Goal: Task Accomplishment & Management: Use online tool/utility

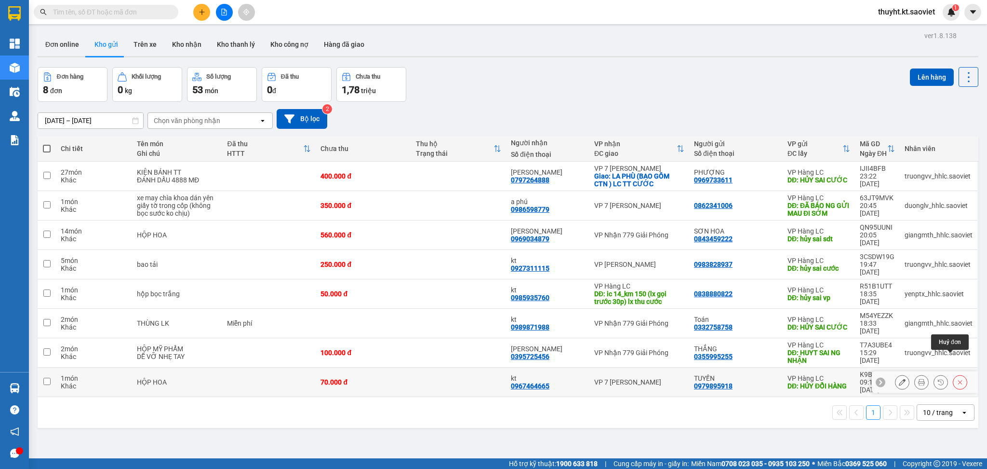
click at [954, 374] on button at bounding box center [960, 382] width 13 height 17
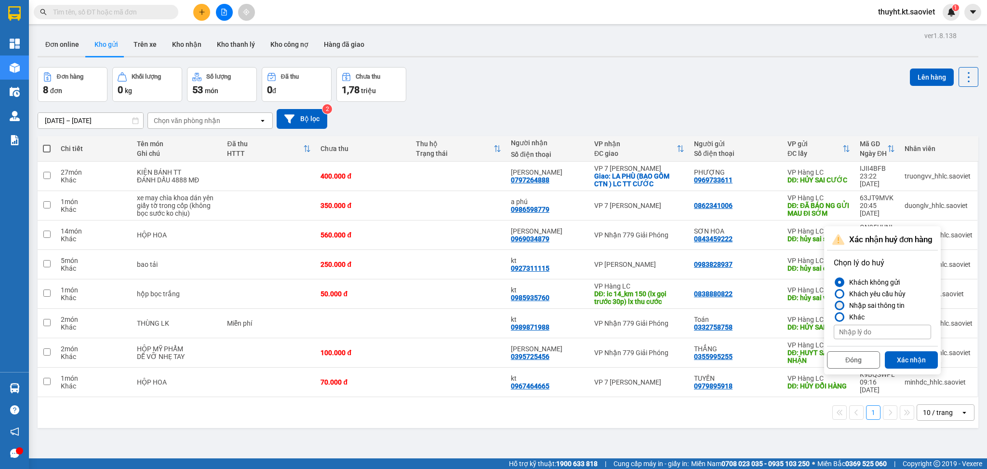
click at [875, 302] on div "Nhập sai thông tin" at bounding box center [875, 305] width 59 height 12
click at [834, 305] on input "Nhập sai thông tin" at bounding box center [834, 305] width 0 height 0
click at [915, 353] on button "Xác nhận" at bounding box center [911, 359] width 53 height 17
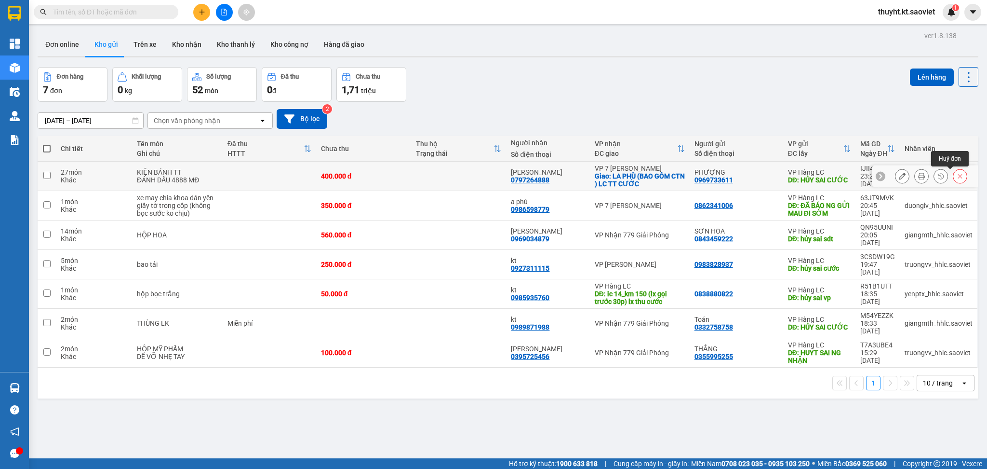
click at [957, 173] on icon at bounding box center [960, 176] width 7 height 7
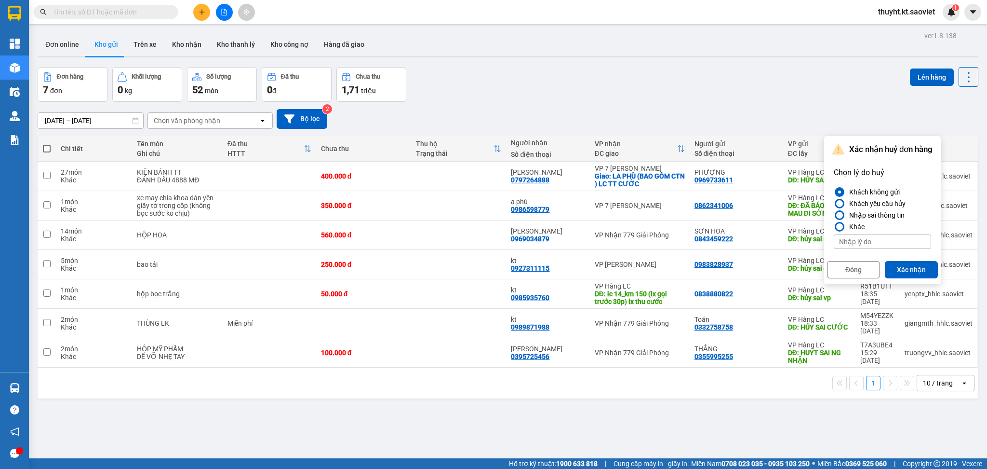
click at [874, 215] on div "Nhập sai thông tin" at bounding box center [875, 215] width 59 height 12
click at [834, 215] on input "Nhập sai thông tin" at bounding box center [834, 215] width 0 height 0
click at [915, 273] on button "Xác nhận" at bounding box center [911, 269] width 53 height 17
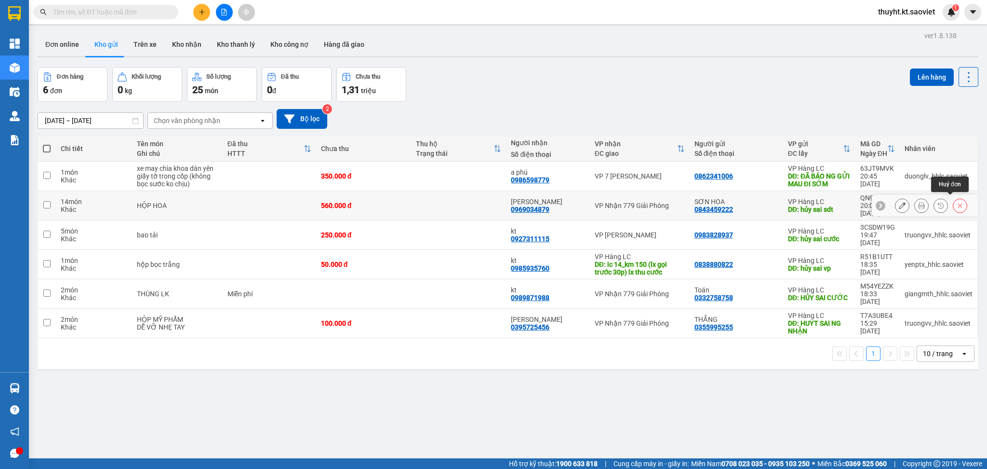
click at [957, 202] on icon at bounding box center [960, 205] width 7 height 7
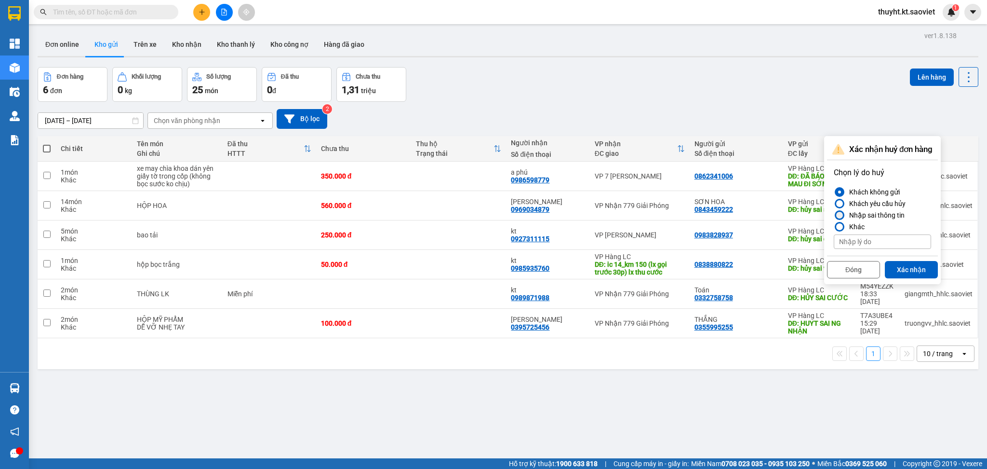
click at [888, 216] on div "Nhập sai thông tin" at bounding box center [875, 215] width 59 height 12
click at [834, 215] on input "Nhập sai thông tin" at bounding box center [834, 215] width 0 height 0
click at [922, 272] on button "Xác nhận" at bounding box center [911, 269] width 53 height 17
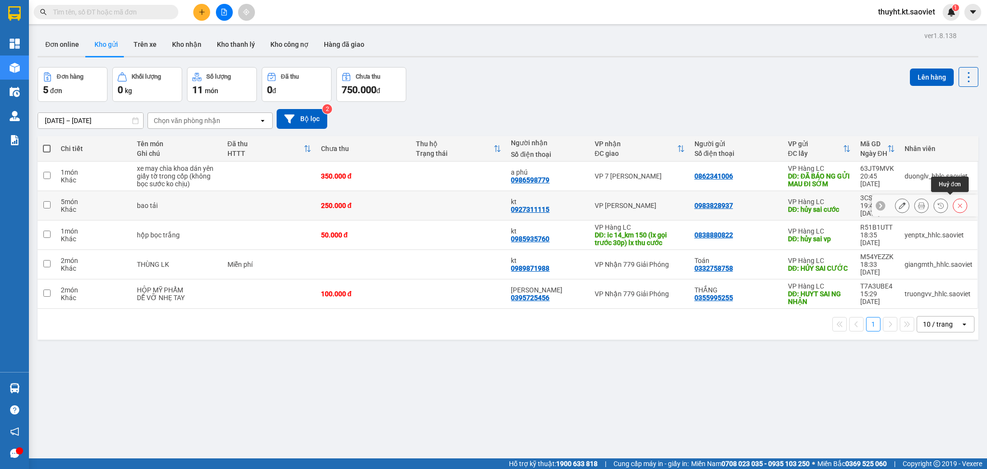
click at [957, 202] on icon at bounding box center [960, 205] width 7 height 7
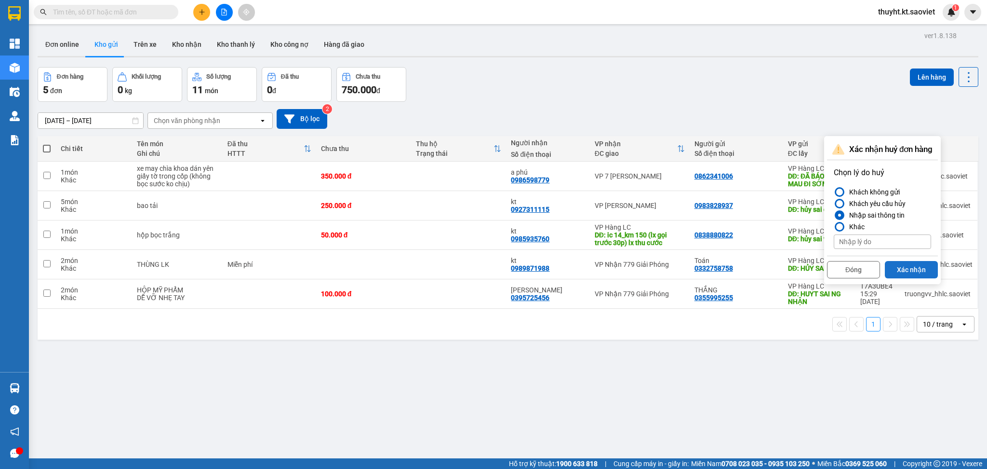
click at [907, 265] on button "Xác nhận" at bounding box center [911, 269] width 53 height 17
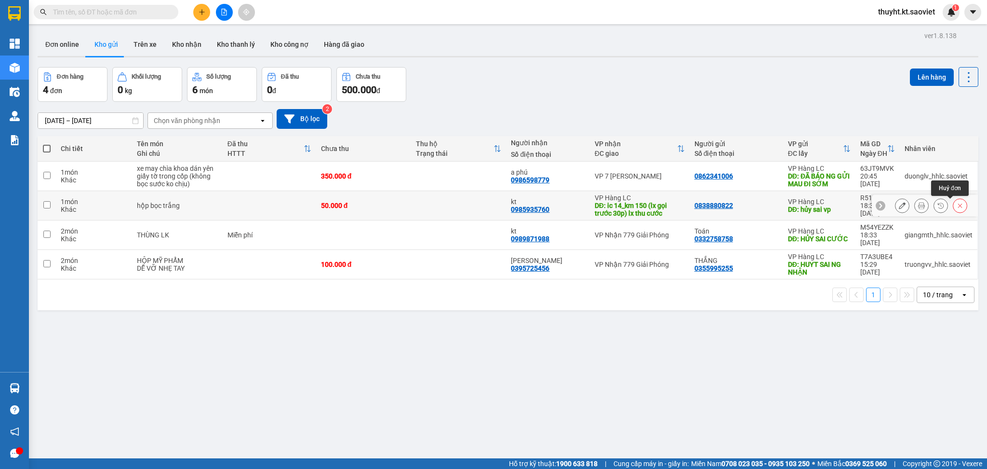
click at [957, 207] on icon at bounding box center [960, 205] width 7 height 7
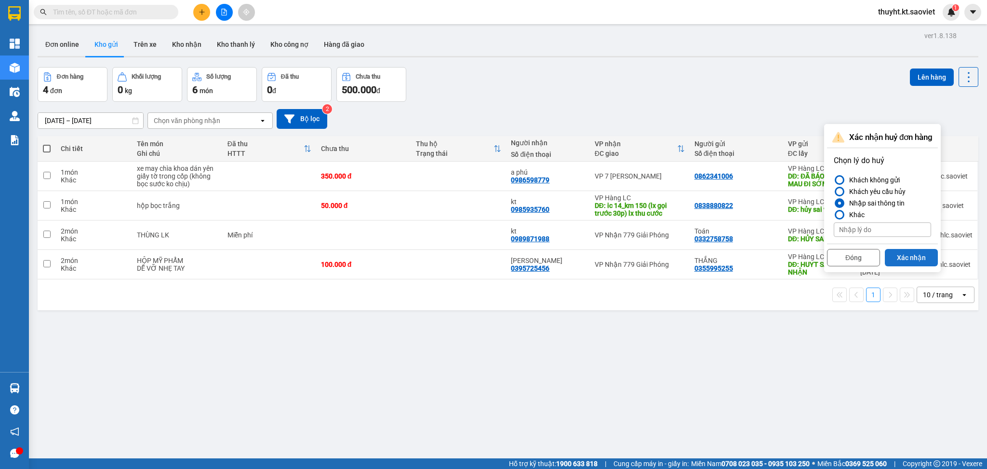
click at [914, 255] on button "Xác nhận" at bounding box center [911, 257] width 53 height 17
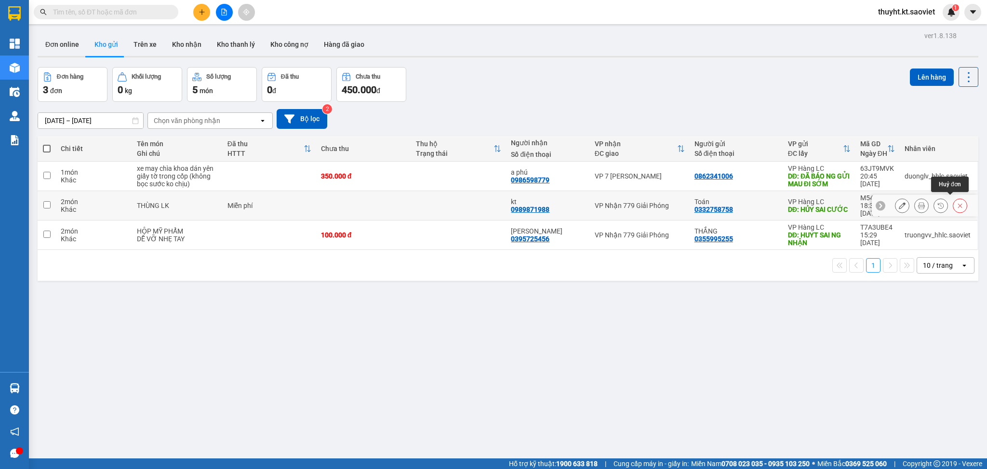
click at [957, 202] on icon at bounding box center [960, 205] width 7 height 7
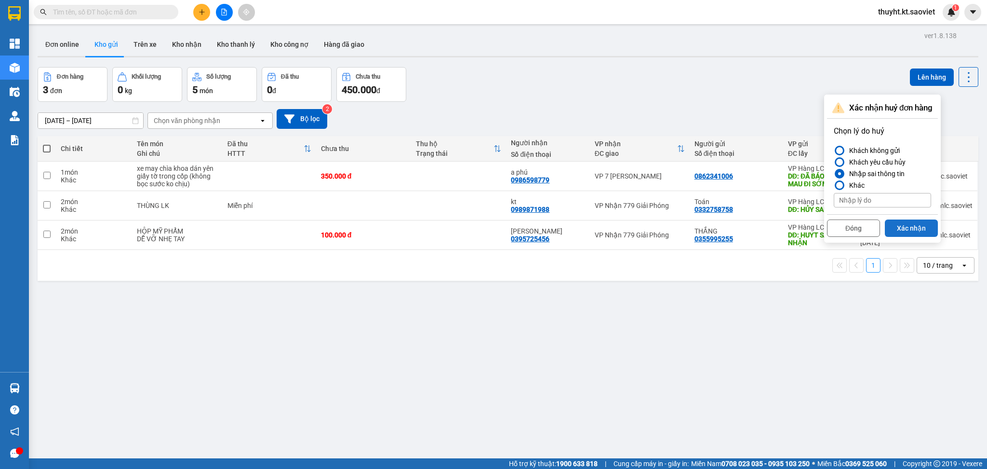
click at [901, 224] on button "Xác nhận" at bounding box center [911, 227] width 53 height 17
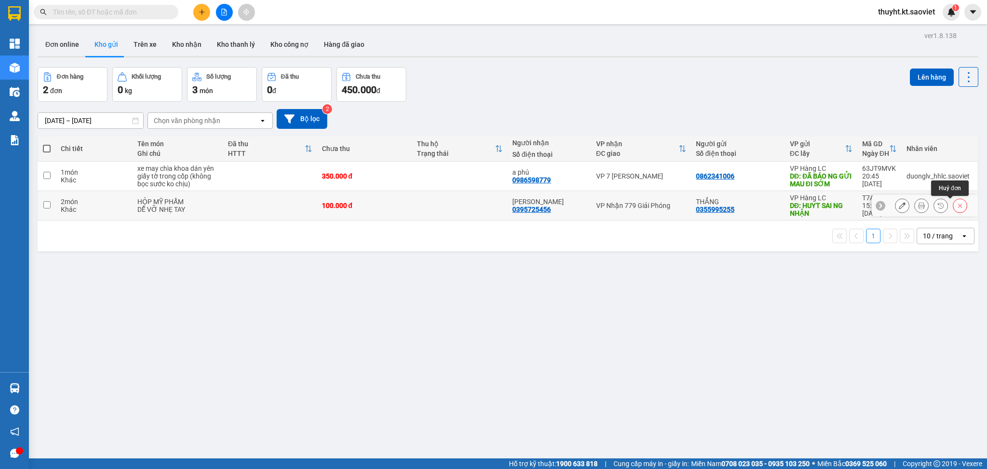
click at [954, 210] on button at bounding box center [960, 205] width 13 height 17
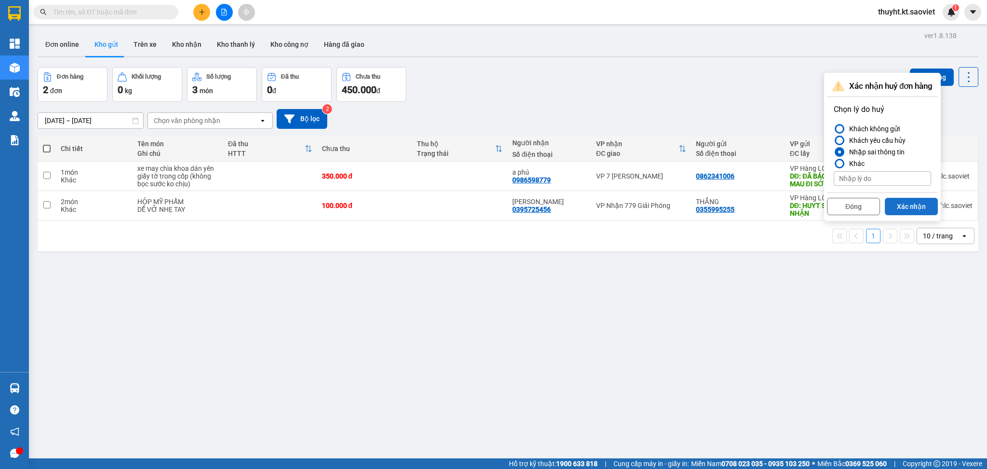
click at [920, 211] on button "Xác nhận" at bounding box center [911, 206] width 53 height 17
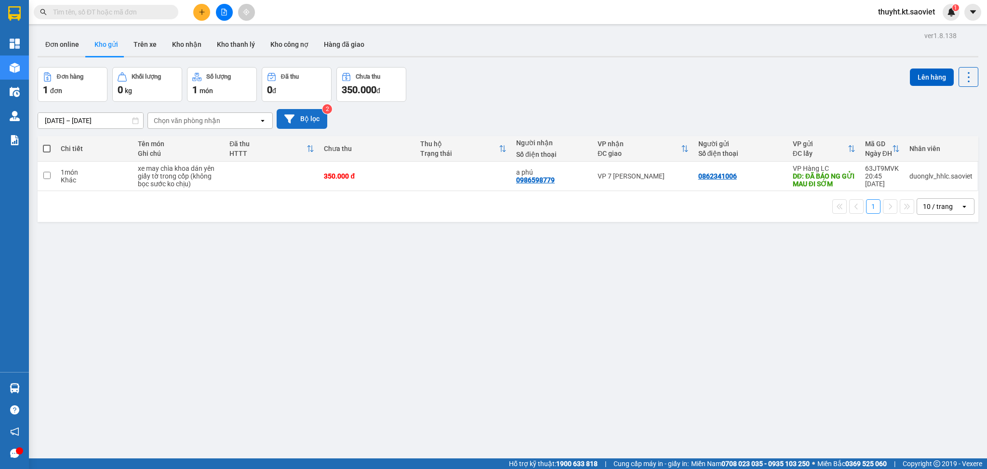
click at [311, 116] on button "Bộ lọc" at bounding box center [302, 119] width 51 height 20
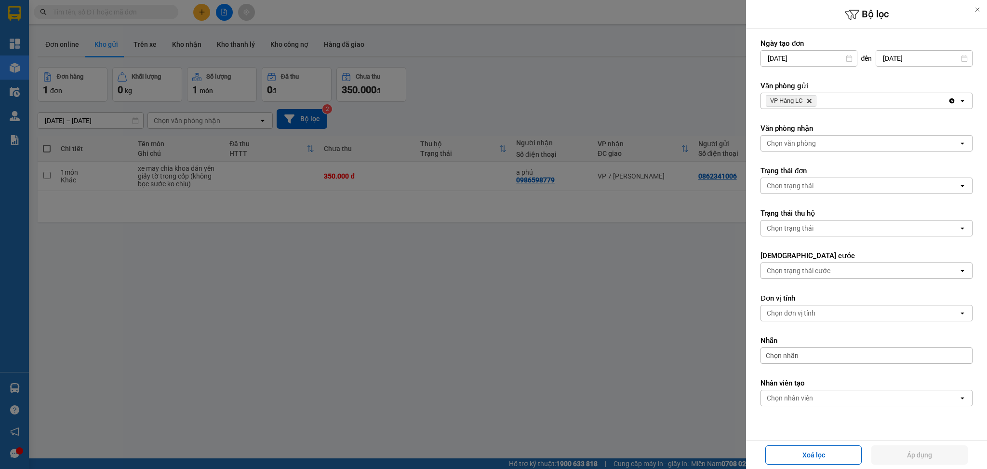
click at [854, 98] on div "VP Hàng LC Delete" at bounding box center [854, 100] width 187 height 15
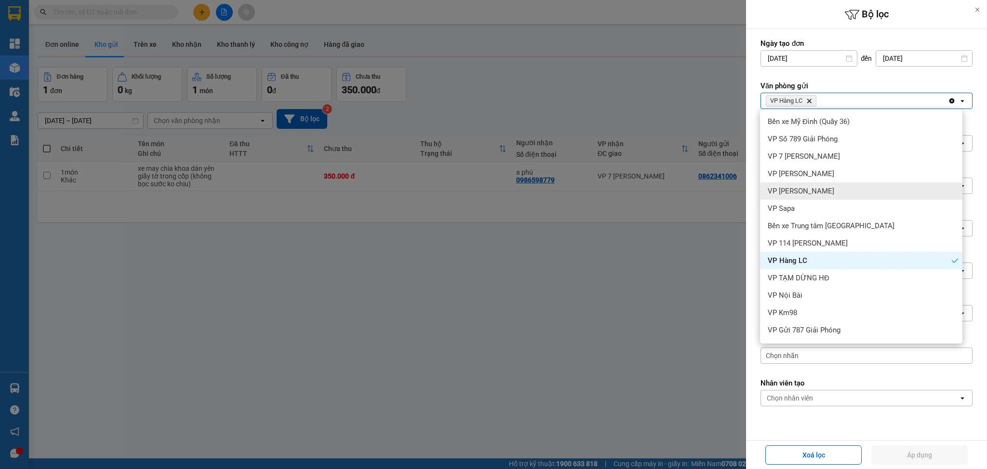
click at [848, 187] on div "VP [PERSON_NAME]" at bounding box center [861, 190] width 202 height 17
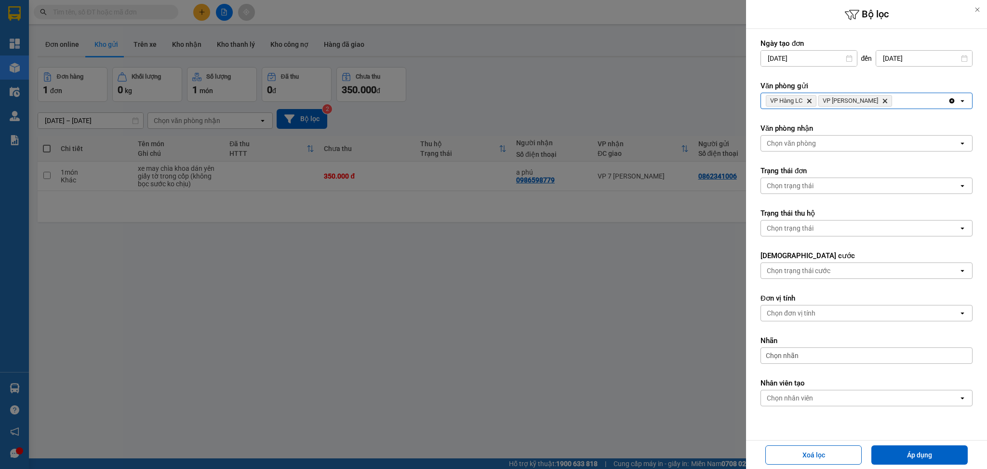
click at [891, 99] on div "VP Hàng LC Delete VP Bảo Hà Delete" at bounding box center [854, 100] width 187 height 15
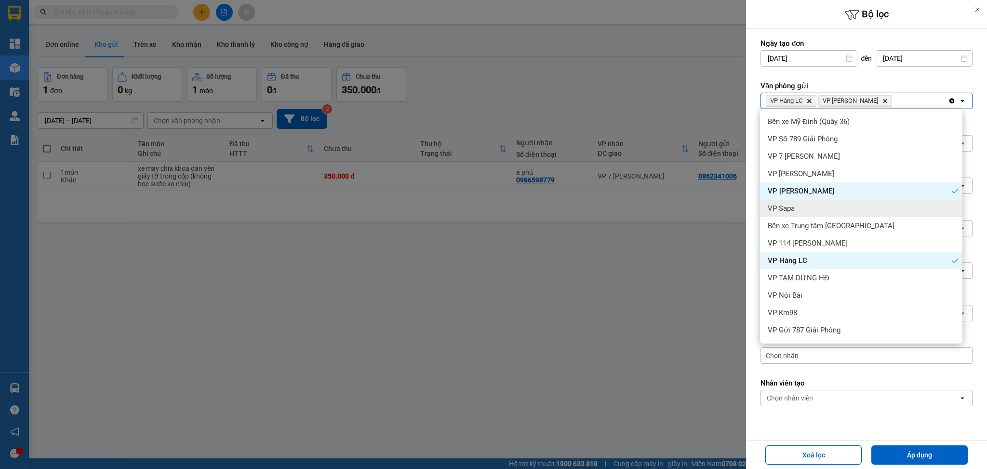
click at [846, 205] on div "VP Sapa" at bounding box center [861, 208] width 202 height 17
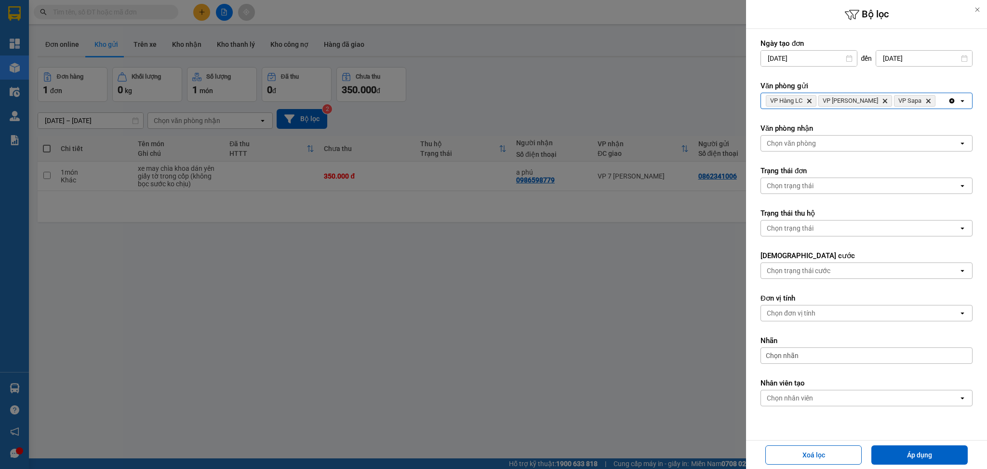
click at [923, 105] on div "VP Hàng LC Delete VP Bảo Hà Delete VP Sapa Delete" at bounding box center [854, 100] width 187 height 15
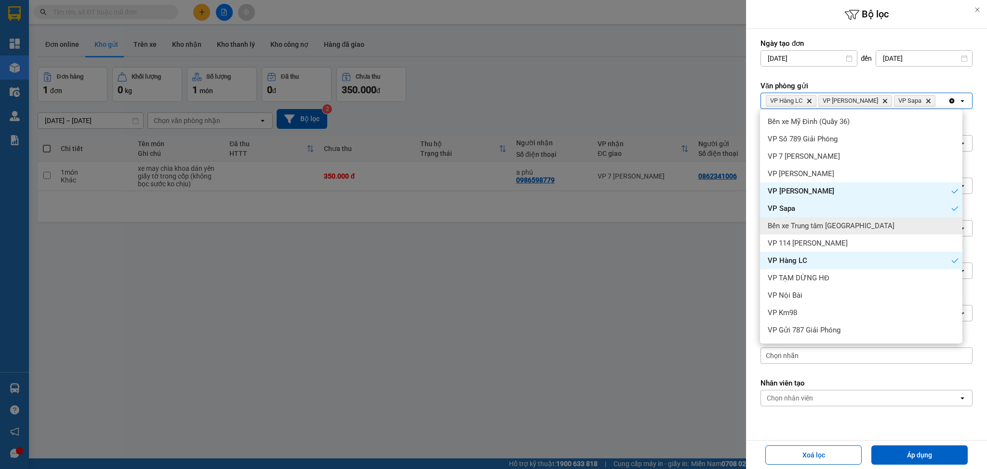
click at [867, 223] on div "Bến xe Trung tâm [GEOGRAPHIC_DATA]" at bounding box center [861, 225] width 202 height 17
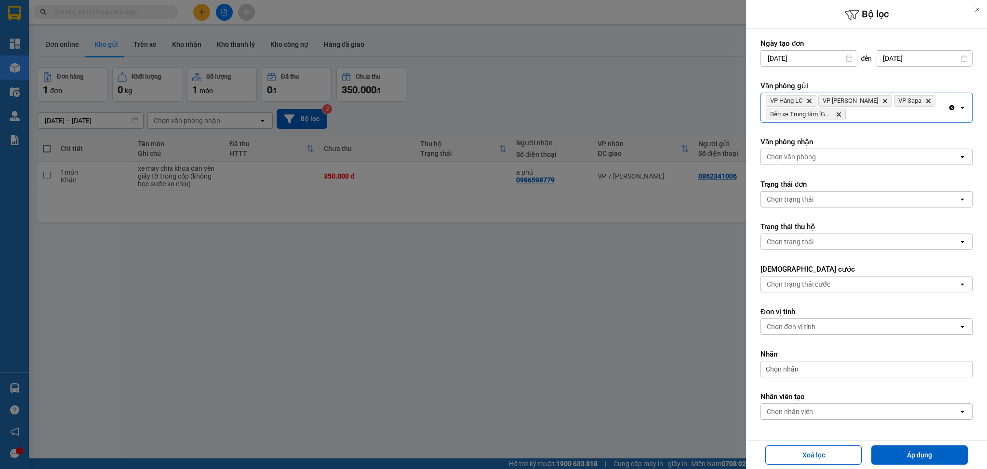
click at [899, 117] on div "VP Hàng LC Delete VP Bảo Hà Delete VP Sapa Delete Bến xe Trung tâm Lào Cai Dele…" at bounding box center [854, 107] width 187 height 29
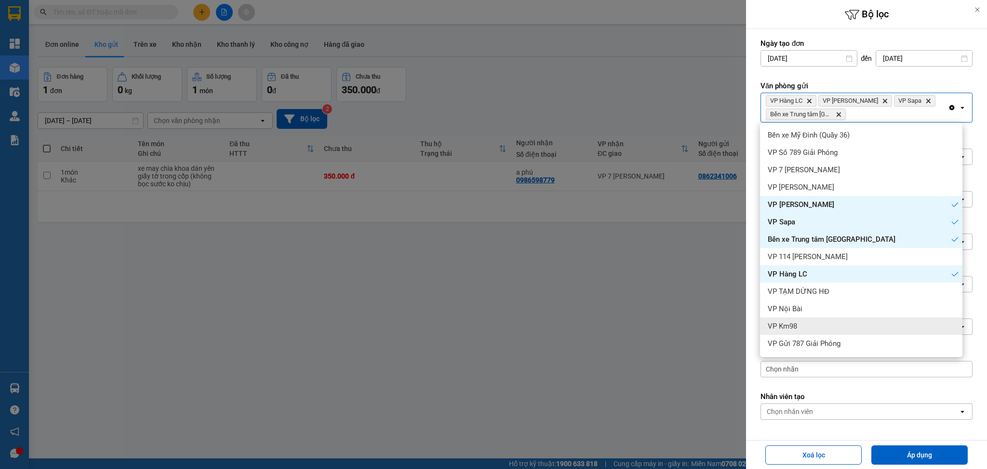
click at [835, 322] on div "VP Km98" at bounding box center [861, 325] width 202 height 17
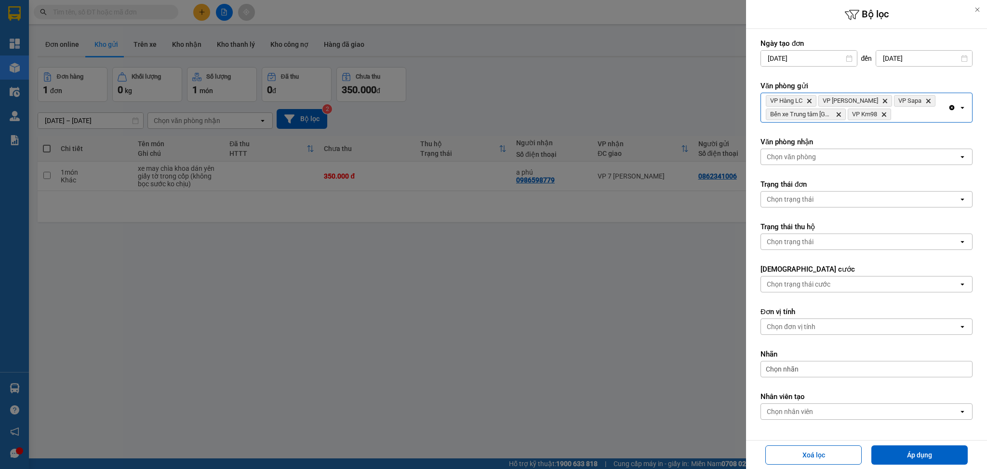
click at [903, 119] on div "VP Hàng LC Delete VP Bảo Hà Delete VP Sapa Delete Bến xe Trung tâm Lào Cai Dele…" at bounding box center [854, 107] width 187 height 29
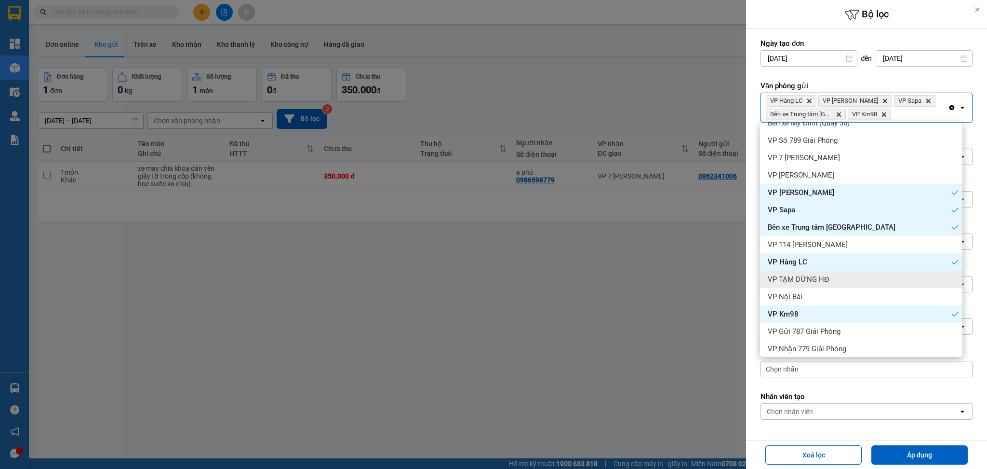
scroll to position [33, 0]
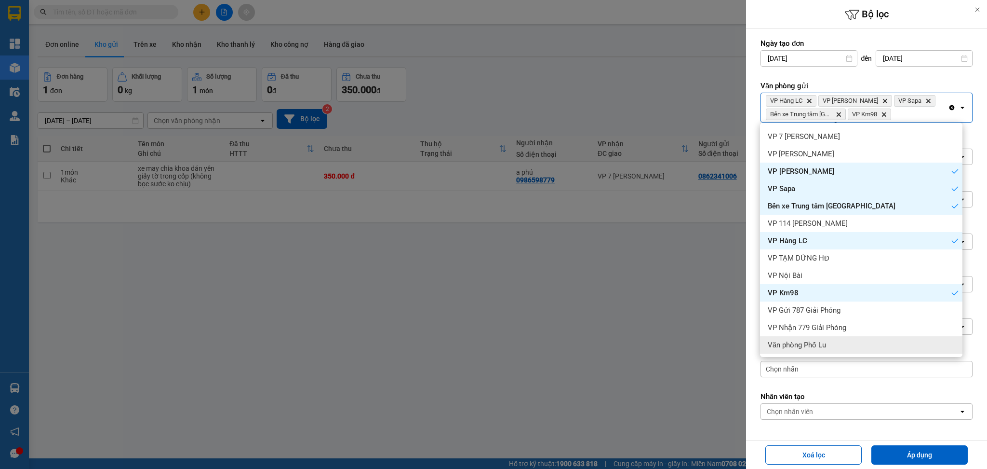
click at [843, 338] on div "Văn phòng Phố Lu" at bounding box center [861, 344] width 202 height 17
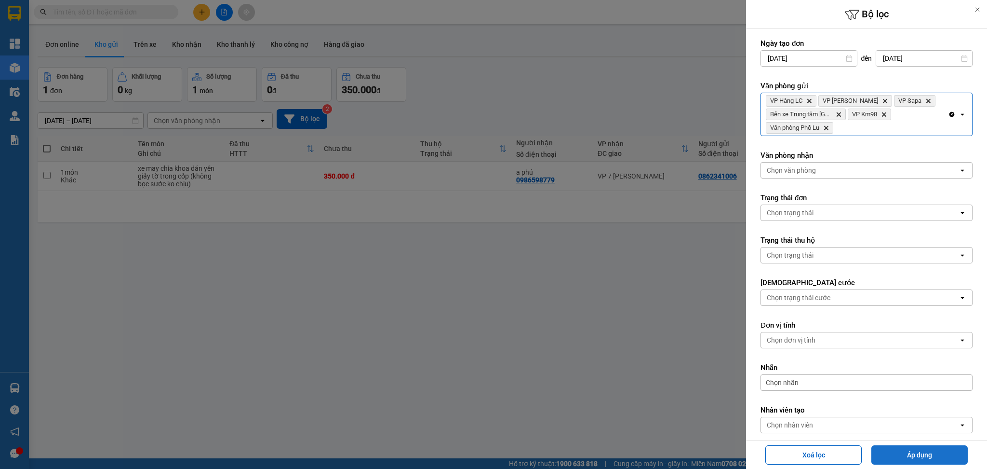
click at [901, 458] on button "Áp dụng" at bounding box center [920, 454] width 96 height 19
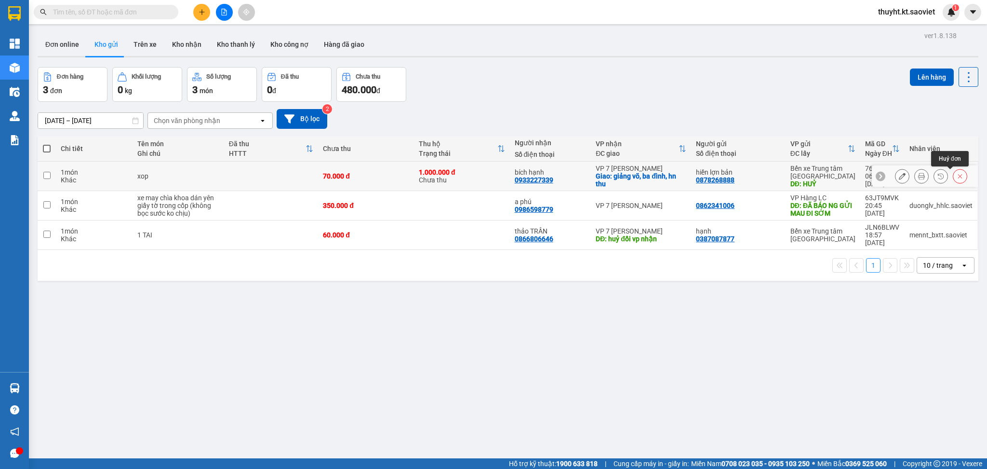
click at [957, 175] on icon at bounding box center [960, 176] width 7 height 7
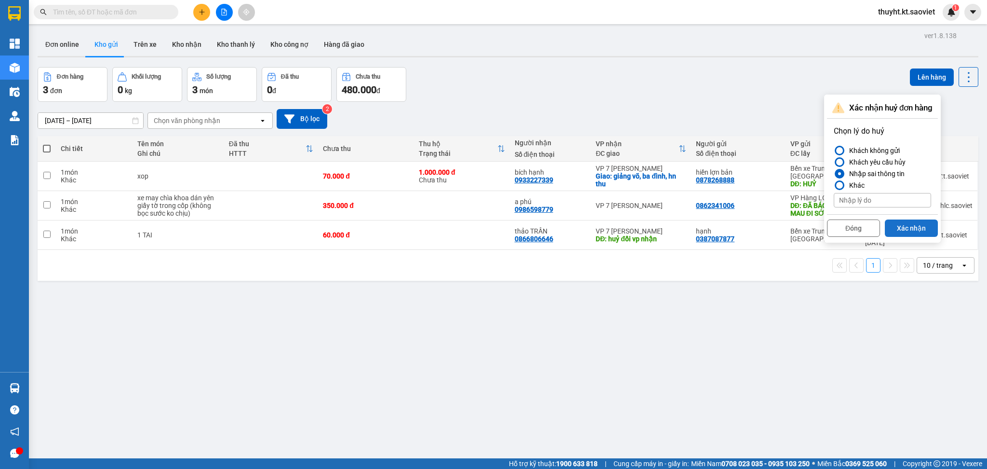
click at [926, 228] on button "Xác nhận" at bounding box center [911, 227] width 53 height 17
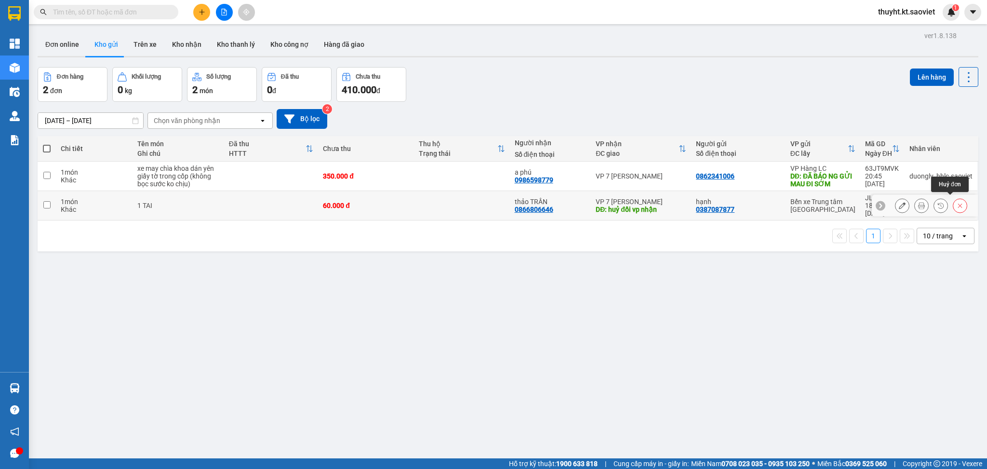
click at [954, 203] on button at bounding box center [960, 205] width 13 height 17
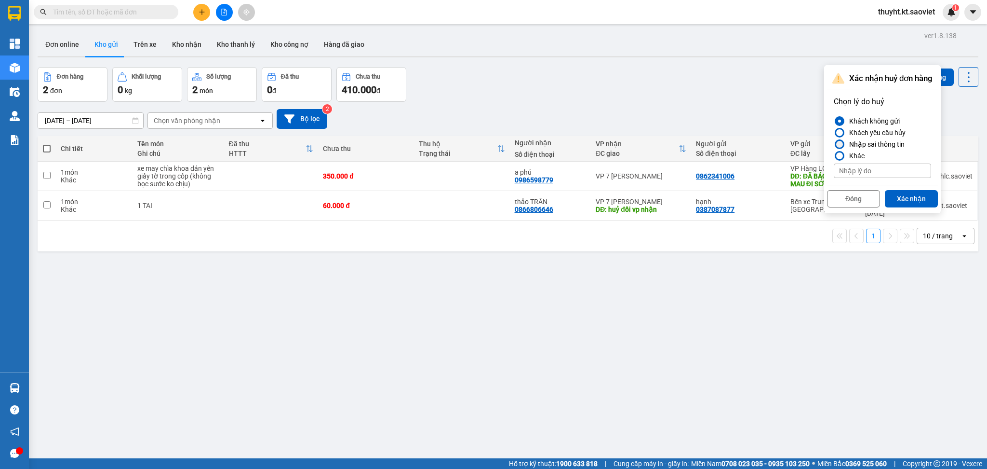
click at [872, 148] on div "Nhập sai thông tin" at bounding box center [875, 144] width 59 height 12
click at [834, 144] on input "Nhập sai thông tin" at bounding box center [834, 144] width 0 height 0
click at [908, 197] on button "Xác nhận" at bounding box center [911, 198] width 53 height 17
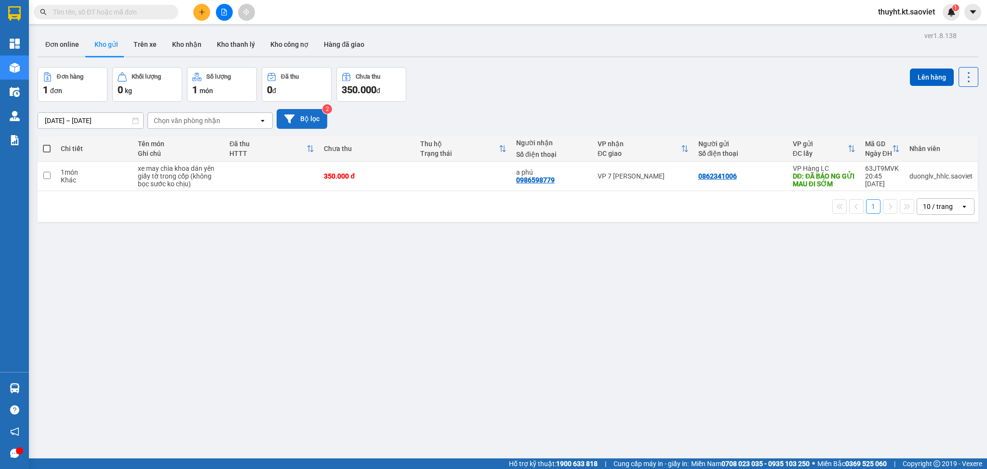
click at [299, 124] on button "Bộ lọc" at bounding box center [302, 119] width 51 height 20
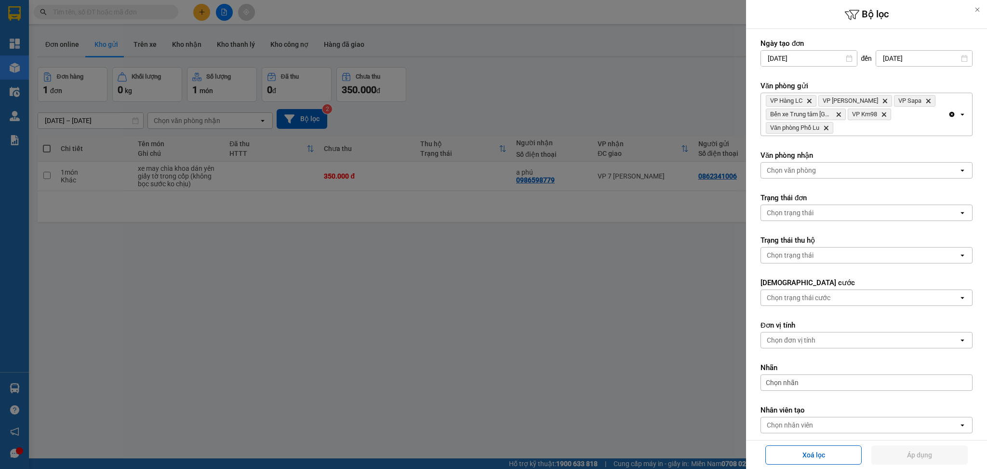
click at [899, 125] on div "VP Hàng LC Delete VP Bảo Hà Delete VP Sapa Delete Bến xe Trung tâm Lào Cai Dele…" at bounding box center [854, 114] width 187 height 42
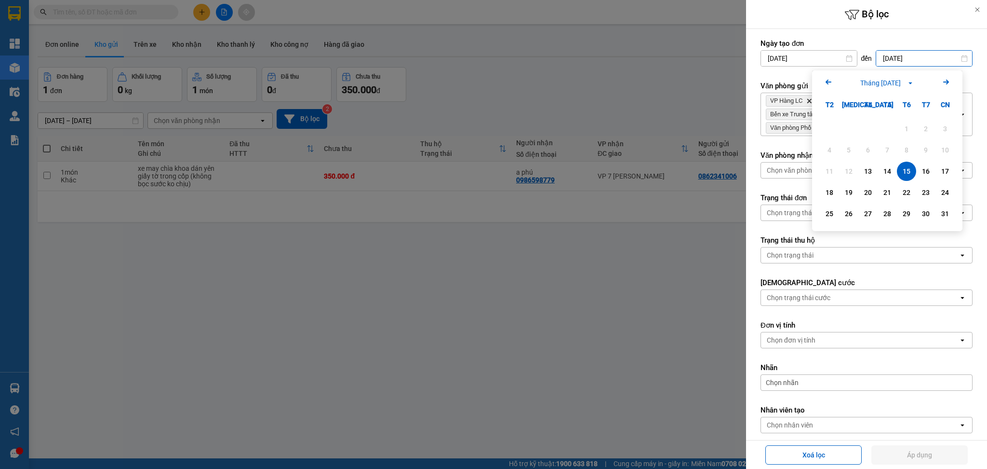
click at [916, 54] on input "15/08/2025" at bounding box center [924, 58] width 96 height 15
click at [886, 171] on div "14" at bounding box center [887, 171] width 13 height 12
type input "[DATE]"
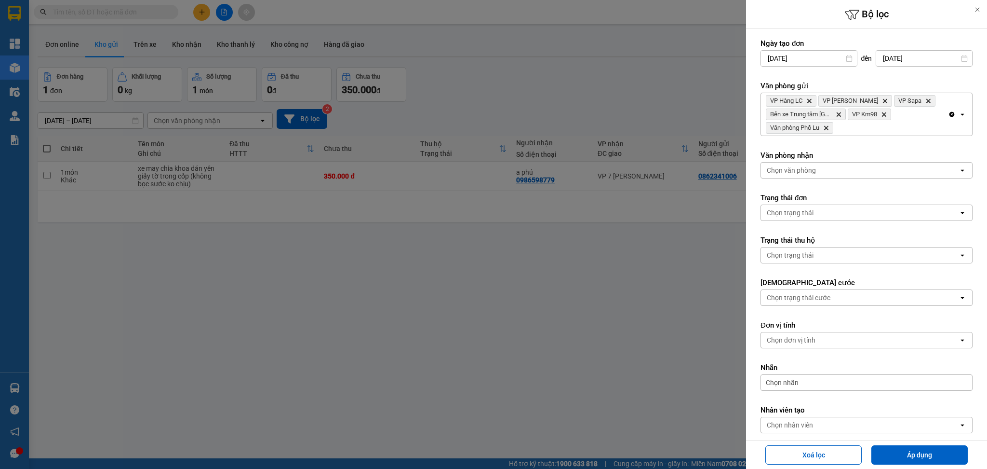
click at [876, 121] on div "VP Hàng LC Delete VP Bảo Hà Delete VP Sapa Delete Bến xe Trung tâm Lào Cai Dele…" at bounding box center [854, 114] width 187 height 42
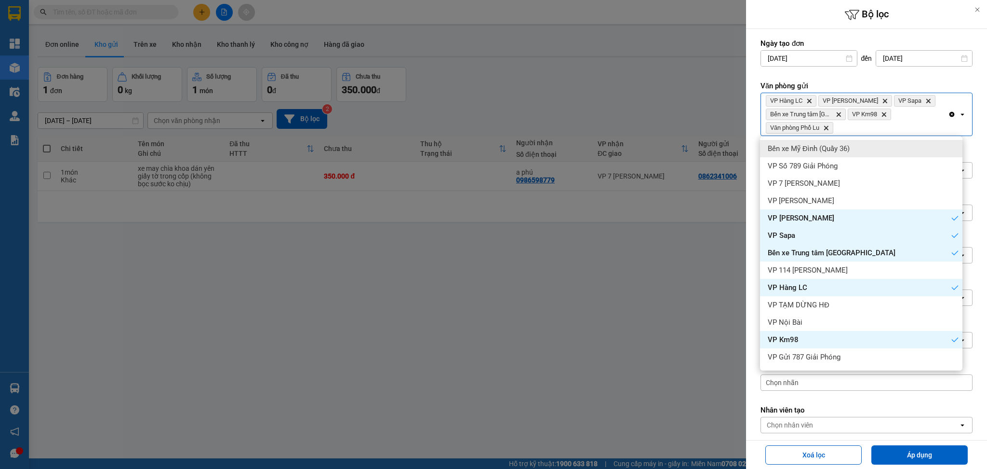
click at [874, 145] on div "Bến xe Mỹ Đình (Quầy 36)" at bounding box center [861, 148] width 202 height 17
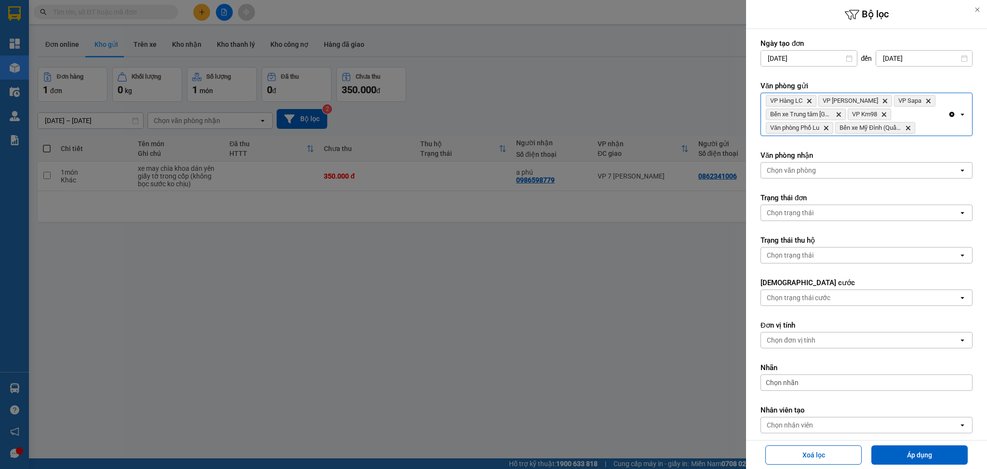
click at [934, 120] on div "VP Hàng LC Delete VP Bảo Hà Delete VP Sapa Delete Bến xe Trung tâm Lào Cai Dele…" at bounding box center [854, 114] width 187 height 42
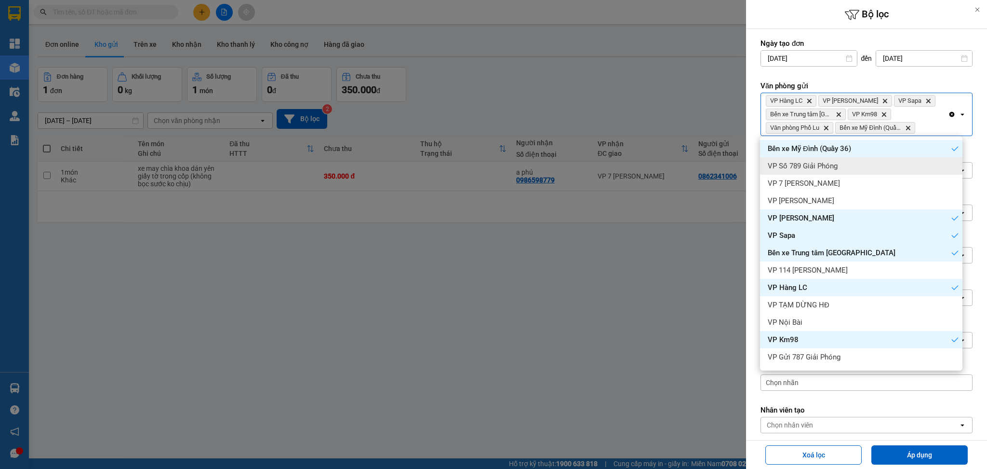
click at [915, 163] on div "VP Số 789 Giải Phóng" at bounding box center [861, 165] width 202 height 17
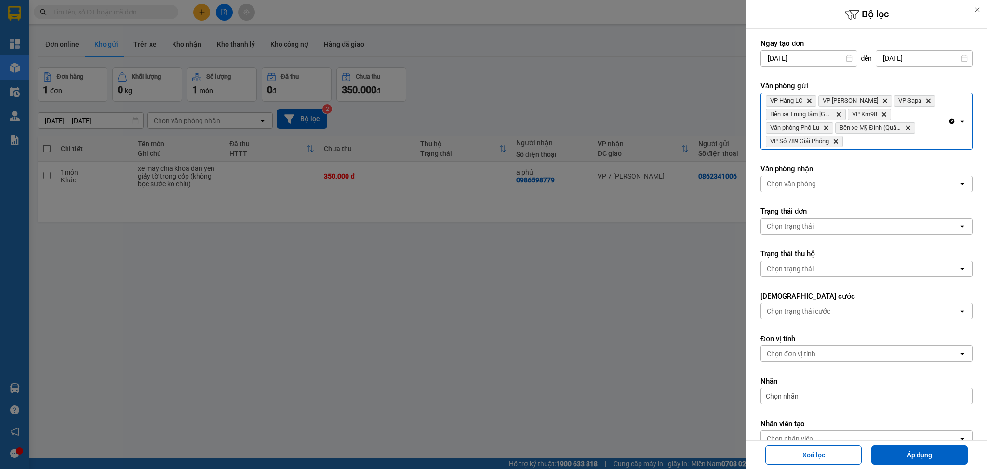
click at [913, 132] on span "Bến xe Mỹ Đình (Quầy 36) Delete" at bounding box center [875, 128] width 80 height 12
click at [913, 141] on div "VP Hàng LC Delete VP Bảo Hà Delete VP Sapa Delete Bến xe Trung tâm Lào Cai Dele…" at bounding box center [854, 121] width 187 height 56
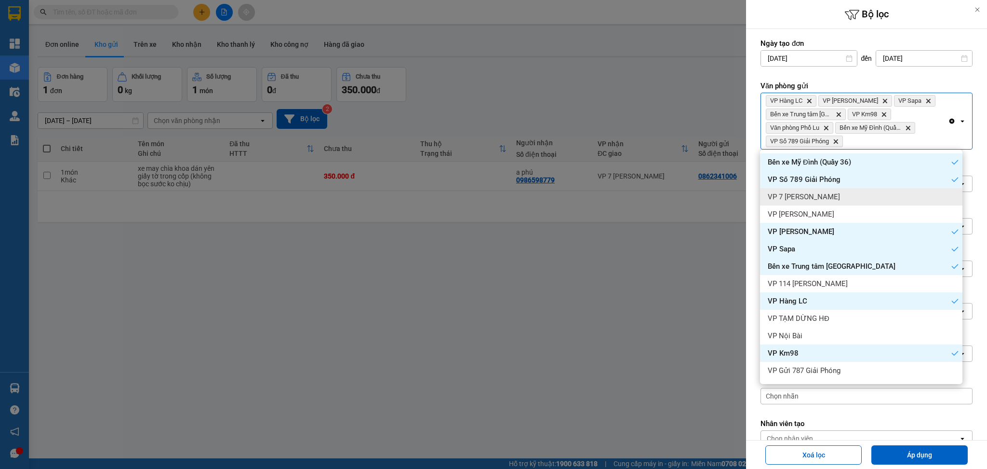
click at [891, 198] on div "VP 7 [PERSON_NAME]" at bounding box center [861, 196] width 202 height 17
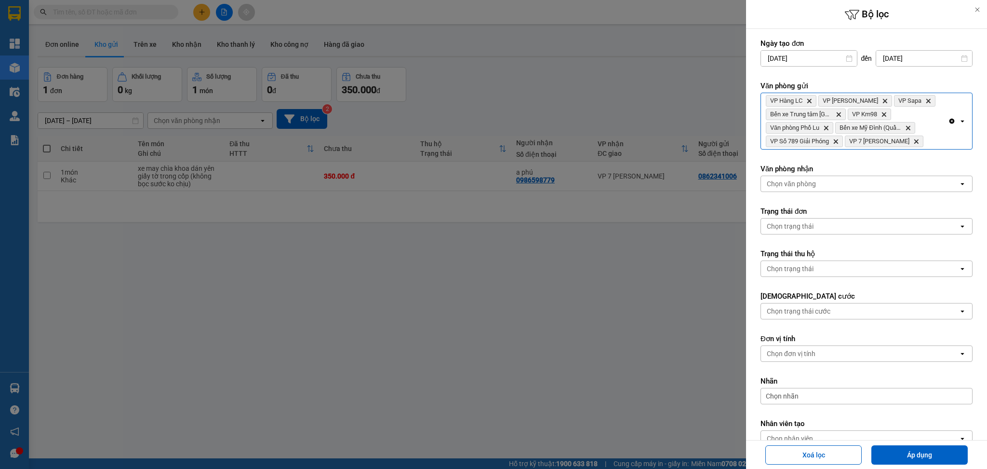
click at [948, 136] on div "Clear all open" at bounding box center [960, 121] width 24 height 56
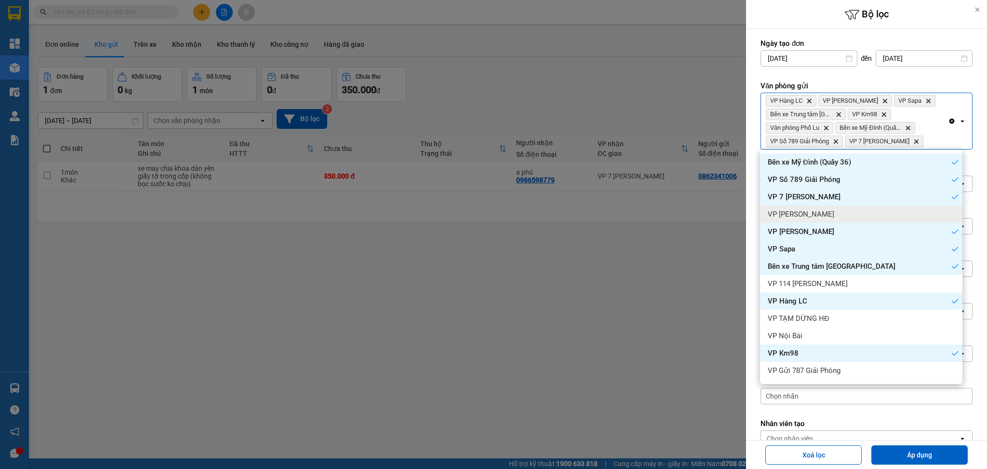
click at [877, 210] on div "VP [PERSON_NAME]" at bounding box center [861, 213] width 202 height 17
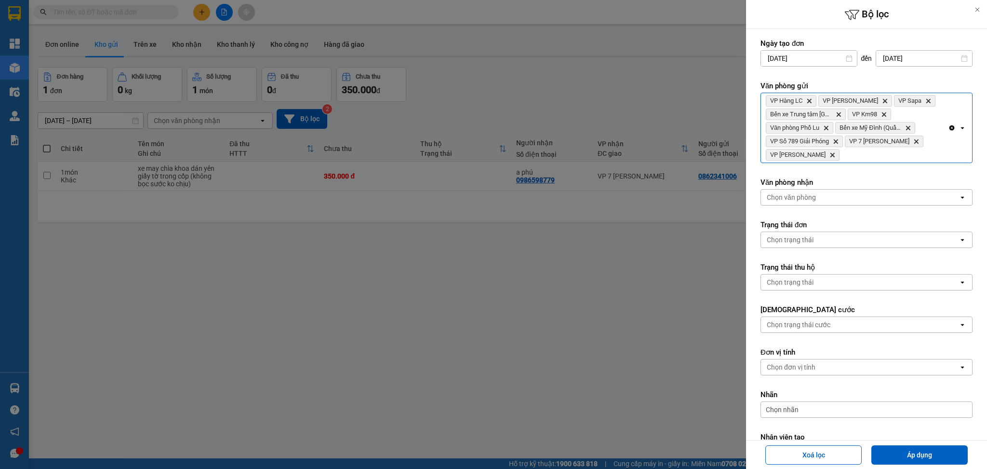
click at [888, 153] on div "VP Hàng LC Delete VP Bảo Hà Delete VP Sapa Delete Bến xe Trung tâm Lào Cai Dele…" at bounding box center [854, 127] width 187 height 69
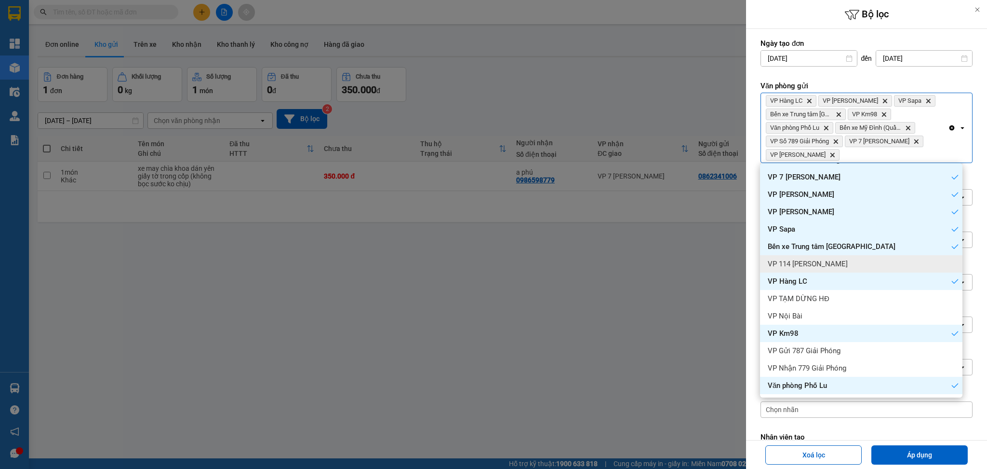
click at [866, 258] on div "VP 114 [PERSON_NAME]" at bounding box center [861, 263] width 202 height 17
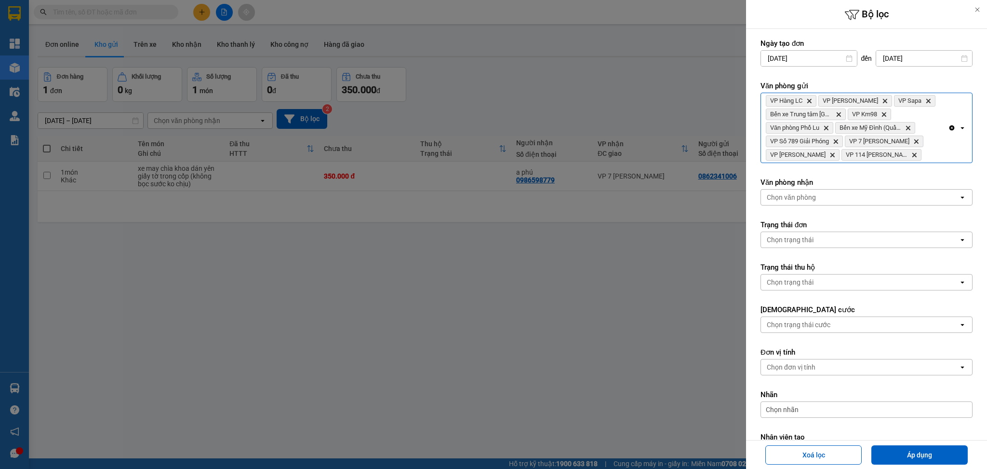
click at [921, 157] on div "VP Hàng LC Delete VP Bảo Hà Delete VP Sapa Delete Bến xe Trung tâm Lào Cai Dele…" at bounding box center [854, 127] width 187 height 69
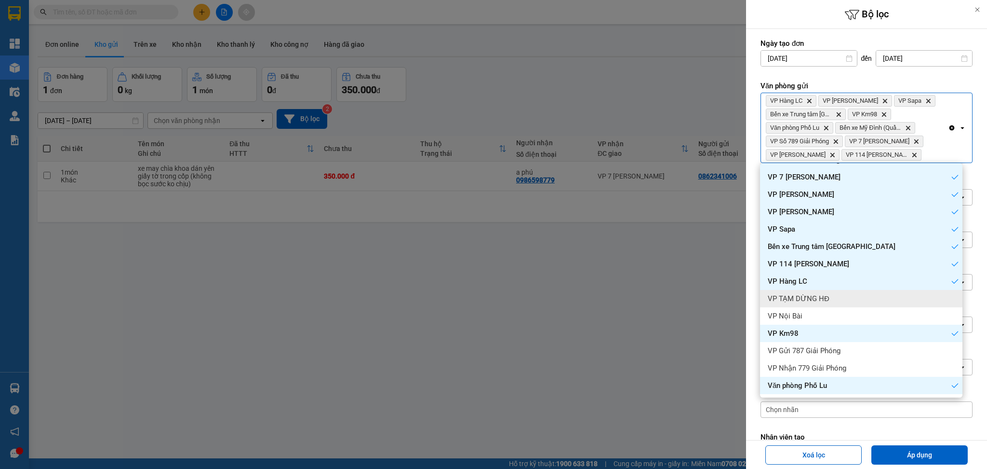
click at [864, 294] on div "VP TẠM DỪNG HĐ" at bounding box center [861, 298] width 202 height 17
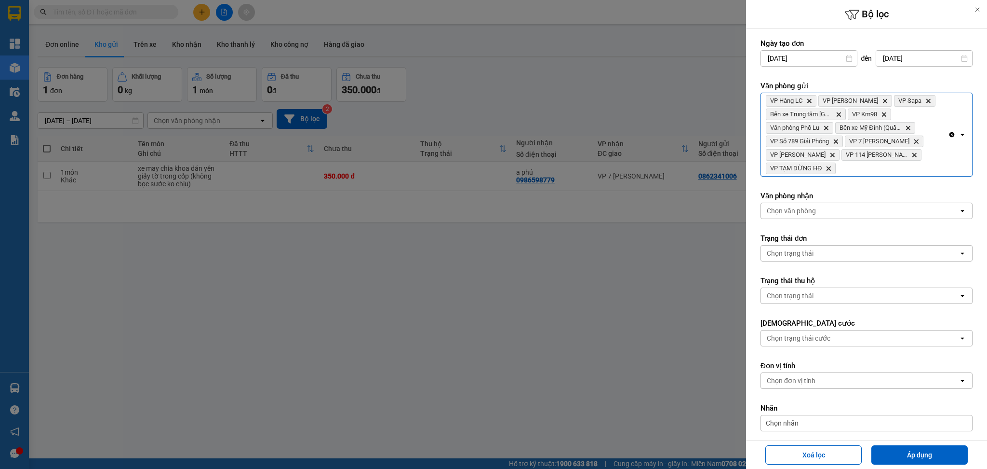
click at [909, 172] on div "VP Hàng LC Delete VP Bảo Hà Delete VP Sapa Delete Bến xe Trung tâm Lào Cai Dele…" at bounding box center [854, 134] width 187 height 83
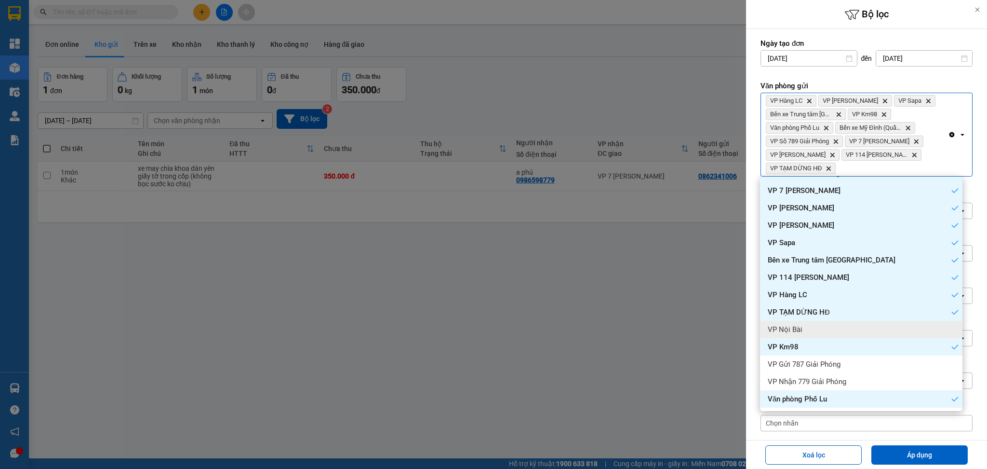
click at [876, 322] on div "VP Nội Bài" at bounding box center [861, 329] width 202 height 17
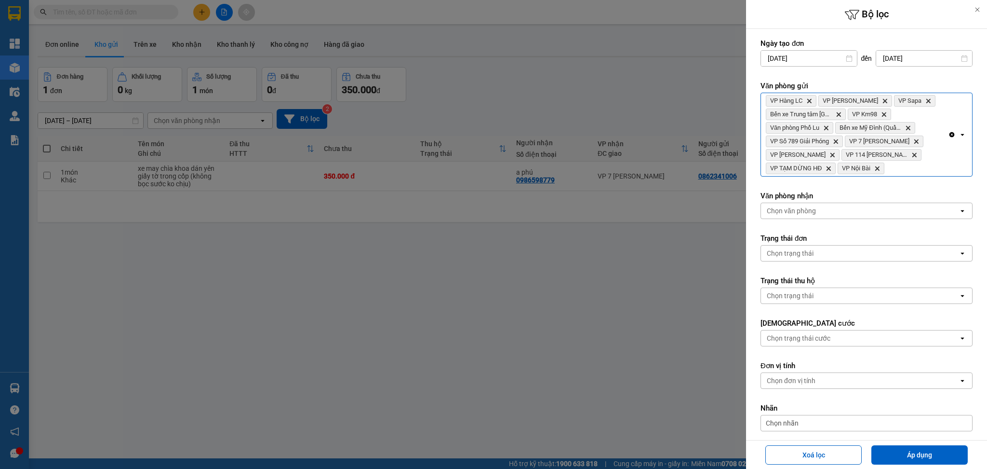
click at [920, 171] on div "VP Hàng LC Delete VP Bảo Hà Delete VP Sapa Delete Bến xe Trung tâm Lào Cai Dele…" at bounding box center [854, 134] width 187 height 83
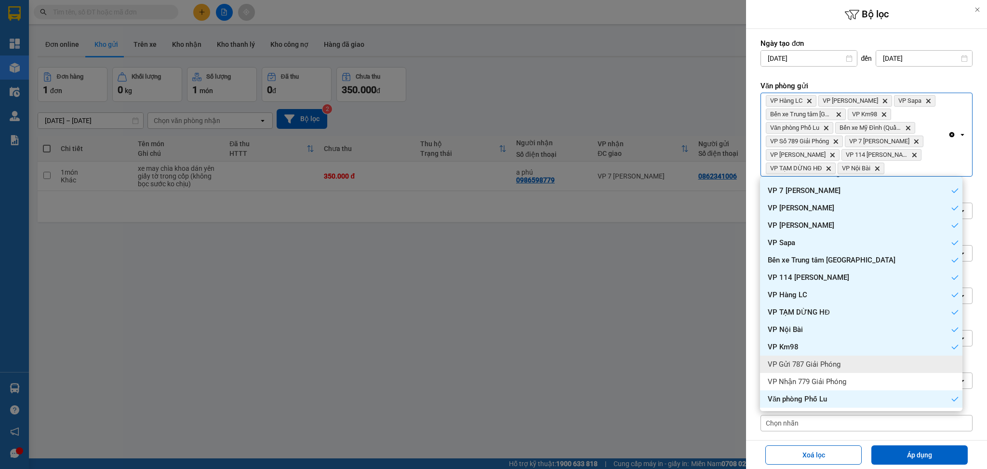
click at [866, 365] on div "VP Gửi 787 Giải Phóng" at bounding box center [861, 363] width 202 height 17
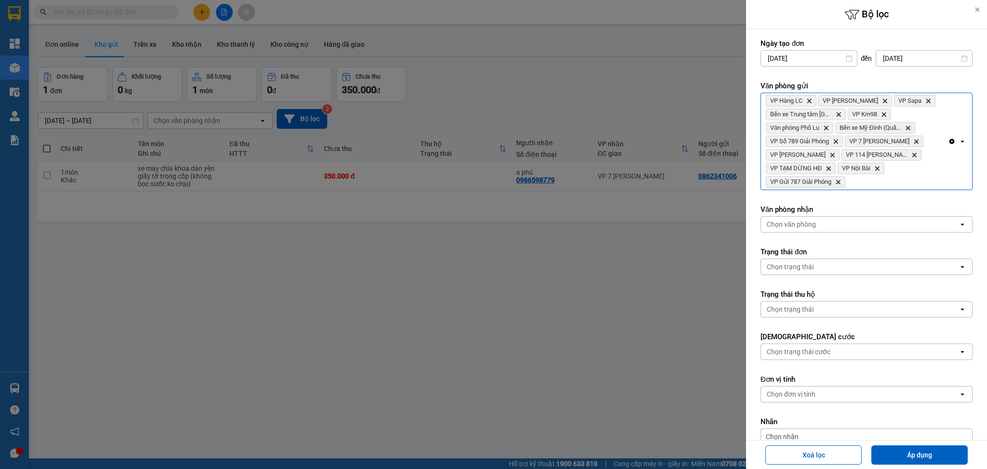
click at [916, 179] on div "VP Hàng LC Delete VP Bảo Hà Delete VP Sapa Delete Bến xe Trung tâm Lào Cai Dele…" at bounding box center [854, 141] width 187 height 96
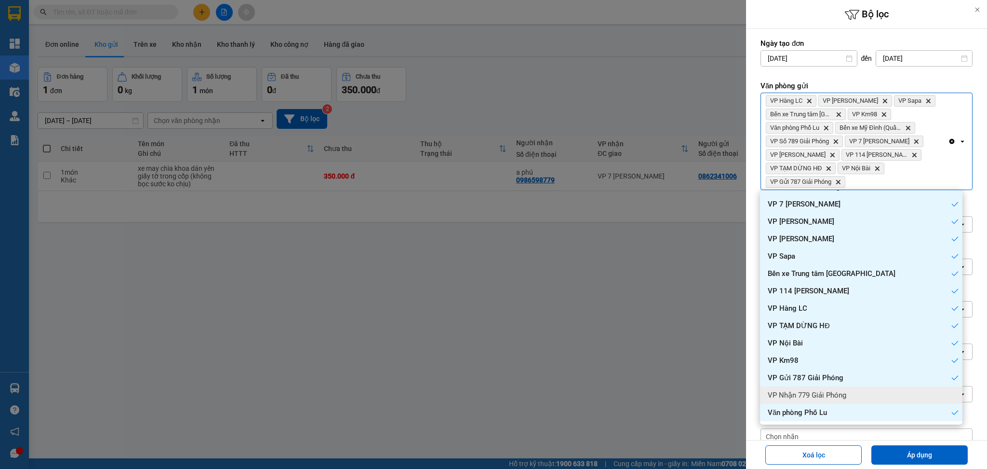
click at [893, 389] on div "VP Nhận 779 Giải Phóng" at bounding box center [861, 394] width 202 height 17
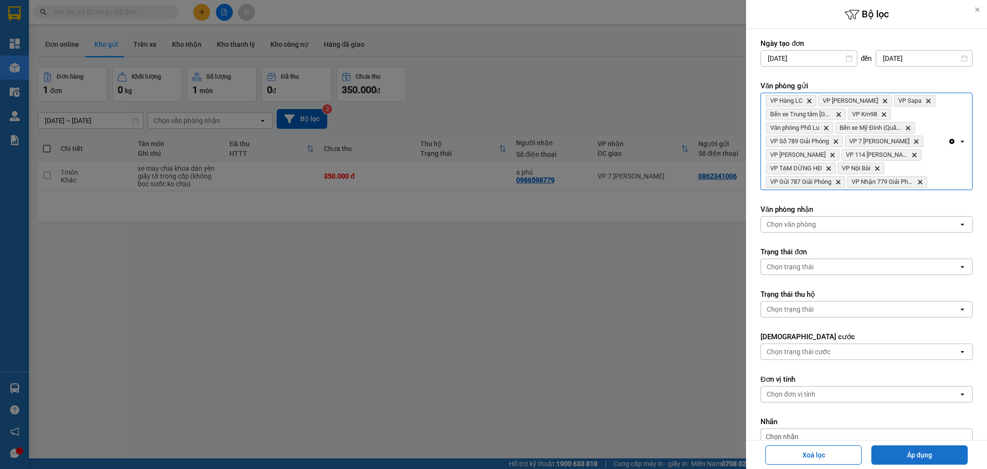
click at [901, 447] on button "Áp dụng" at bounding box center [920, 454] width 96 height 19
type input "[DATE] – [DATE]"
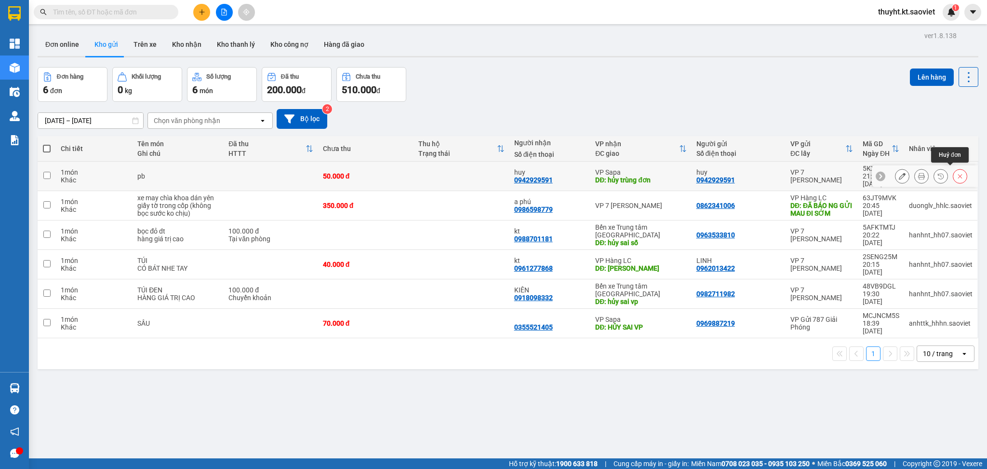
click at [957, 173] on icon at bounding box center [960, 176] width 7 height 7
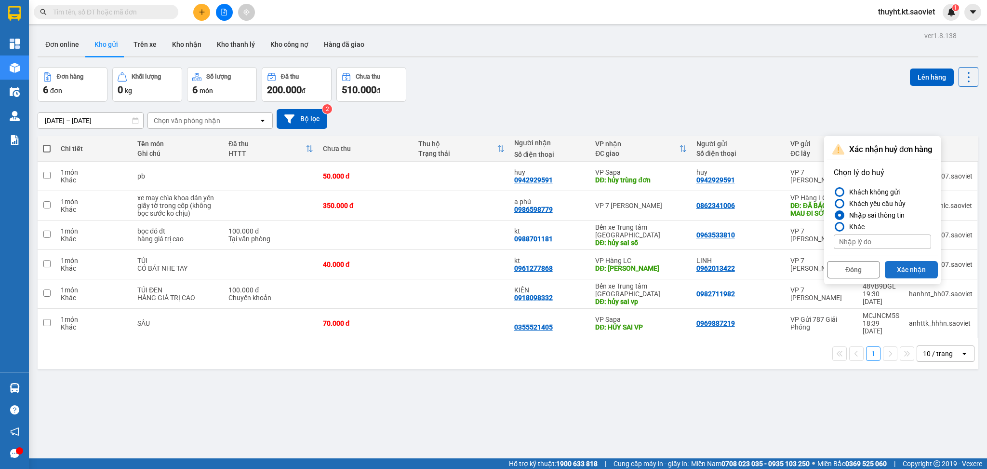
click at [921, 269] on button "Xác nhận" at bounding box center [911, 269] width 53 height 17
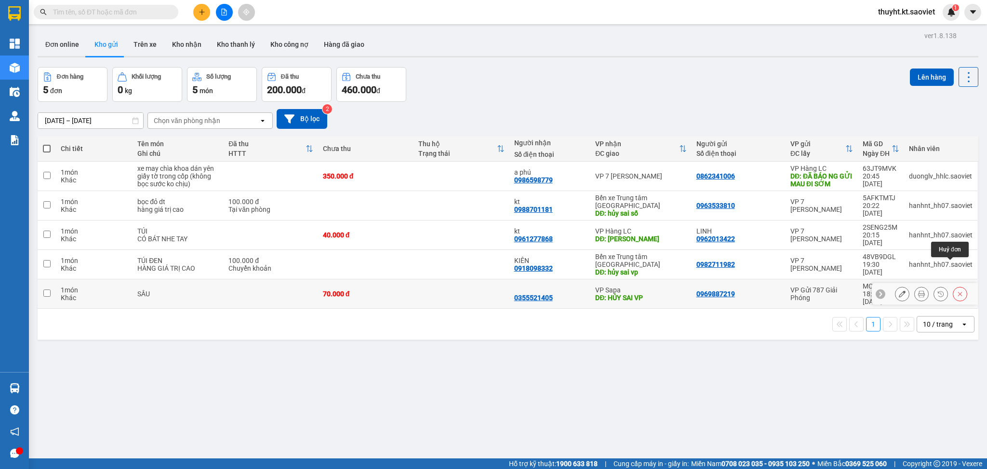
click at [954, 285] on button at bounding box center [960, 293] width 13 height 17
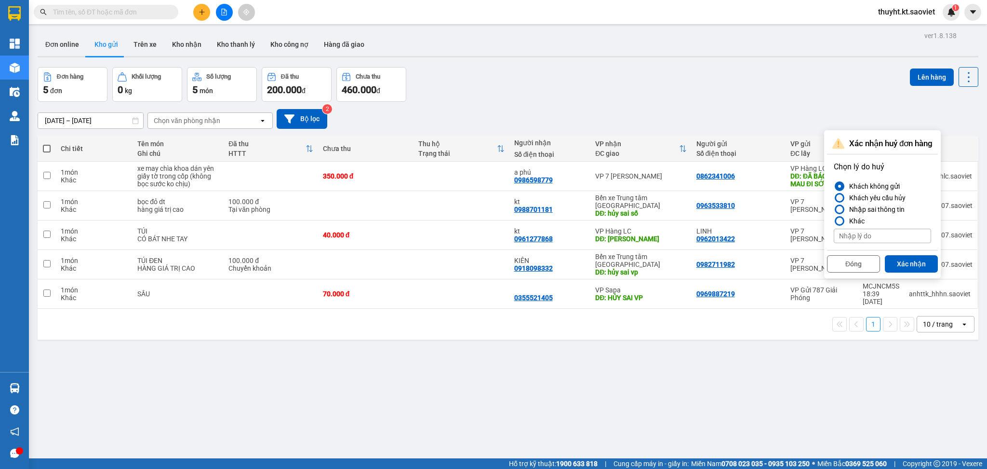
click at [891, 202] on div "Khách yêu cầu hủy" at bounding box center [876, 198] width 60 height 12
click at [834, 198] on input "Khách yêu cầu hủy" at bounding box center [834, 198] width 0 height 0
click at [891, 210] on div "Nhập sai thông tin" at bounding box center [875, 209] width 59 height 12
click at [834, 209] on input "Nhập sai thông tin" at bounding box center [834, 209] width 0 height 0
click at [911, 259] on button "Xác nhận" at bounding box center [911, 263] width 53 height 17
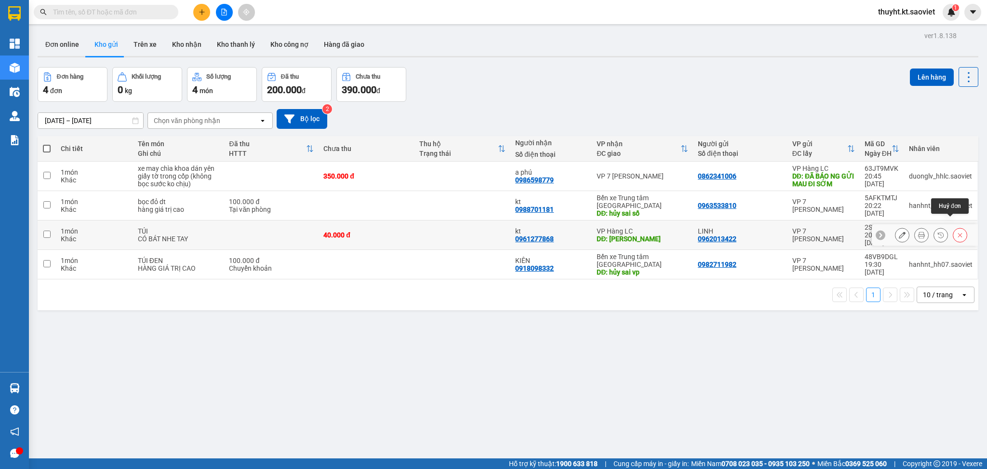
click at [957, 231] on icon at bounding box center [960, 234] width 7 height 7
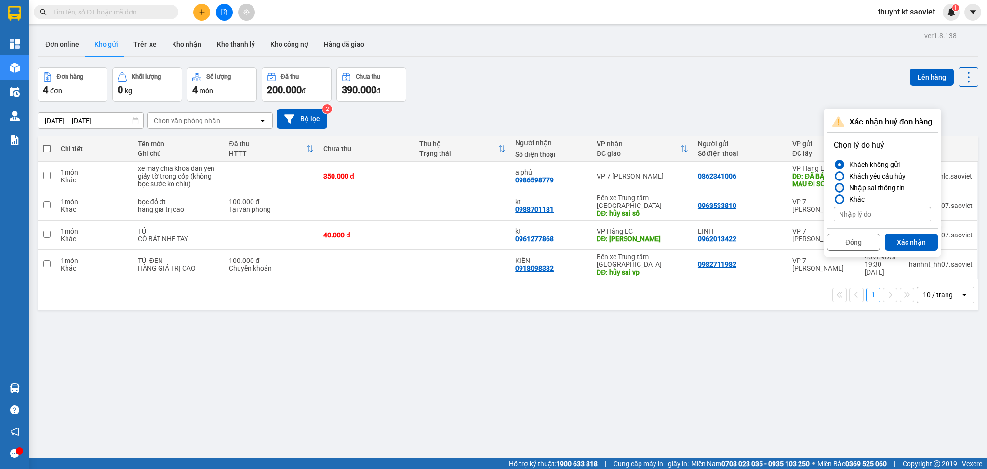
click at [877, 187] on div "Nhập sai thông tin" at bounding box center [875, 188] width 59 height 12
click at [834, 188] on input "Nhập sai thông tin" at bounding box center [834, 188] width 0 height 0
click at [923, 250] on button "Xác nhận" at bounding box center [911, 241] width 53 height 17
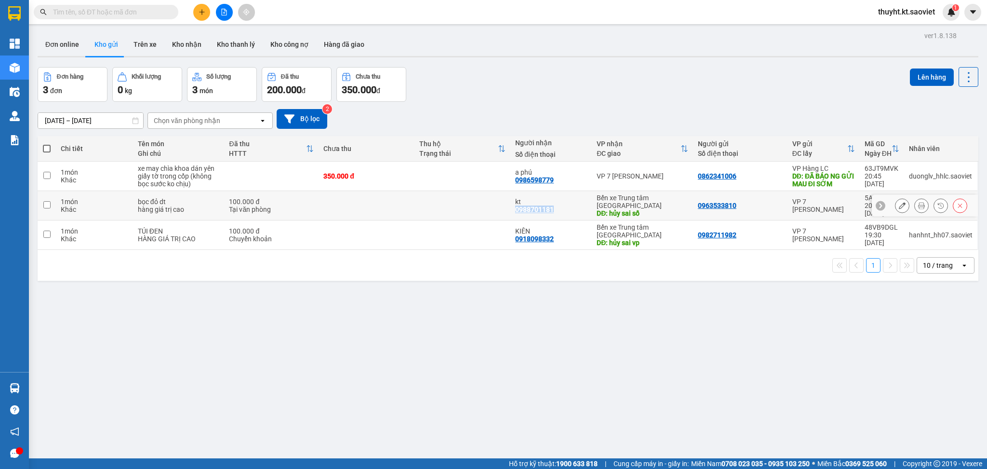
drag, startPoint x: 509, startPoint y: 208, endPoint x: 546, endPoint y: 208, distance: 37.1
click at [546, 208] on td "kt 0988701181" at bounding box center [551, 205] width 81 height 29
checkbox input "true"
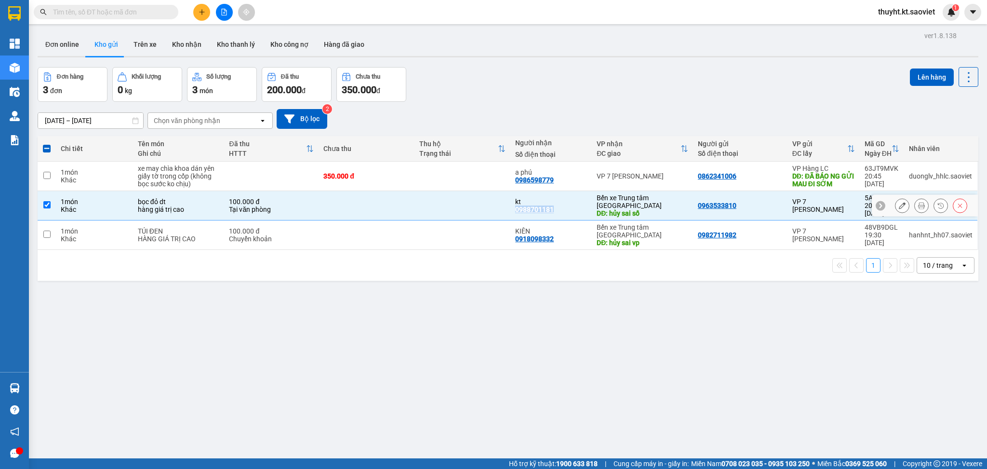
copy div "0988701181"
click at [135, 14] on input "text" at bounding box center [110, 12] width 114 height 11
paste input "0988701181"
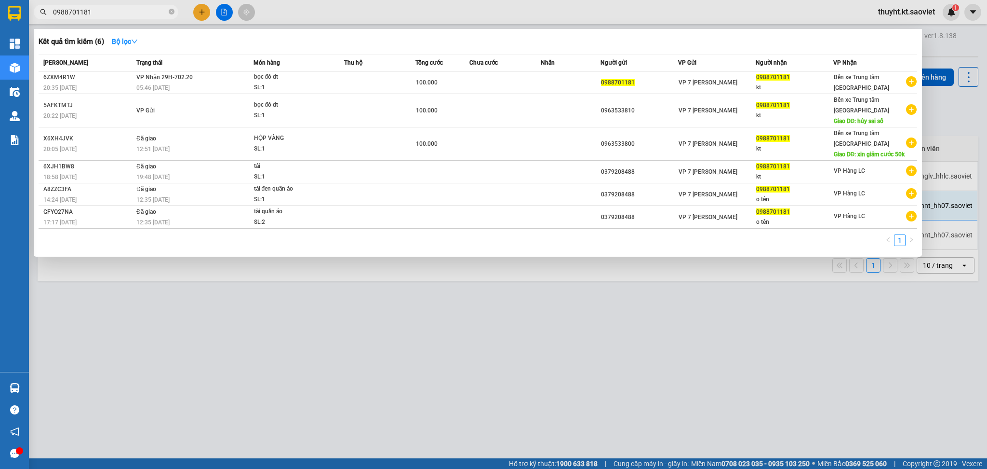
type input "0988701181"
click at [715, 387] on div at bounding box center [493, 234] width 987 height 469
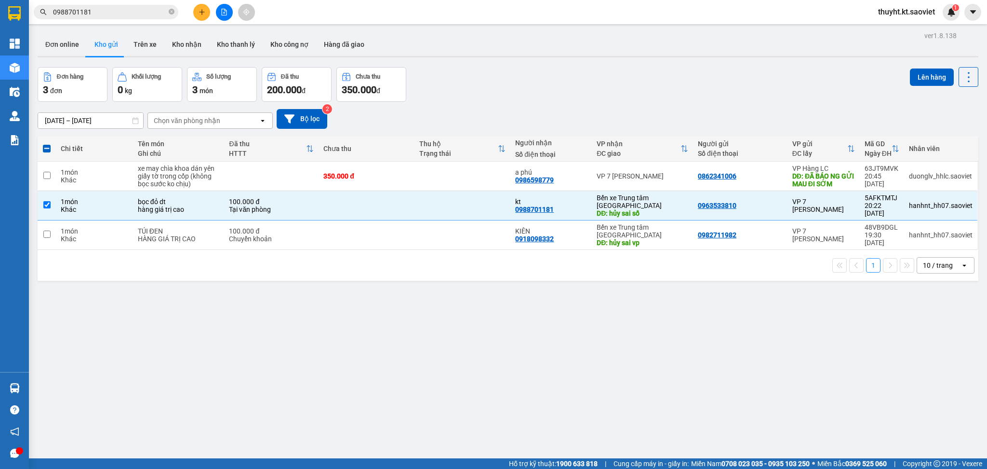
click at [117, 8] on input "0988701181" at bounding box center [110, 12] width 114 height 11
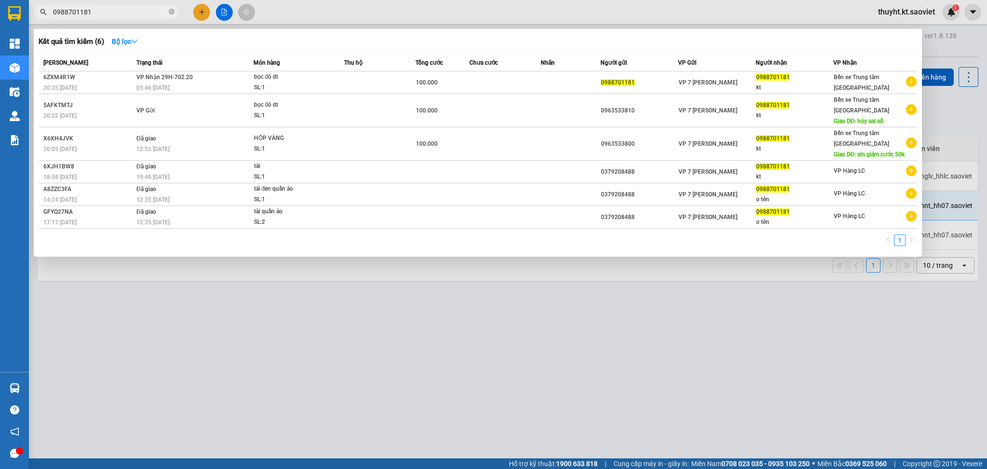
click at [420, 13] on div at bounding box center [493, 234] width 987 height 469
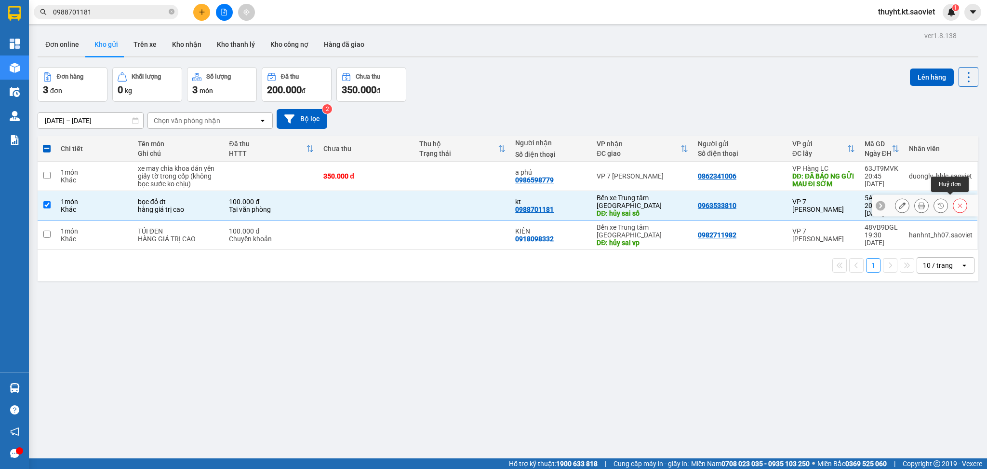
click at [957, 202] on icon at bounding box center [960, 205] width 7 height 7
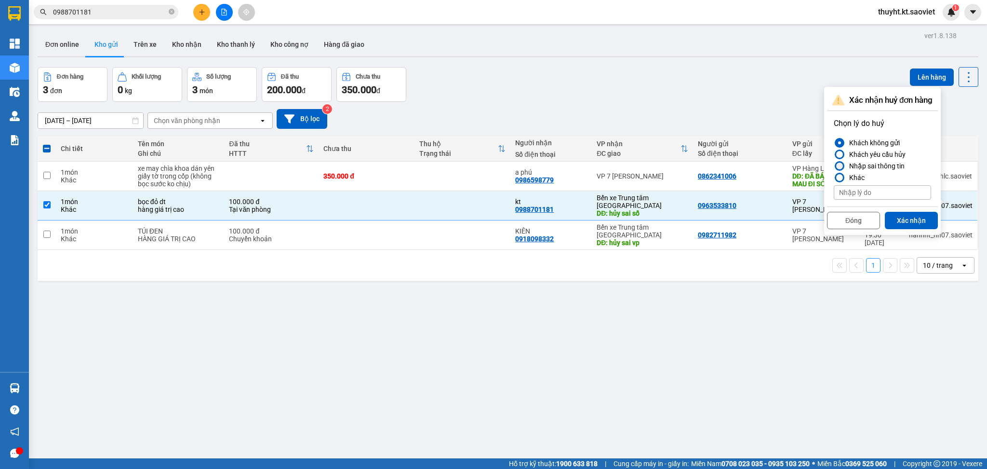
click at [874, 169] on div "Nhập sai thông tin" at bounding box center [875, 166] width 59 height 12
click at [834, 166] on input "Nhập sai thông tin" at bounding box center [834, 166] width 0 height 0
click at [898, 217] on button "Xác nhận" at bounding box center [911, 220] width 53 height 17
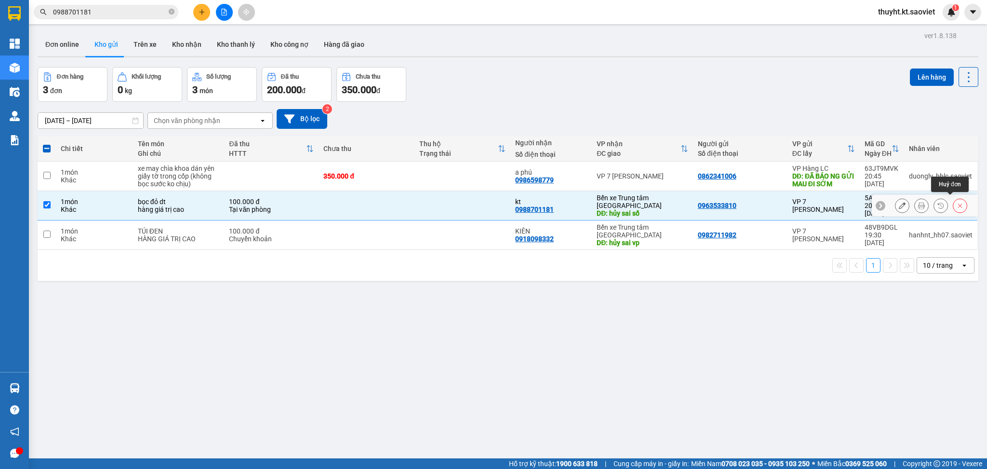
click at [957, 202] on icon at bounding box center [960, 205] width 7 height 7
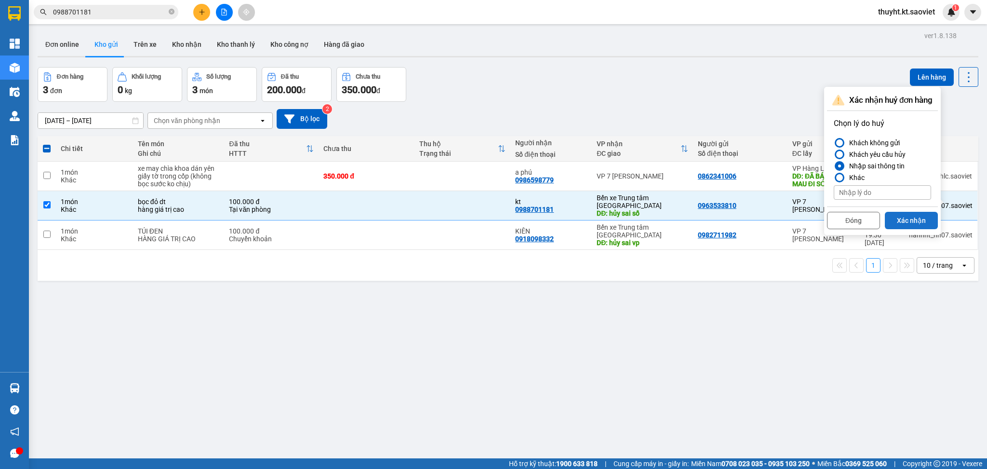
click at [918, 217] on button "Xác nhận" at bounding box center [911, 220] width 53 height 17
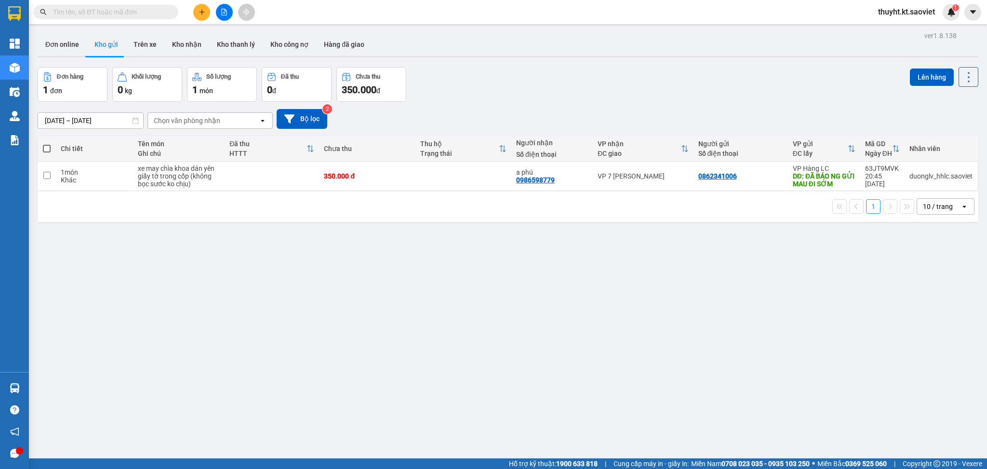
click at [309, 292] on div "ver 1.8.138 Đơn online Kho gửi Trên xe Kho nhận Kho thanh lý Kho công nợ Hàng đ…" at bounding box center [508, 263] width 949 height 469
click at [953, 8] on sup "1" at bounding box center [956, 7] width 7 height 7
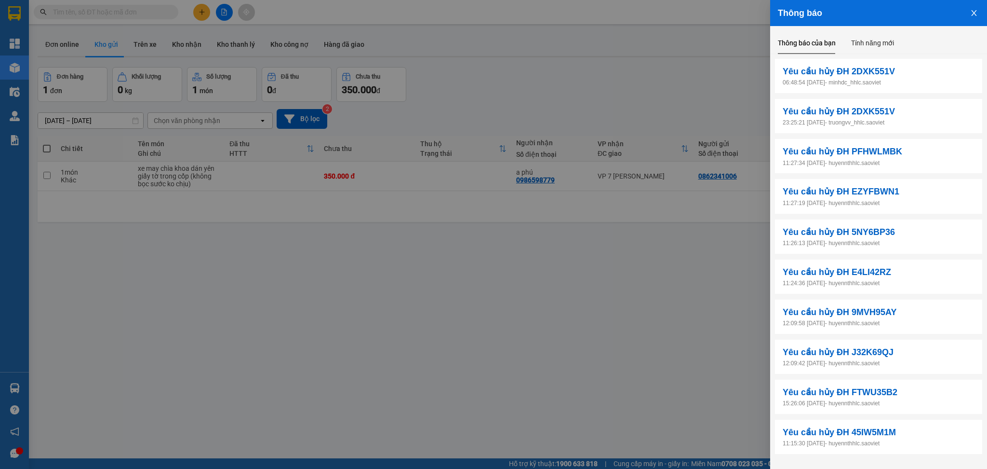
click at [696, 51] on div at bounding box center [493, 234] width 987 height 469
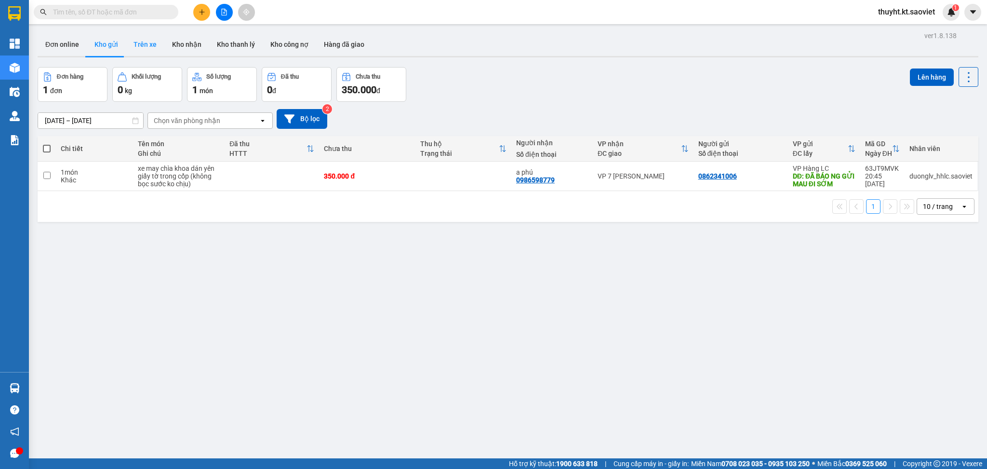
click at [144, 51] on button "Trên xe" at bounding box center [145, 44] width 39 height 23
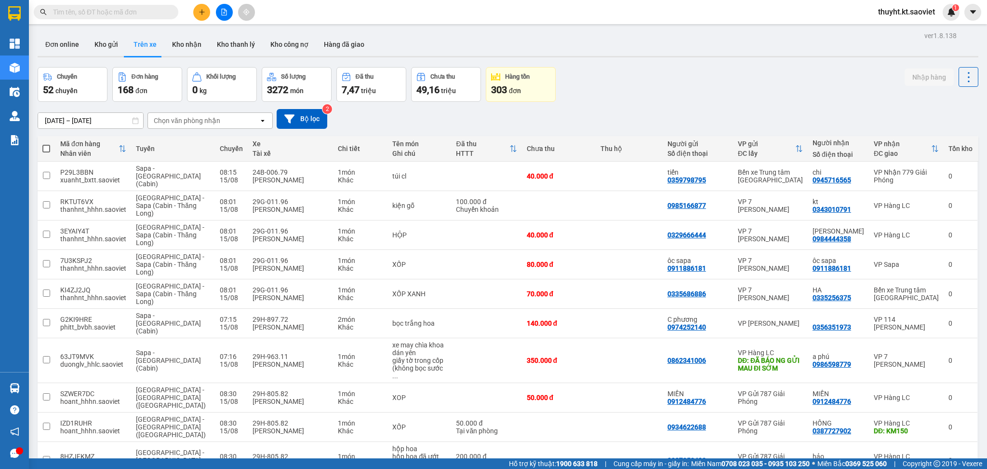
click at [81, 119] on input "13/08/2025 – 15/08/2025" at bounding box center [90, 120] width 105 height 15
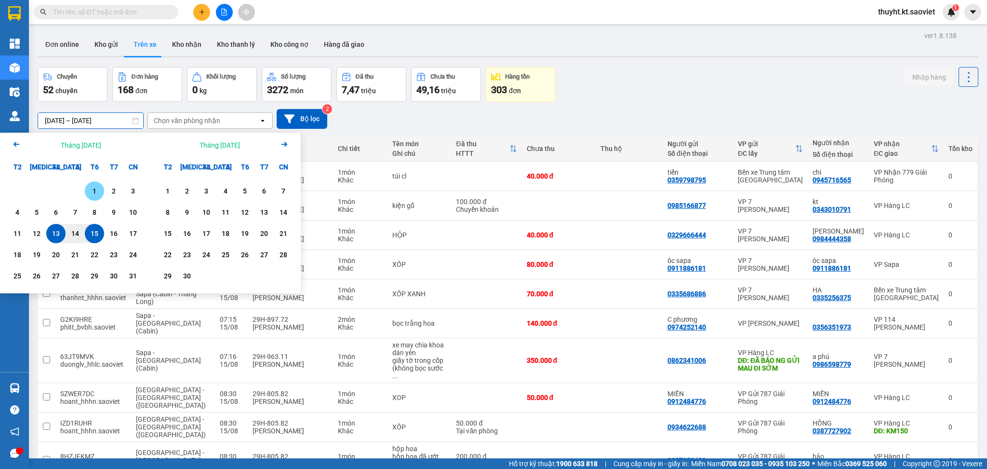
click at [92, 189] on div "1" at bounding box center [94, 191] width 13 height 12
click at [130, 215] on div "10" at bounding box center [132, 212] width 13 height 12
type input "01/08/2025 – 10/08/2025"
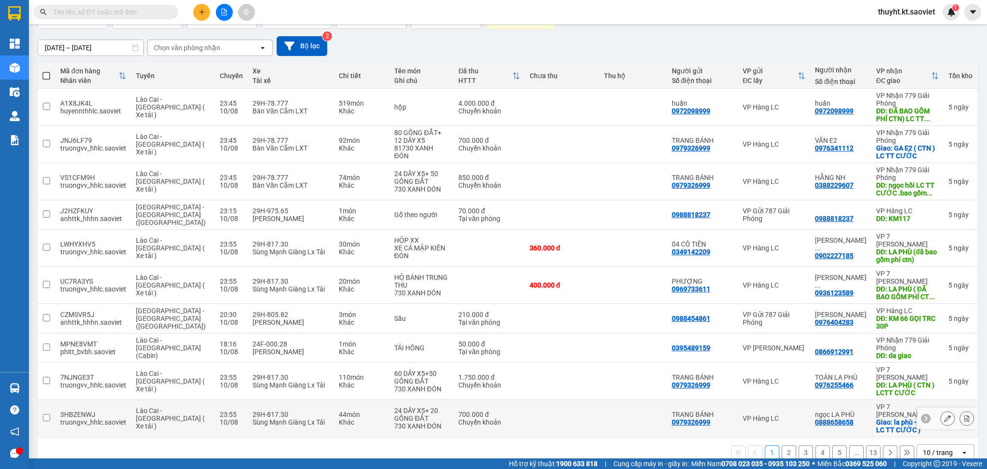
scroll to position [84, 0]
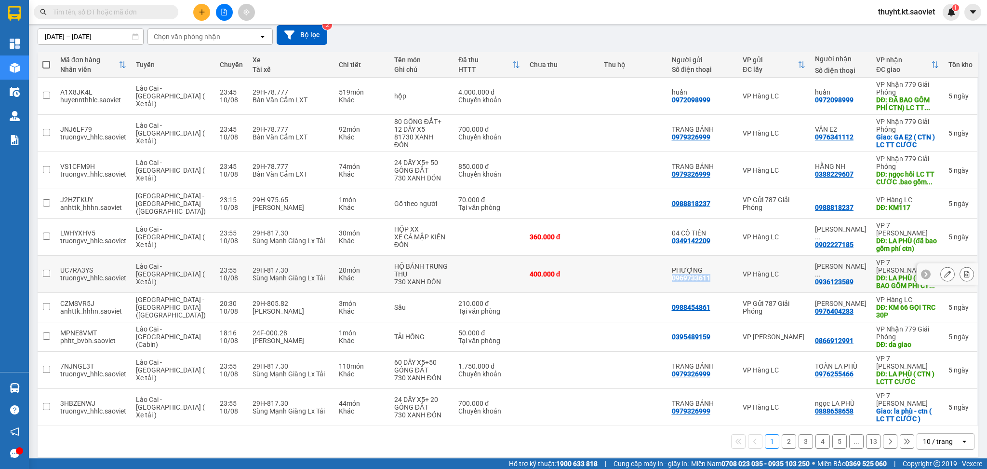
drag, startPoint x: 665, startPoint y: 271, endPoint x: 704, endPoint y: 274, distance: 38.7
click at [704, 274] on td "PHƯỢNG 0969733611" at bounding box center [702, 274] width 71 height 37
checkbox input "true"
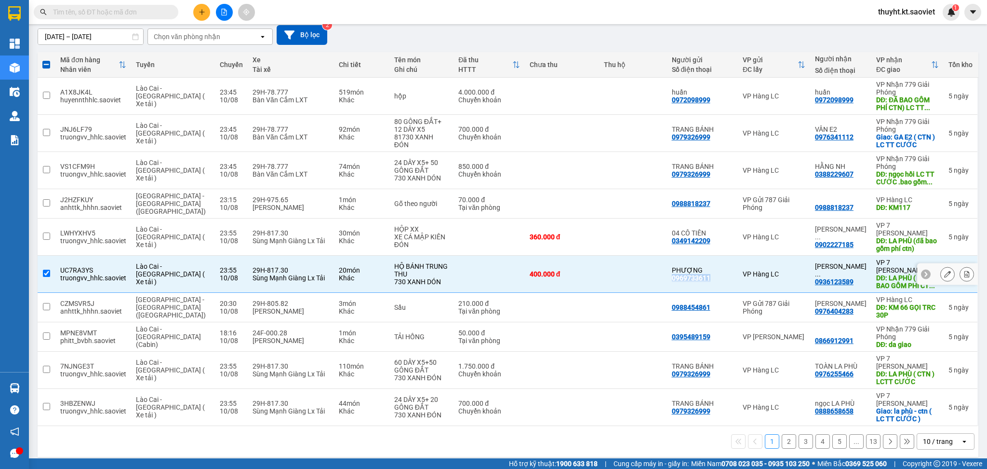
copy div "0969733611"
click at [63, 10] on input "text" at bounding box center [110, 12] width 114 height 11
paste input "0969733611"
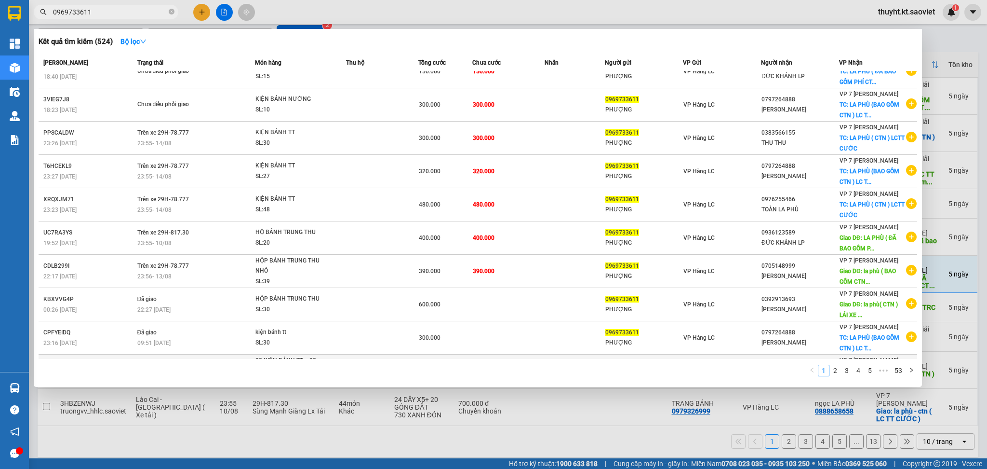
scroll to position [0, 0]
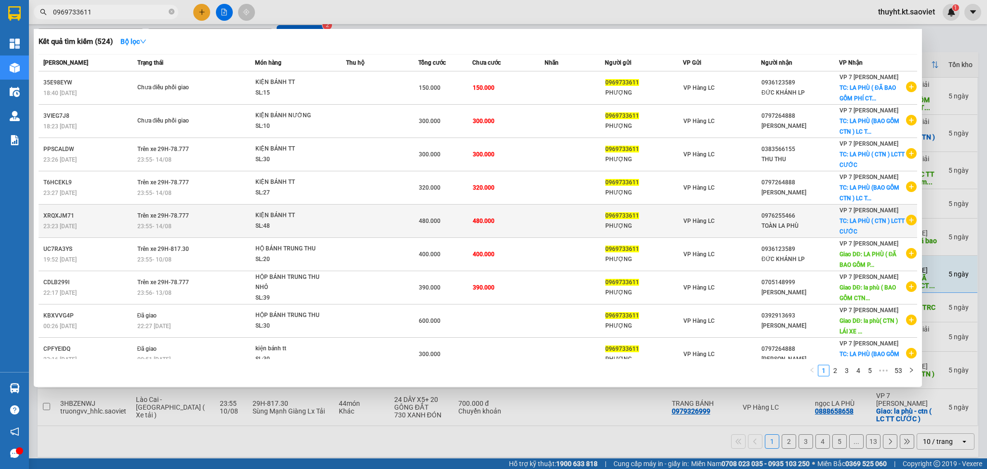
type input "0969733611"
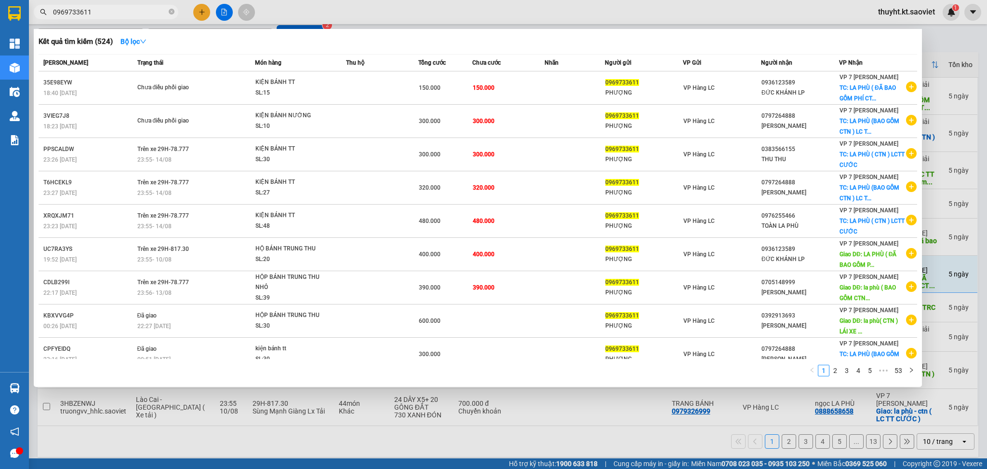
click at [541, 3] on div at bounding box center [493, 234] width 987 height 469
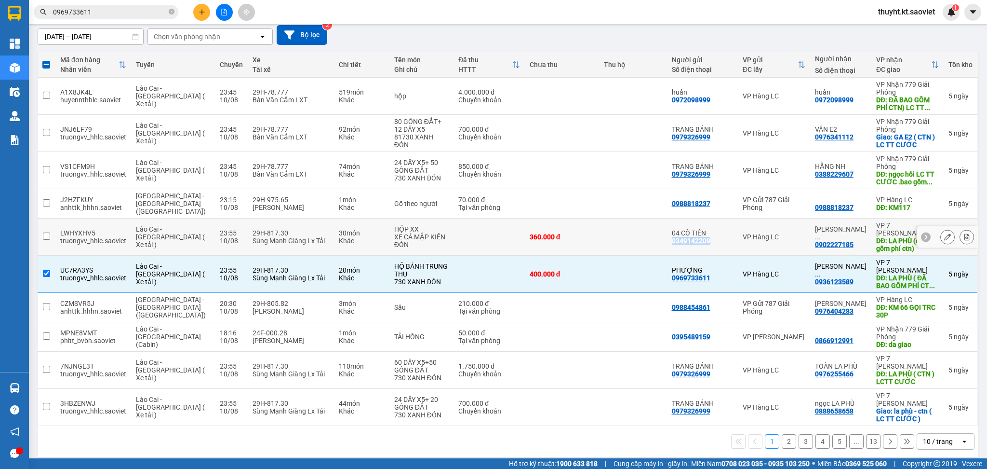
drag, startPoint x: 666, startPoint y: 236, endPoint x: 702, endPoint y: 238, distance: 36.7
click at [702, 238] on td "04 CÔ TIÊN 0349142209" at bounding box center [702, 236] width 71 height 37
checkbox input "true"
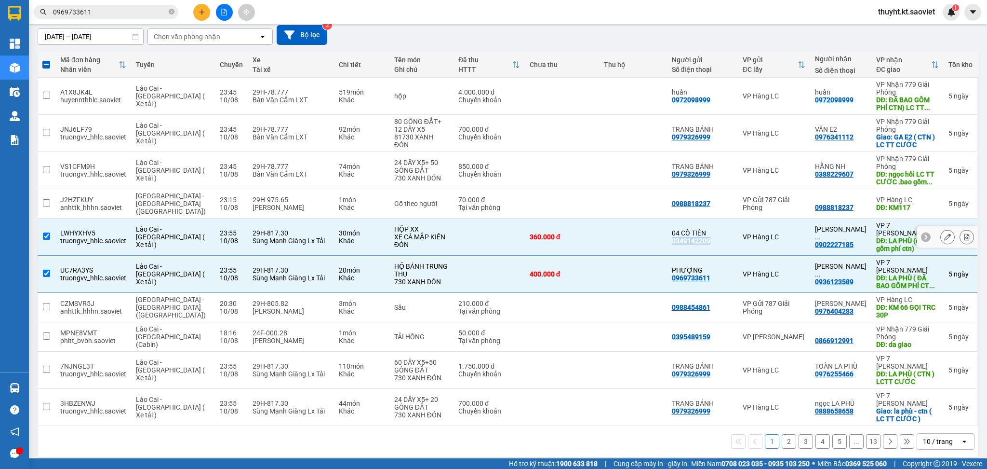
copy div "0349142209"
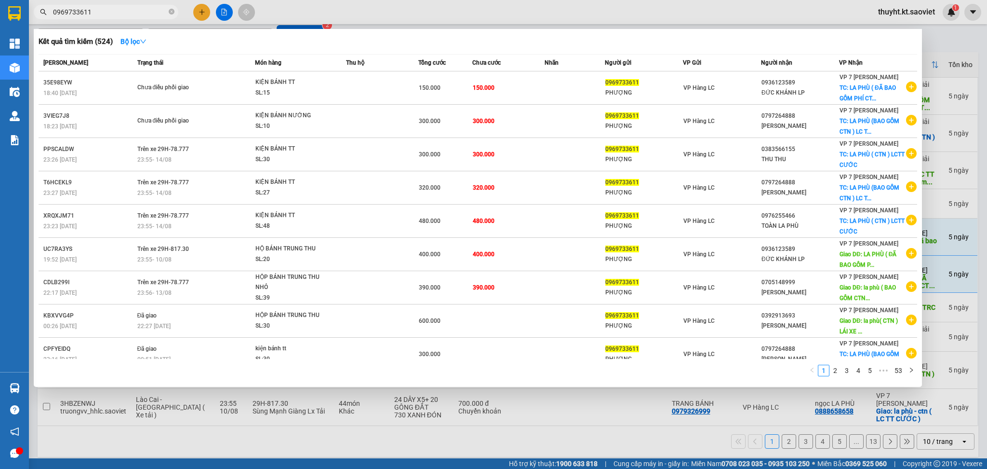
drag, startPoint x: 96, startPoint y: 11, endPoint x: 48, endPoint y: 6, distance: 48.4
click at [48, 6] on span "0969733611" at bounding box center [106, 12] width 145 height 14
paste input "349142209"
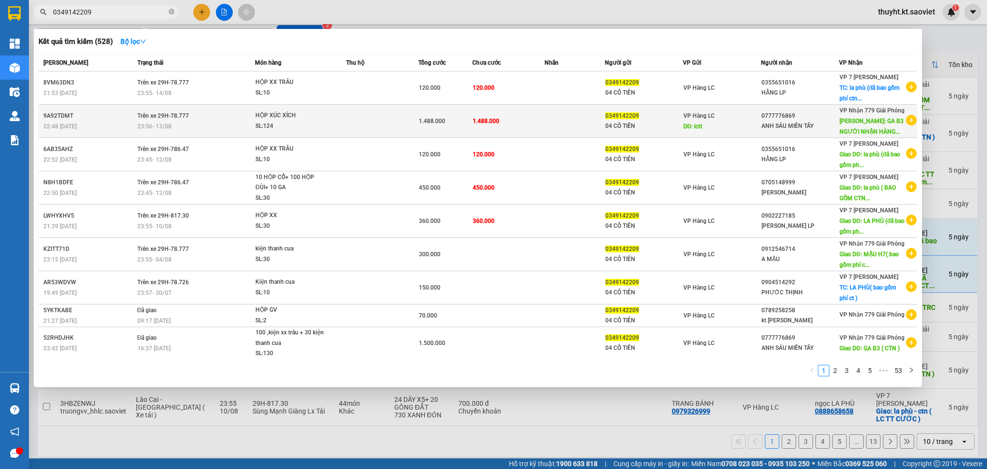
type input "0349142209"
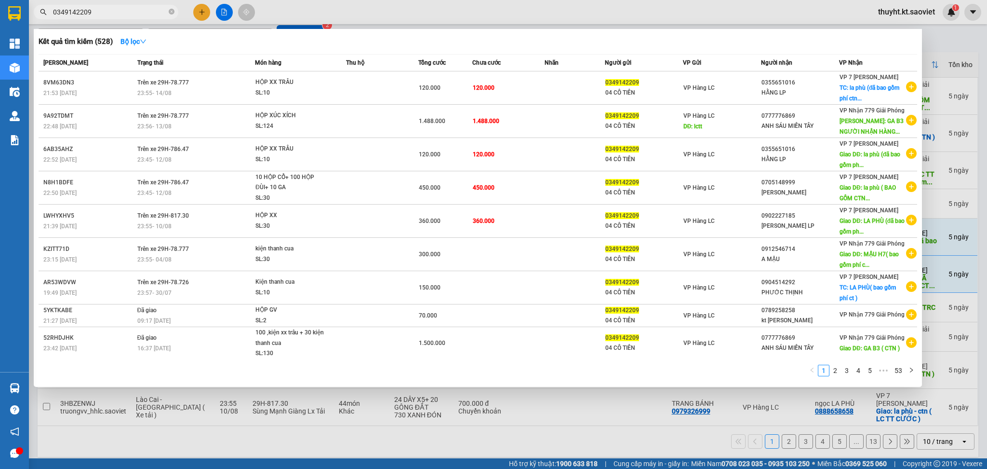
click at [588, 4] on div at bounding box center [493, 234] width 987 height 469
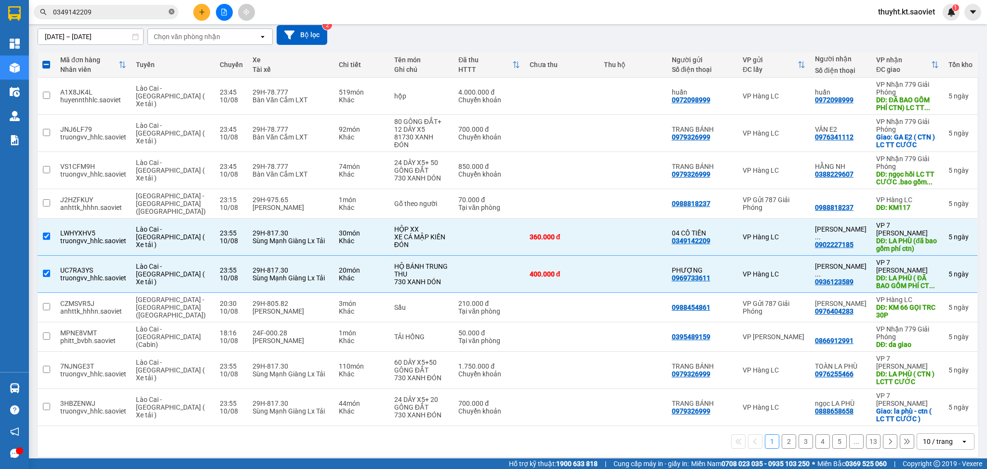
click at [169, 13] on icon "close-circle" at bounding box center [172, 12] width 6 height 6
click at [932, 438] on div "10 / trang" at bounding box center [938, 441] width 30 height 10
click at [932, 418] on div "100 / trang" at bounding box center [936, 412] width 58 height 17
checkbox input "false"
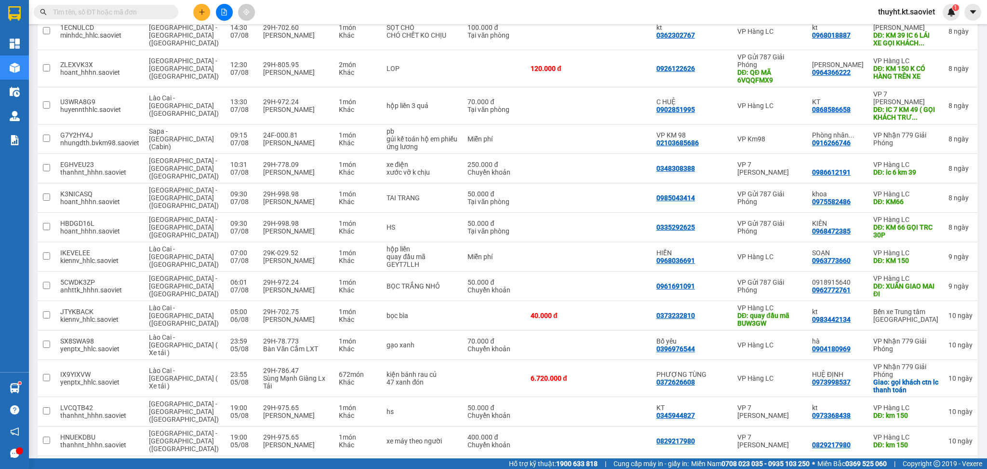
scroll to position [2334, 0]
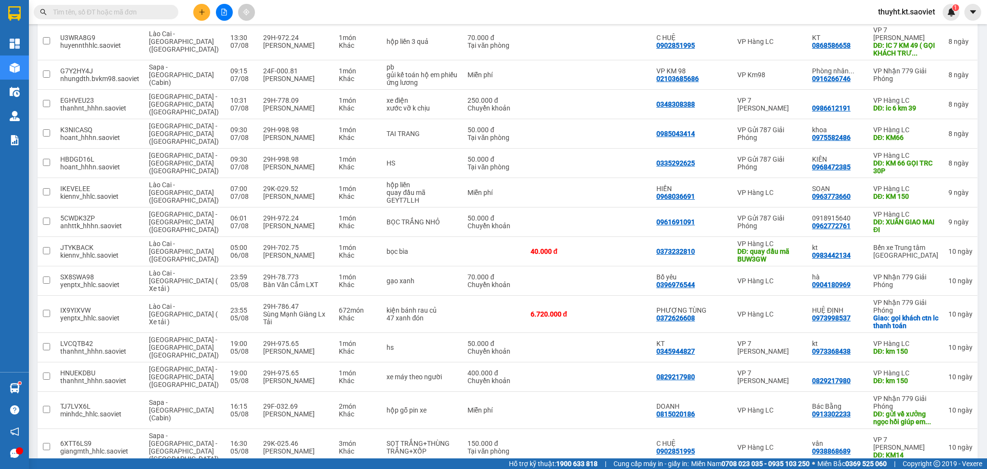
drag, startPoint x: 666, startPoint y: 354, endPoint x: 700, endPoint y: 357, distance: 33.4
drag, startPoint x: 708, startPoint y: 354, endPoint x: 668, endPoint y: 350, distance: 40.2
checkbox input "false"
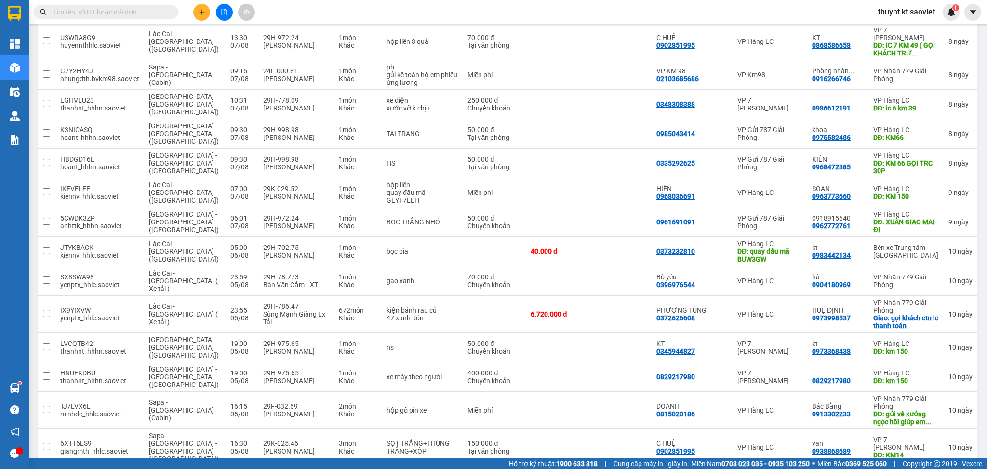
copy div "0363461871"
click at [126, 7] on input "text" at bounding box center [110, 12] width 114 height 11
paste input "0363461871"
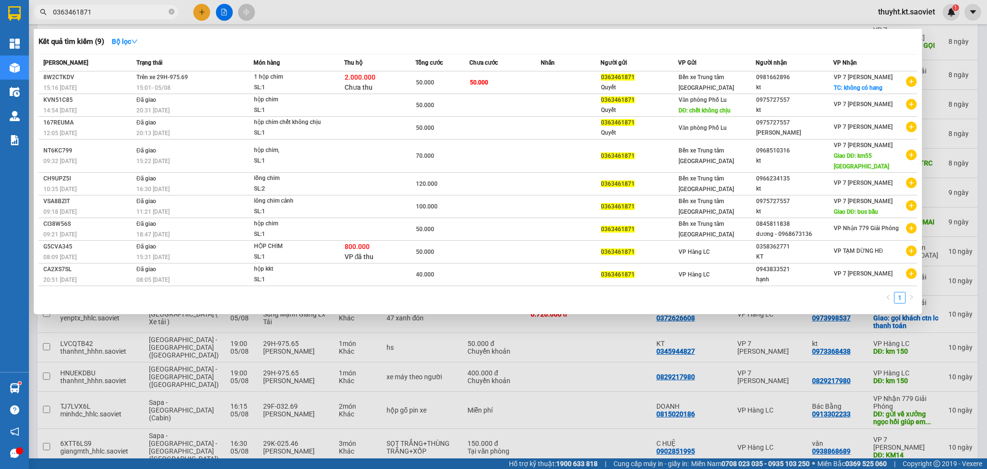
type input "0363461871"
click at [500, 8] on div at bounding box center [493, 234] width 987 height 469
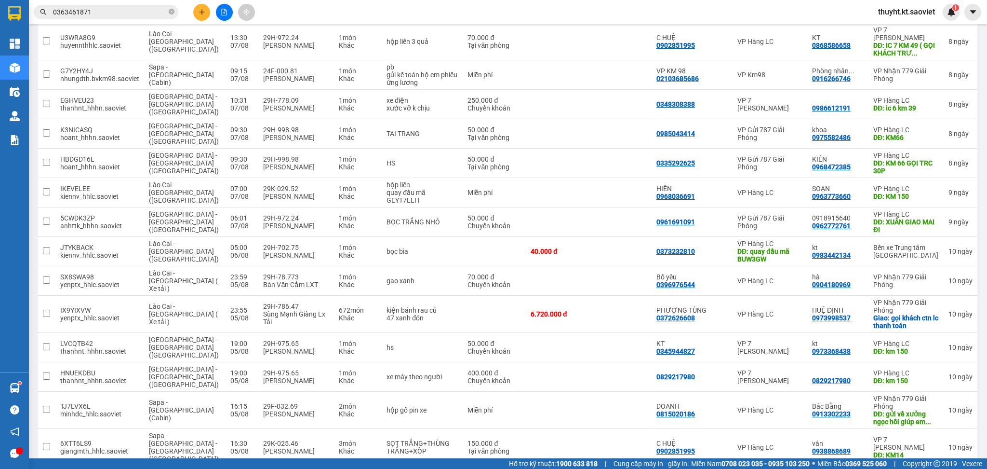
drag, startPoint x: 813, startPoint y: 351, endPoint x: 854, endPoint y: 353, distance: 41.5
checkbox input "true"
copy div "0981662896"
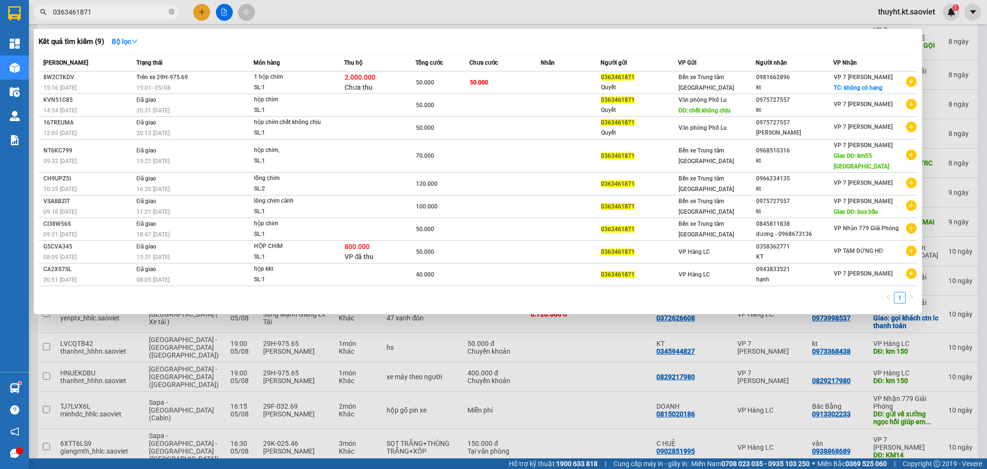
drag, startPoint x: 118, startPoint y: 8, endPoint x: 19, endPoint y: -13, distance: 101.0
click at [19, 0] on html "Kết quả tìm kiếm ( 9 ) Bộ lọc Mã ĐH Trạng thái Món hàng Thu hộ Tổng cước Chưa c…" at bounding box center [493, 234] width 987 height 469
paste input "981662896"
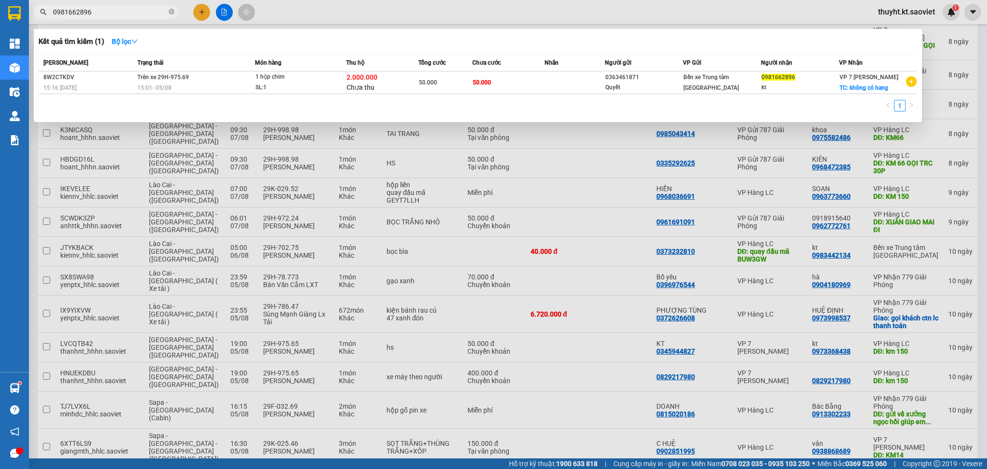
type input "0981662896"
click at [703, 12] on div at bounding box center [493, 234] width 987 height 469
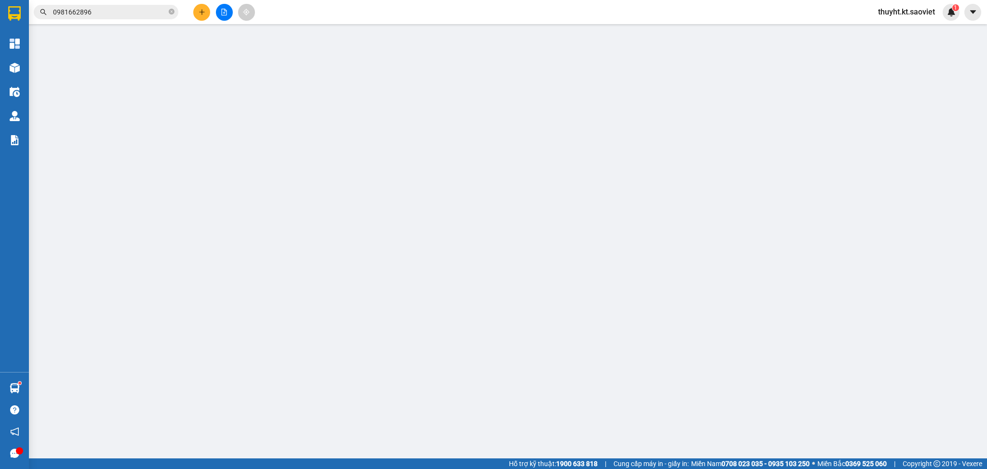
type input "0363461871"
type input "Quyết"
type input "0981662896"
type input "kt"
checkbox input "true"
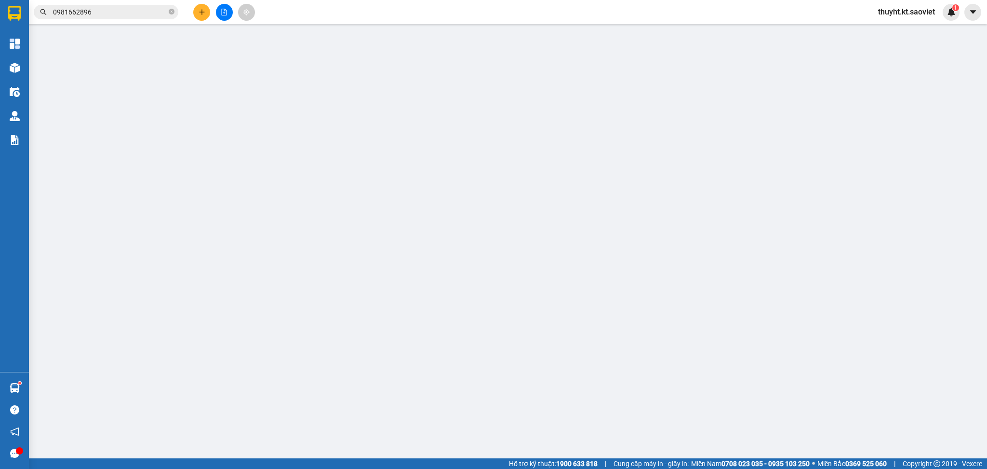
type input "không có hang"
type input "phí thu hộ ng nhận trả"
type input "50.000"
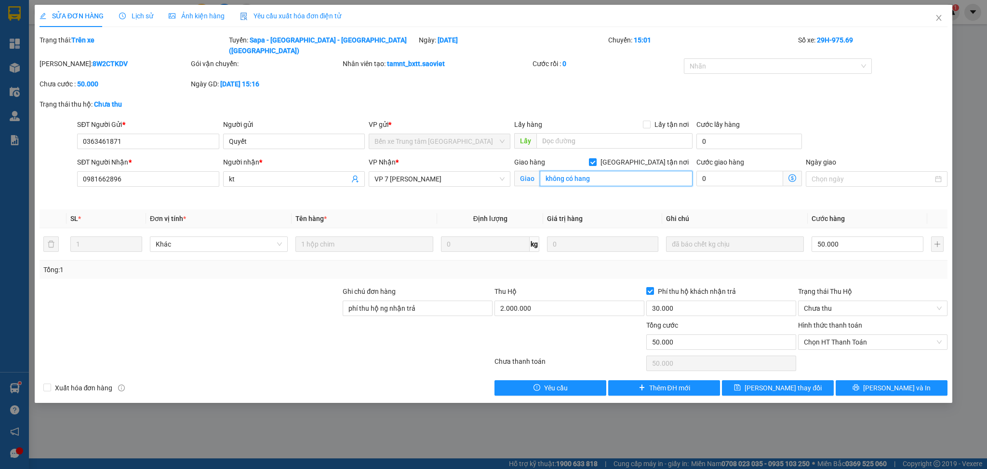
click at [608, 171] on input "không có hang" at bounding box center [616, 178] width 153 height 15
type input "Khách hủy ko gửi nữa"
click at [773, 382] on span "Lưu thay đổi" at bounding box center [783, 387] width 77 height 11
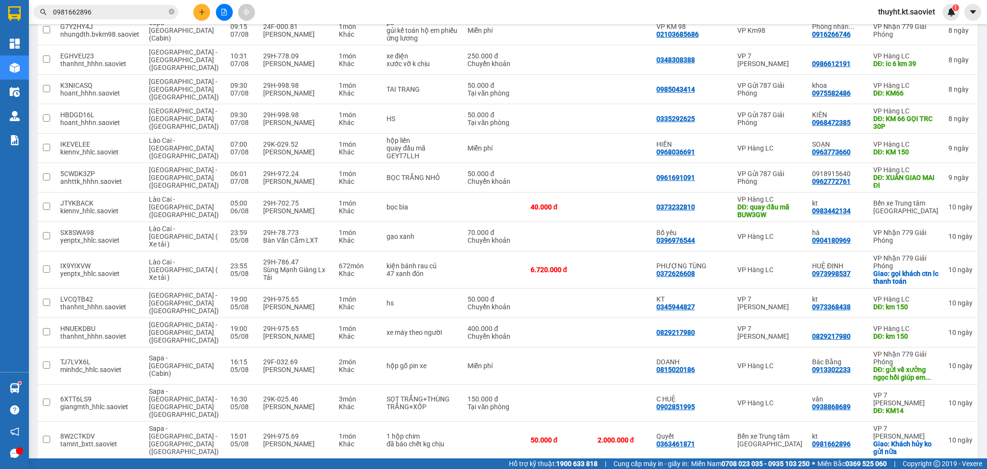
scroll to position [2442, 0]
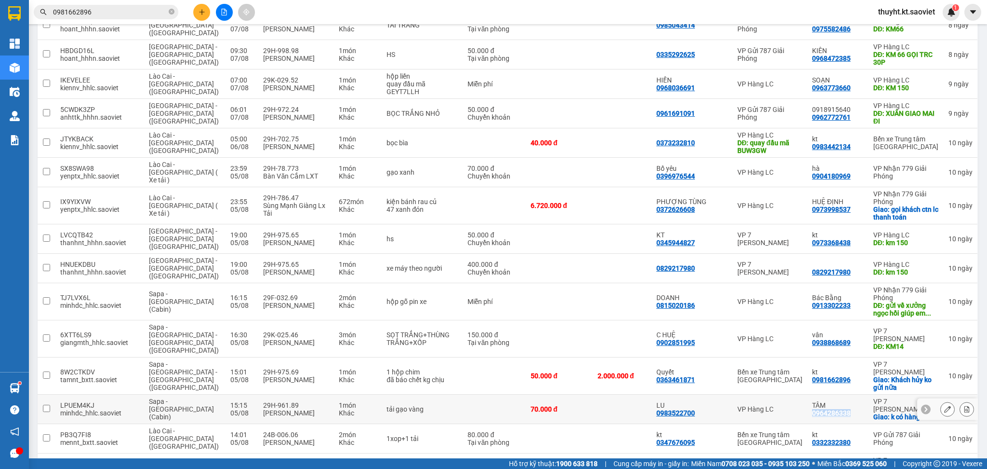
drag, startPoint x: 811, startPoint y: 278, endPoint x: 851, endPoint y: 278, distance: 39.5
click at [851, 394] on td "TÂM 0964286338" at bounding box center [837, 408] width 61 height 29
checkbox input "true"
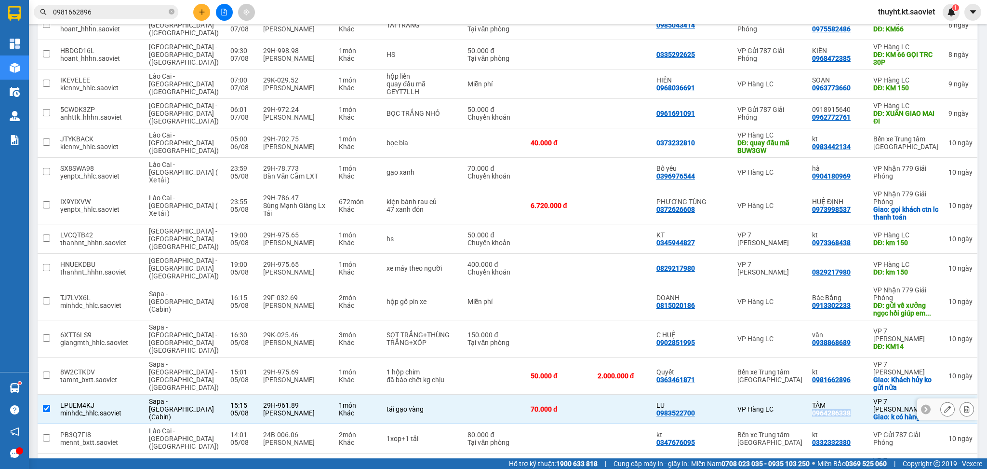
copy div "0964286338"
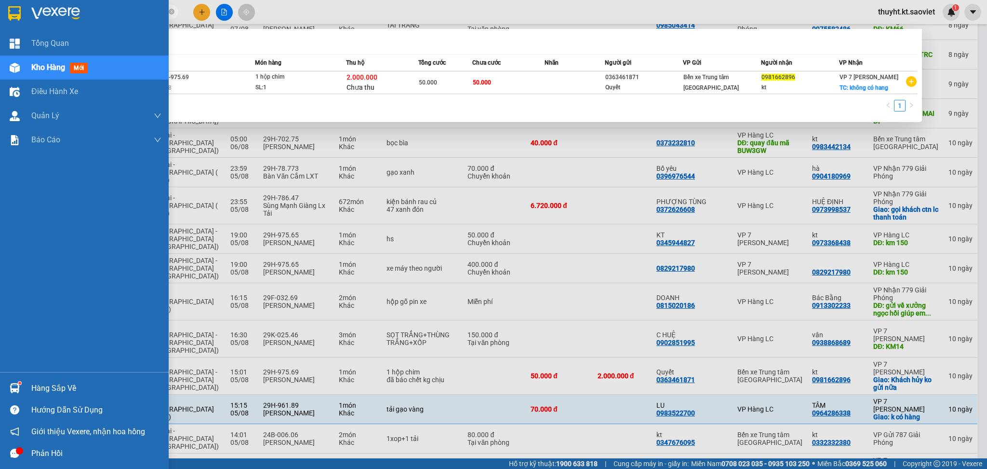
drag, startPoint x: 108, startPoint y: 12, endPoint x: 4, endPoint y: 2, distance: 104.6
click at [4, 2] on section "Kết quả tìm kiếm ( 1 ) Bộ lọc Mã ĐH Trạng thái Món hàng Thu hộ Tổng cước Chưa c…" at bounding box center [493, 234] width 987 height 469
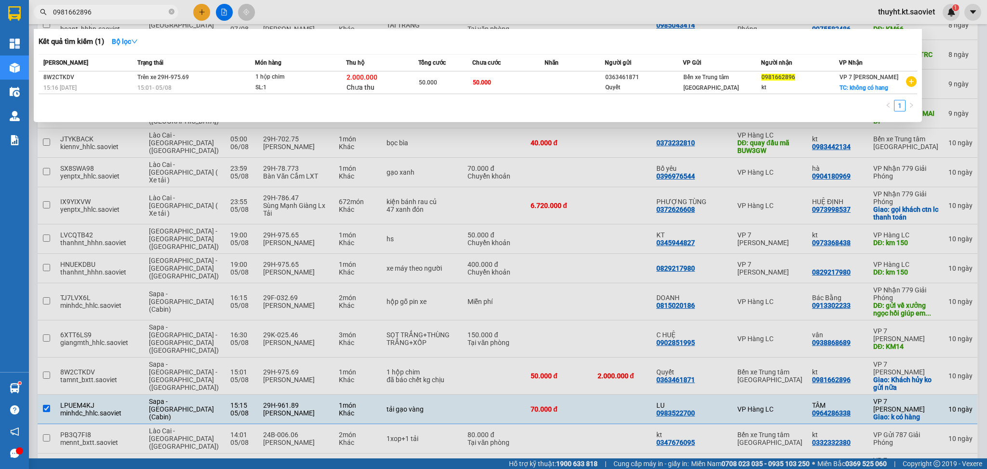
paste input "64286338"
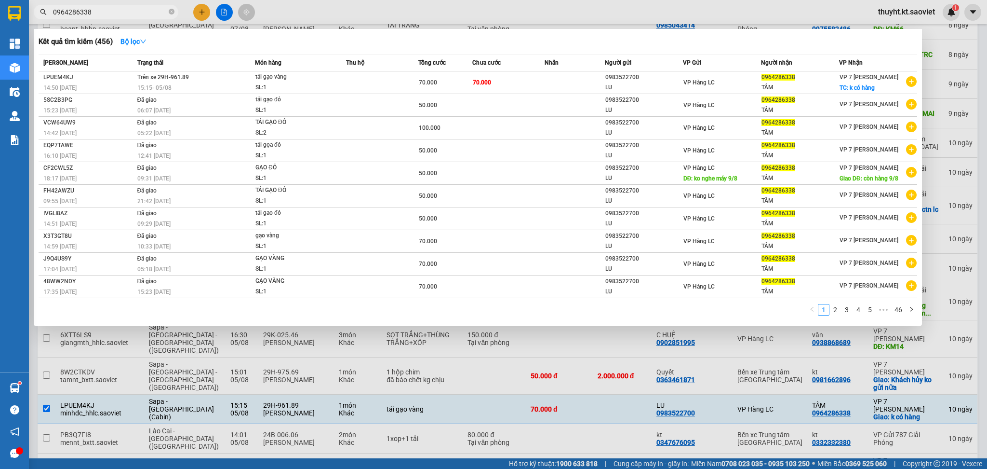
type input "0964286338"
click at [586, 10] on div at bounding box center [493, 234] width 987 height 469
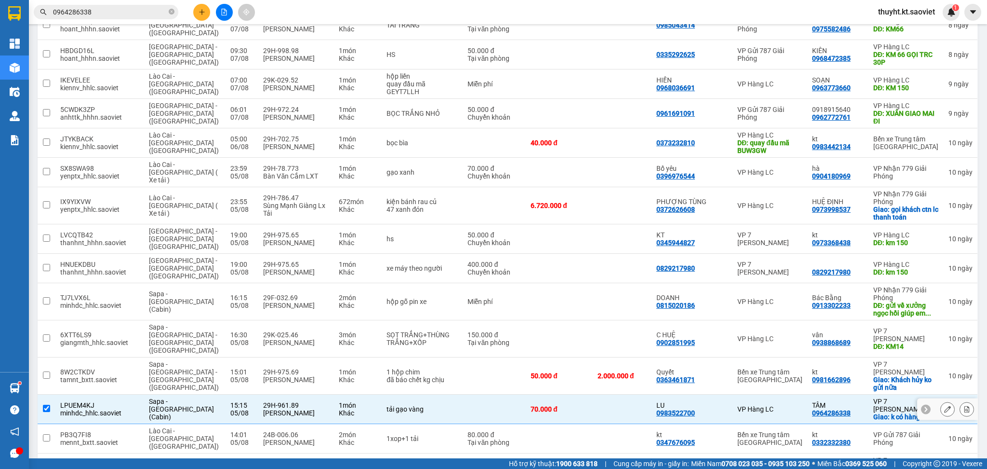
click at [944, 405] on icon at bounding box center [947, 408] width 7 height 7
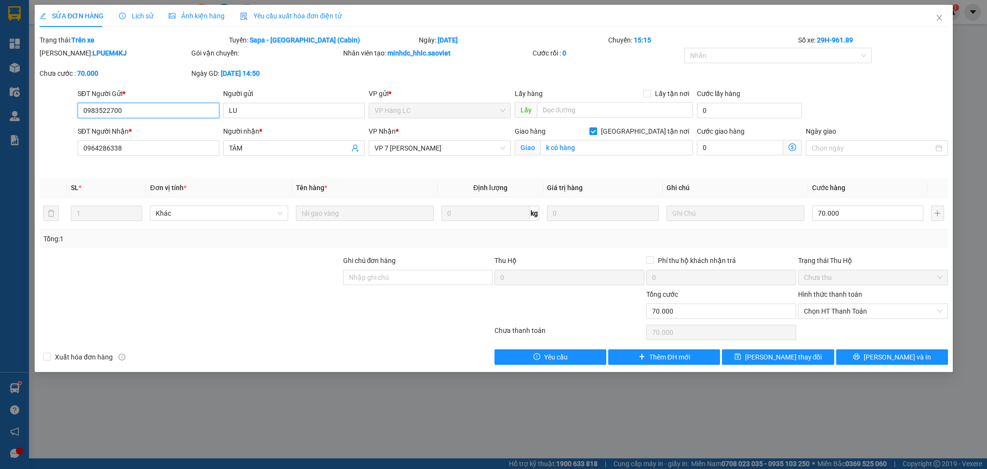
type input "0983522700"
type input "LU"
type input "0964286338"
type input "TÂM"
checkbox input "true"
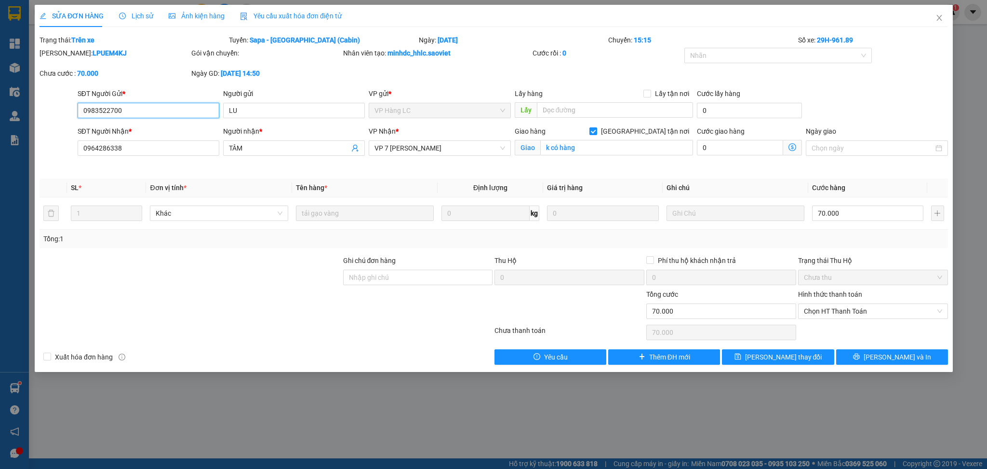
type input "k có hàng"
type input "70.000"
click at [568, 113] on input "text" at bounding box center [615, 109] width 156 height 15
type input "Hủy giảm giá"
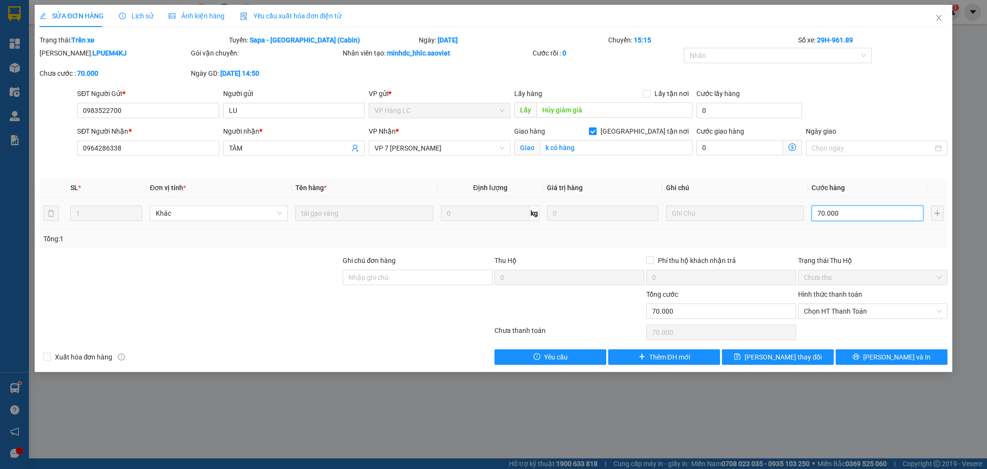
click at [854, 211] on input "70.000" at bounding box center [867, 212] width 111 height 15
type input "1"
type input "1.000"
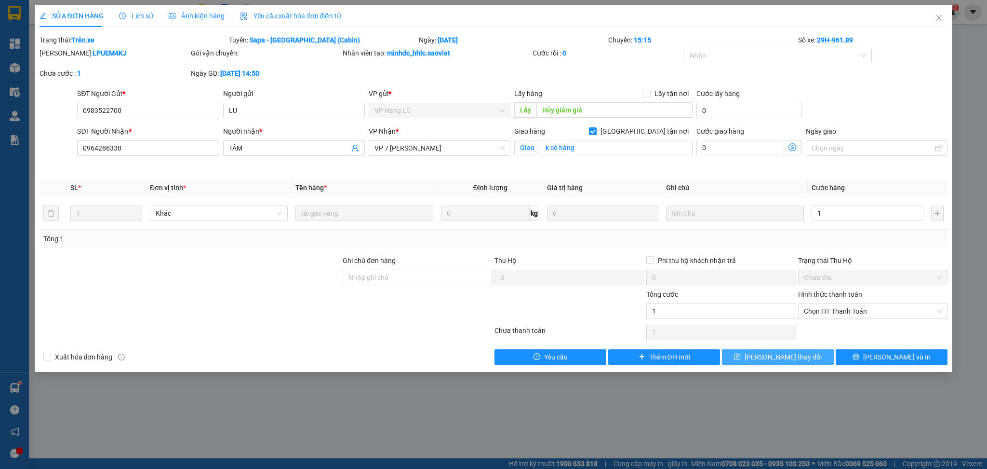
type input "1.000"
click at [782, 354] on span "Lưu thay đổi" at bounding box center [783, 356] width 77 height 11
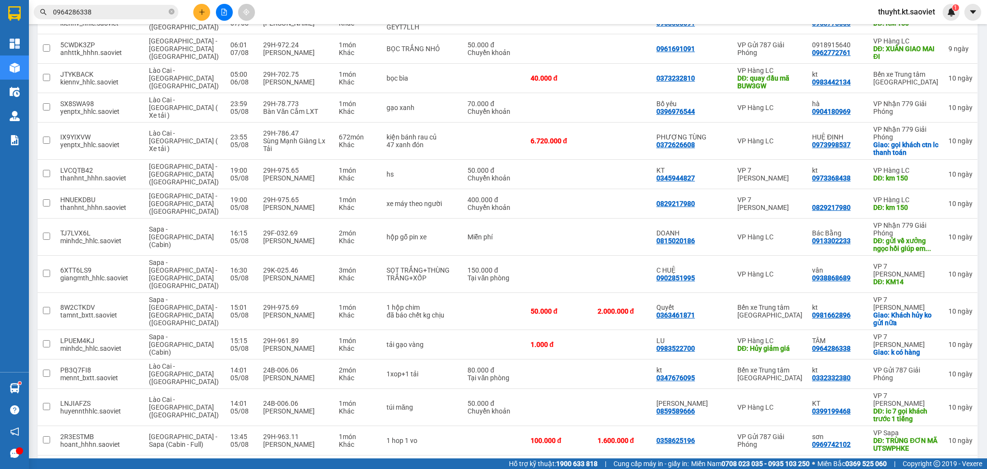
scroll to position [2571, 0]
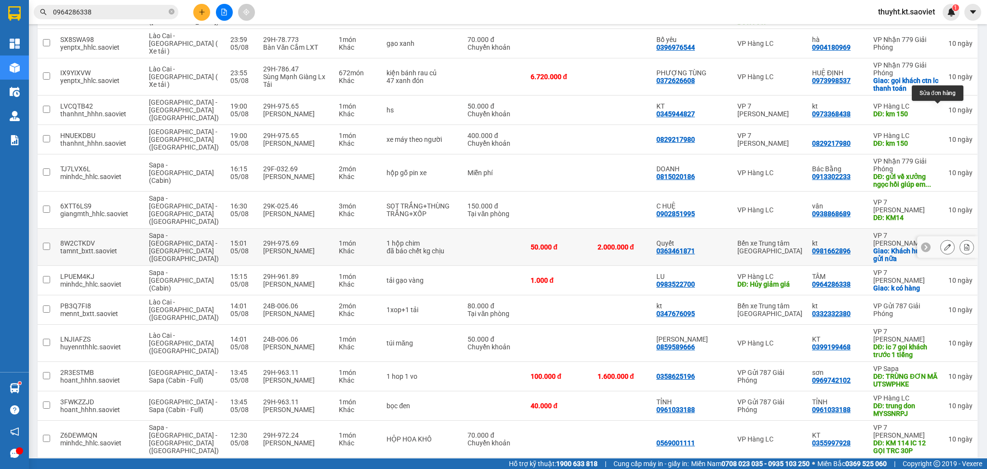
click at [944, 243] on icon at bounding box center [947, 246] width 7 height 7
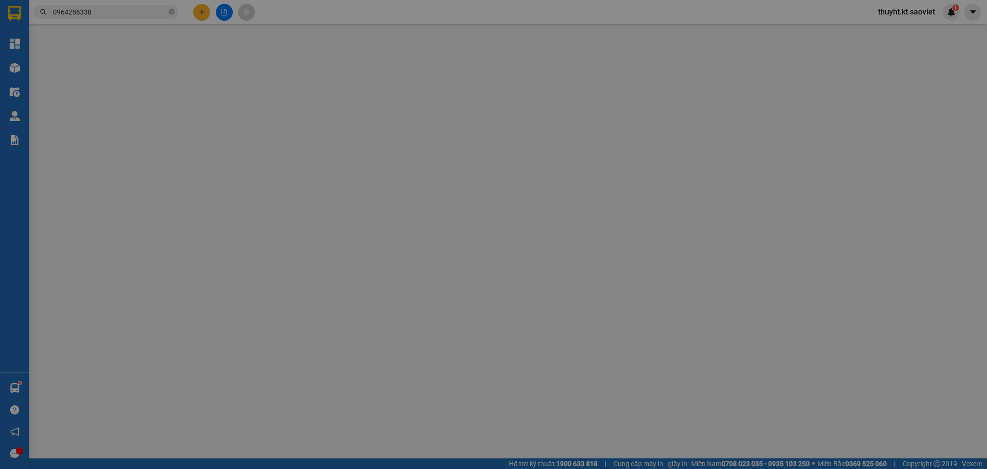
type input "0363461871"
type input "Quyết"
type input "0981662896"
type input "kt"
checkbox input "true"
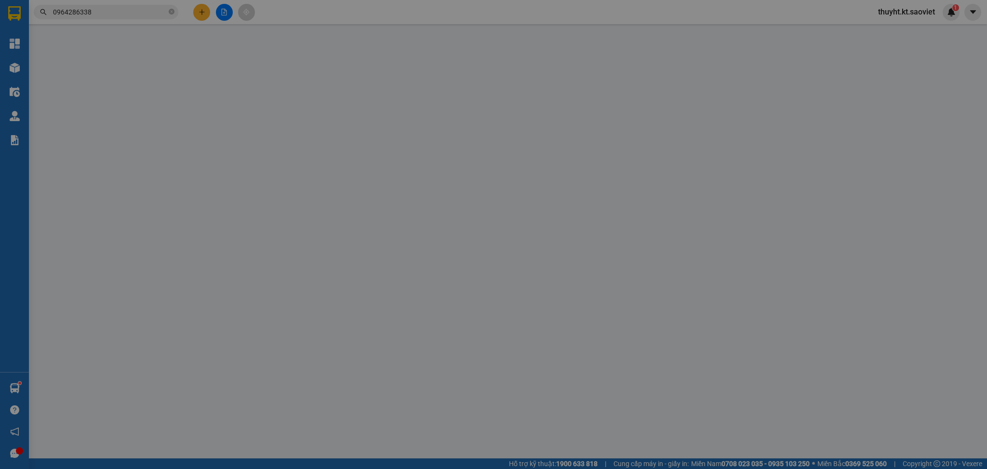
type input "Khách hủy ko gửi nữa"
type input "phí thu hộ ng nhận trả"
type input "50.000"
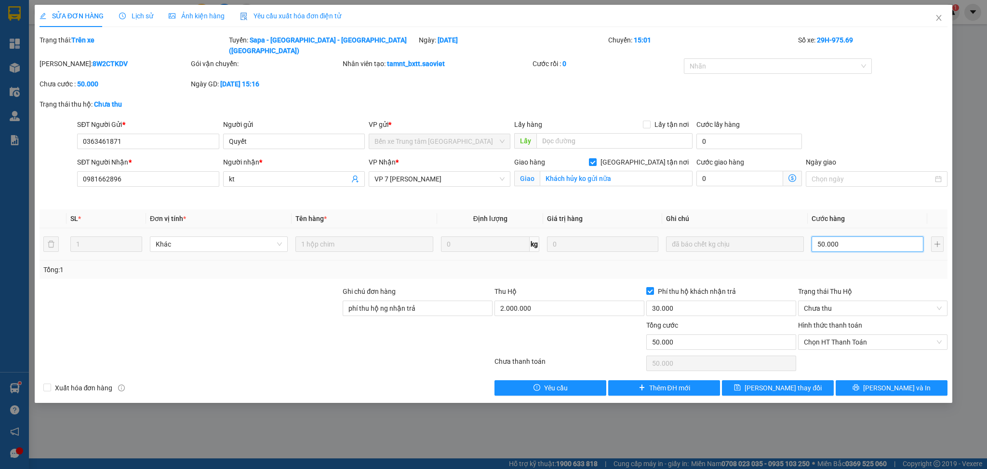
click at [848, 236] on input "50.000" at bounding box center [867, 243] width 111 height 15
type input "1"
type input "1.000"
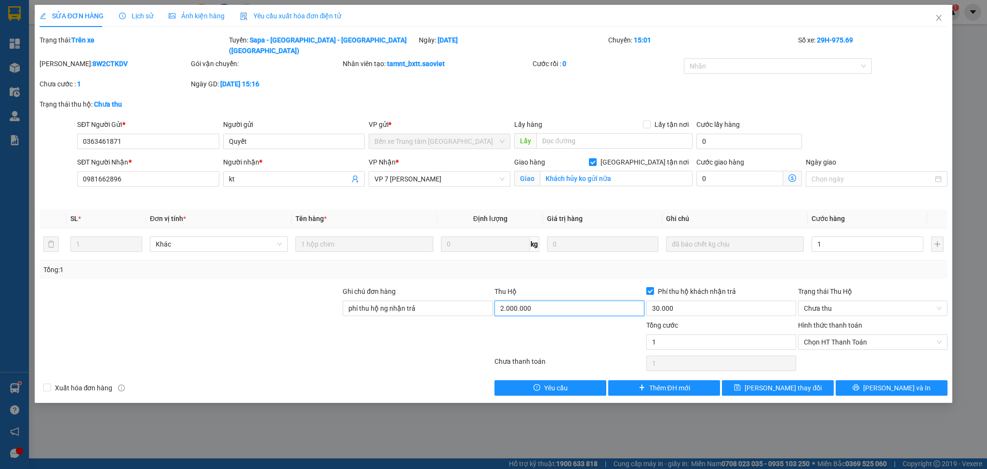
type input "1.000"
click at [610, 300] on input "2.000.000" at bounding box center [570, 307] width 150 height 15
type input "0"
click at [674, 300] on input "30.000" at bounding box center [721, 307] width 150 height 15
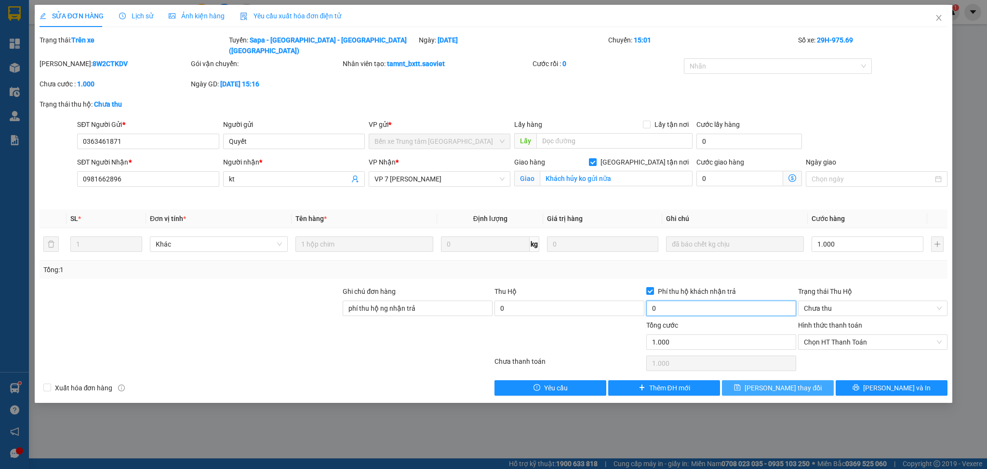
type input "0"
click at [773, 382] on span "Lưu thay đổi" at bounding box center [783, 387] width 77 height 11
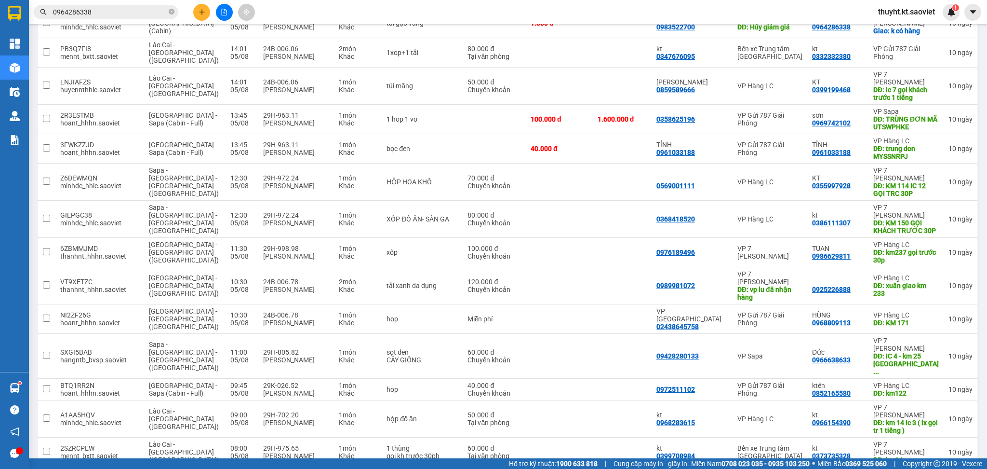
scroll to position [2872, 0]
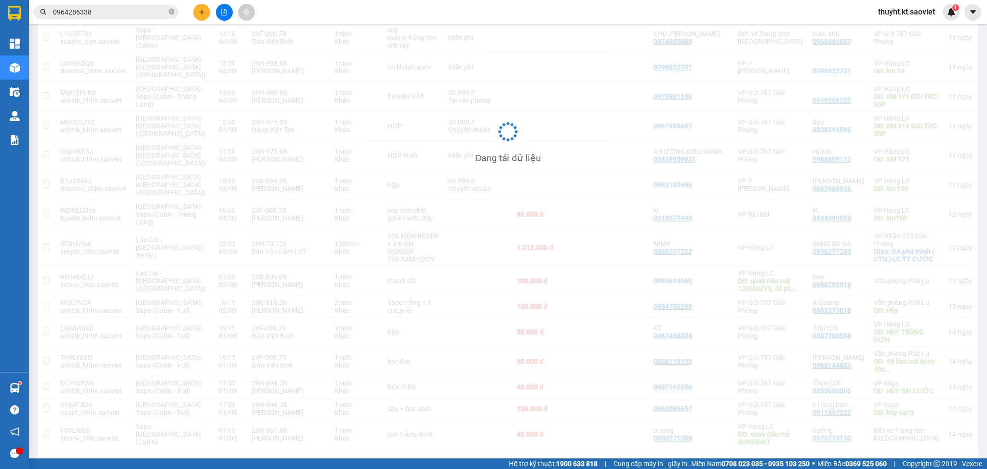
scroll to position [338, 0]
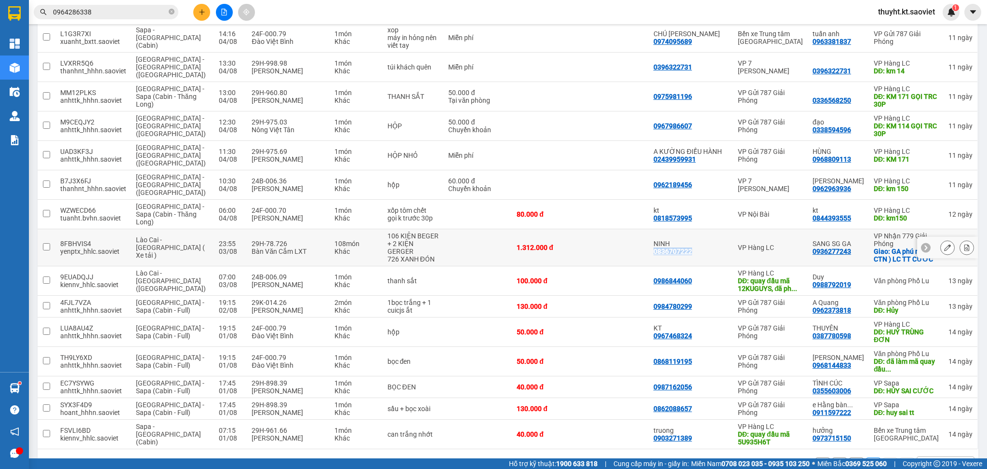
drag, startPoint x: 667, startPoint y: 219, endPoint x: 708, endPoint y: 225, distance: 41.4
click at [708, 229] on td "NINH 0836707222" at bounding box center [691, 247] width 84 height 37
checkbox input "true"
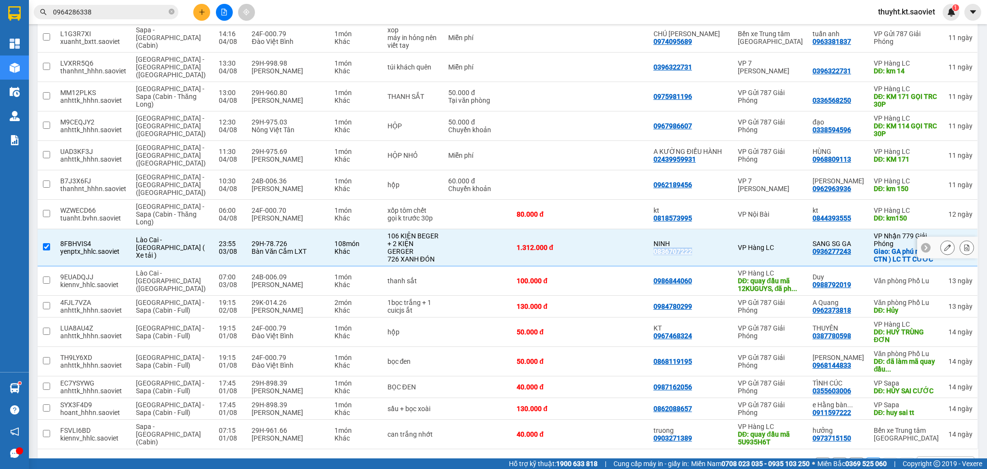
copy div "0836707222"
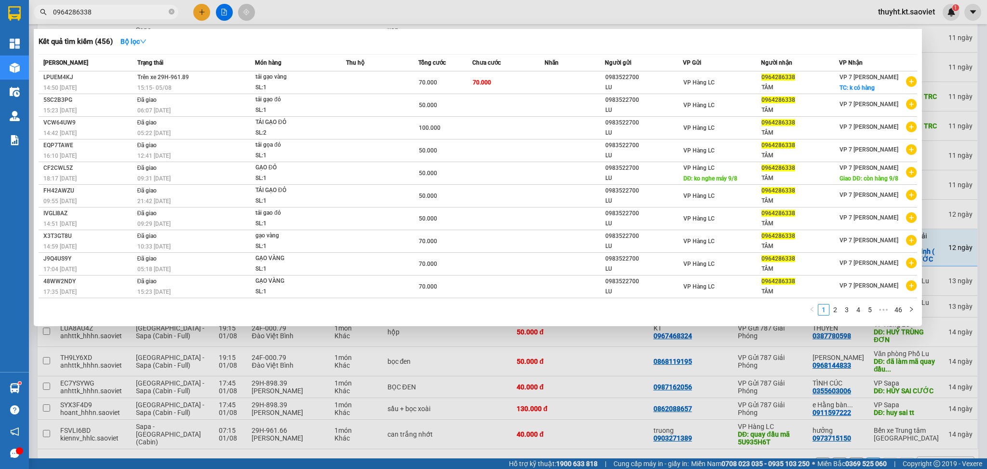
drag, startPoint x: 106, startPoint y: 16, endPoint x: 34, endPoint y: 7, distance: 71.9
click at [34, 7] on div "0964286338" at bounding box center [94, 12] width 188 height 14
paste input "836707222"
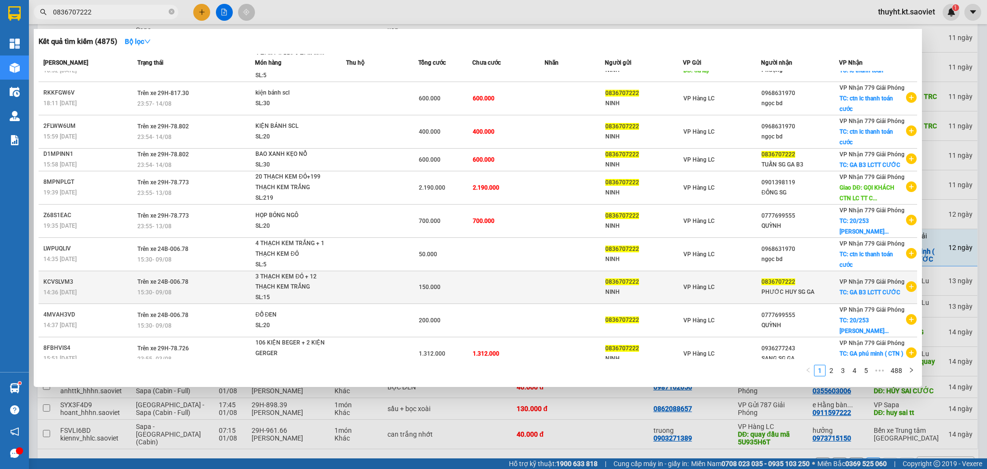
scroll to position [34, 0]
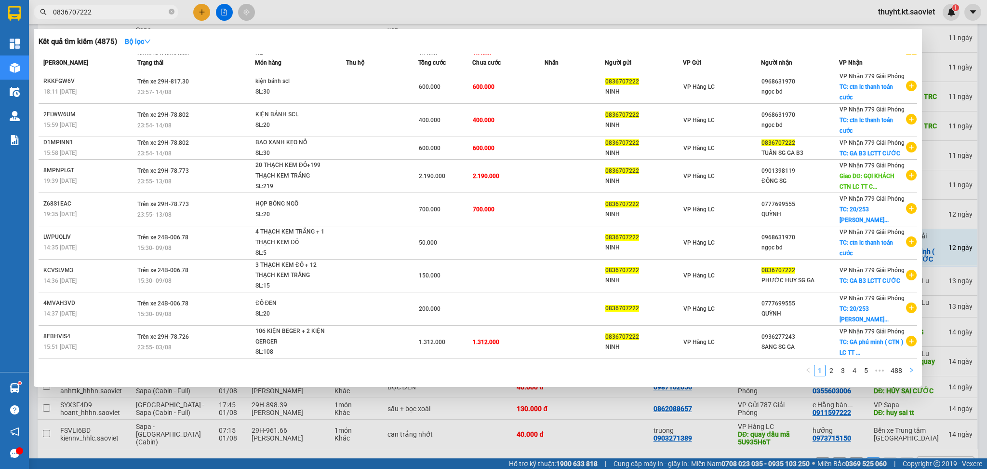
type input "0836707222"
click at [912, 369] on icon "right" at bounding box center [912, 370] width 6 height 6
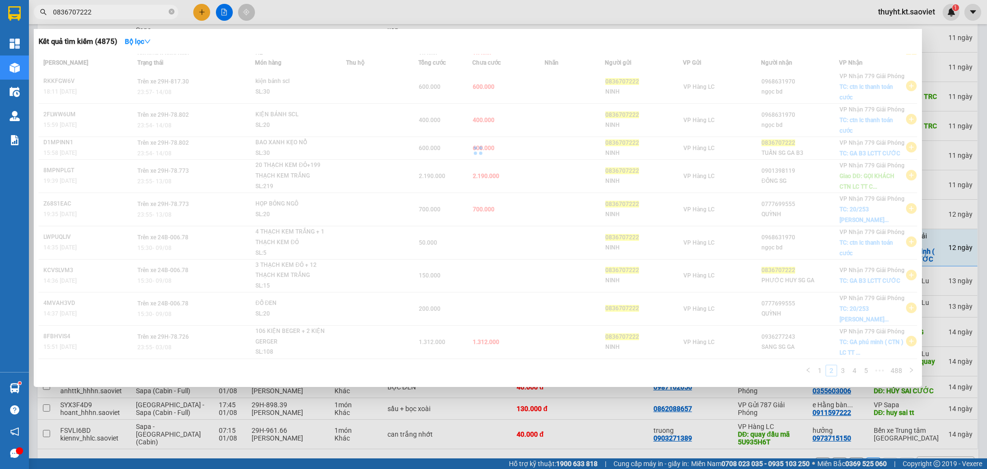
scroll to position [0, 0]
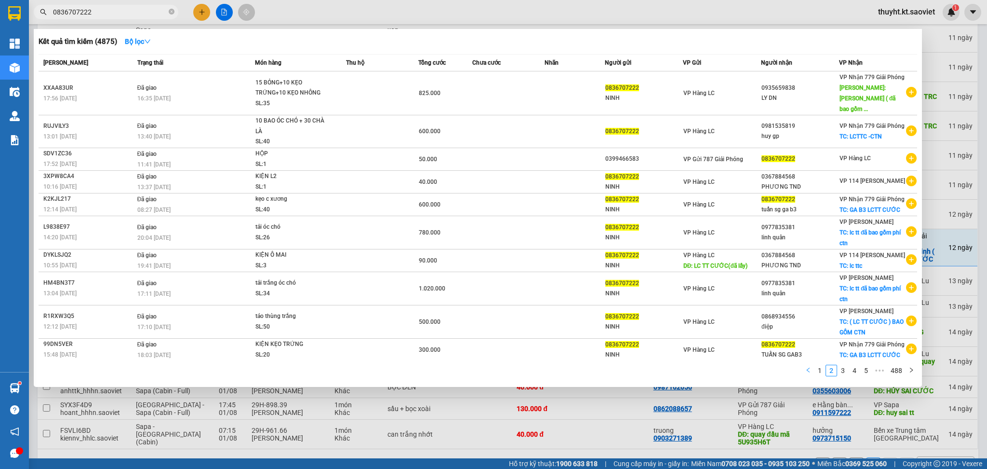
click at [809, 367] on icon "left" at bounding box center [809, 370] width 6 height 6
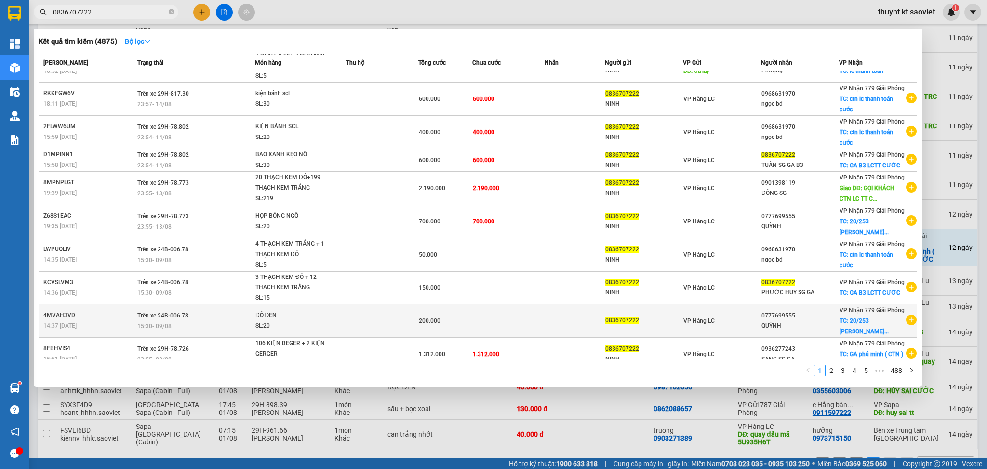
scroll to position [34, 0]
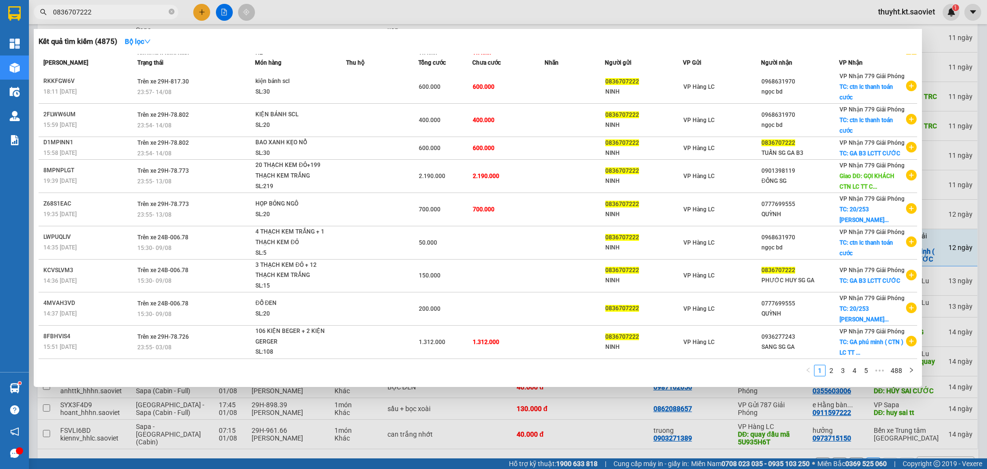
click at [421, 11] on div at bounding box center [493, 234] width 987 height 469
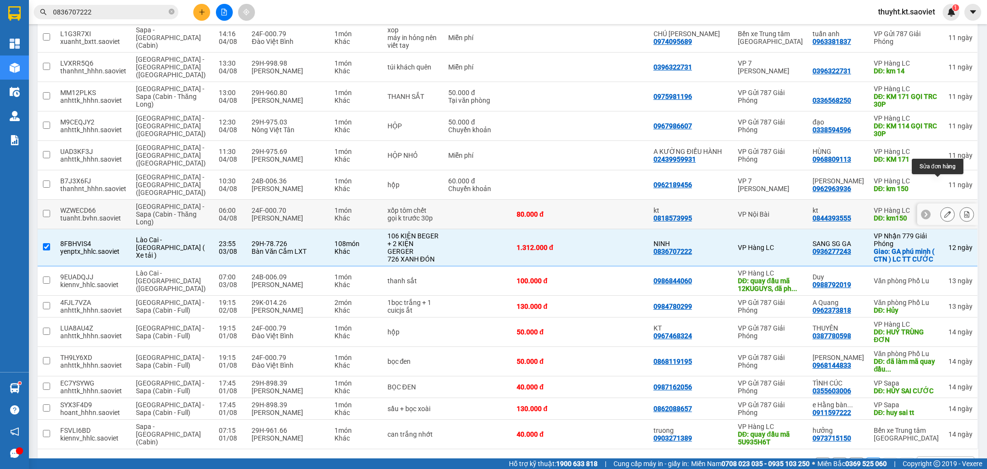
click at [941, 206] on button at bounding box center [947, 214] width 13 height 17
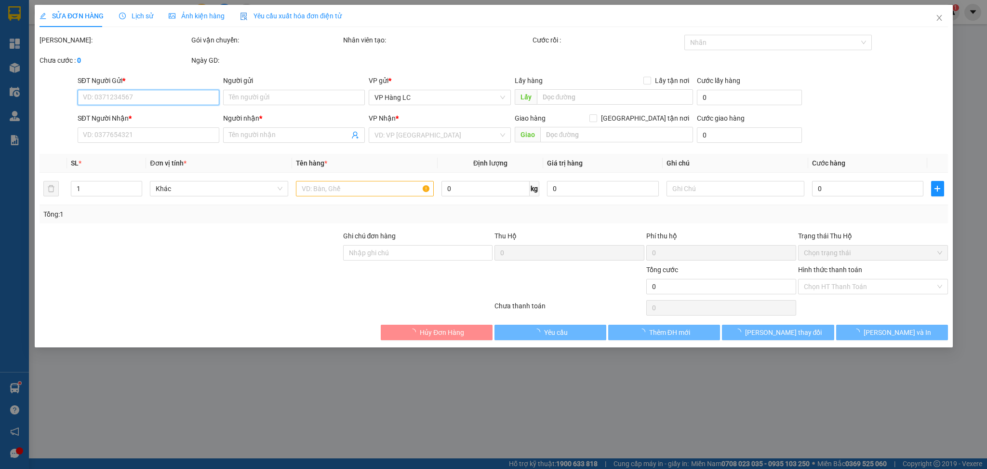
type input "0818573995"
type input "kt"
type input "0844393555"
type input "kt"
type input "km150"
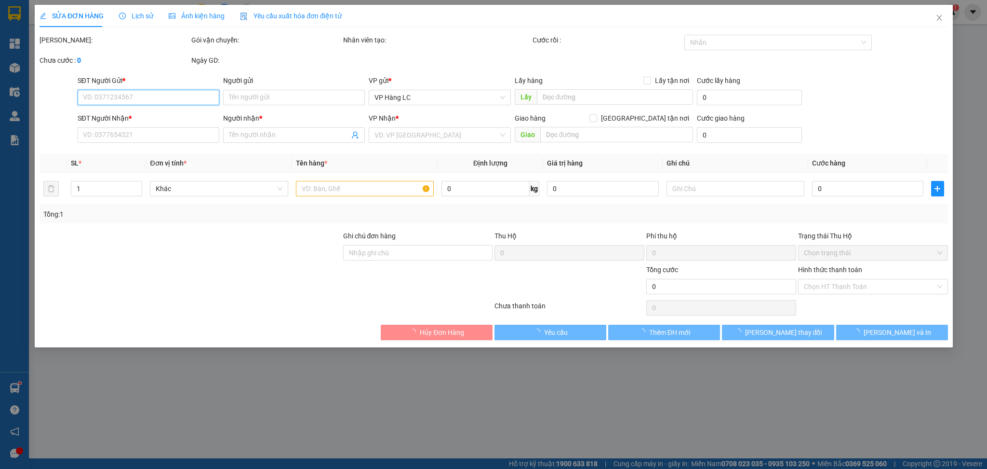
type input "80.000"
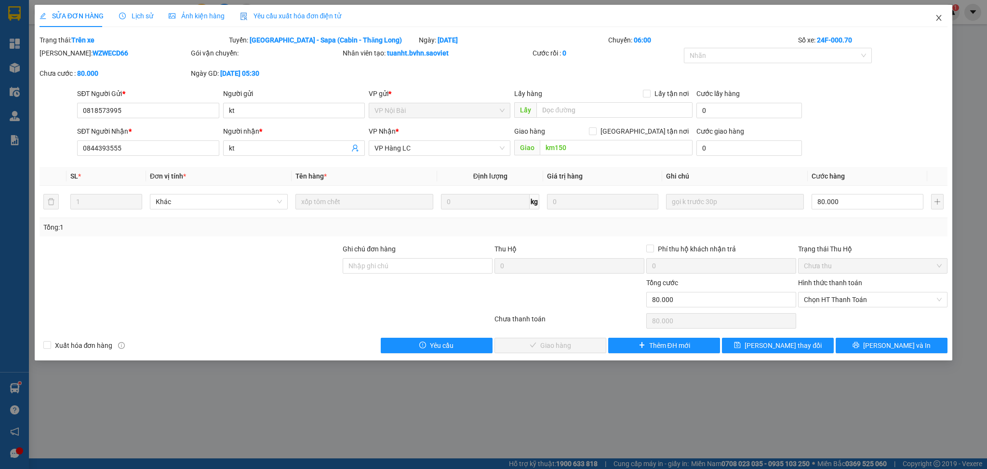
click at [938, 20] on icon "close" at bounding box center [939, 18] width 8 height 8
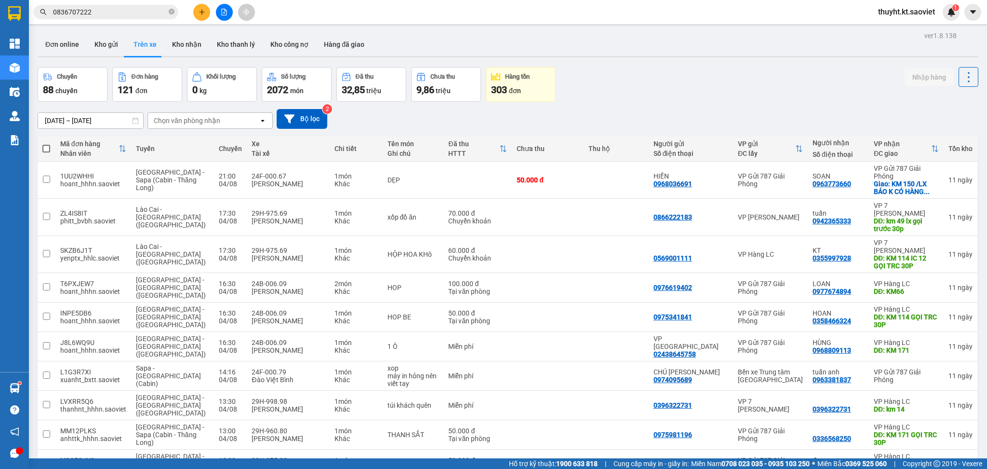
click at [625, 88] on div "Chuyến 88 chuyến Đơn hàng 121 đơn Khối lượng 0 kg Số lượng 2072 món Đã thu 32,8…" at bounding box center [508, 84] width 941 height 35
drag, startPoint x: 665, startPoint y: 187, endPoint x: 708, endPoint y: 188, distance: 42.9
click at [708, 188] on td "HIỀN 0968036691" at bounding box center [691, 179] width 84 height 37
checkbox input "true"
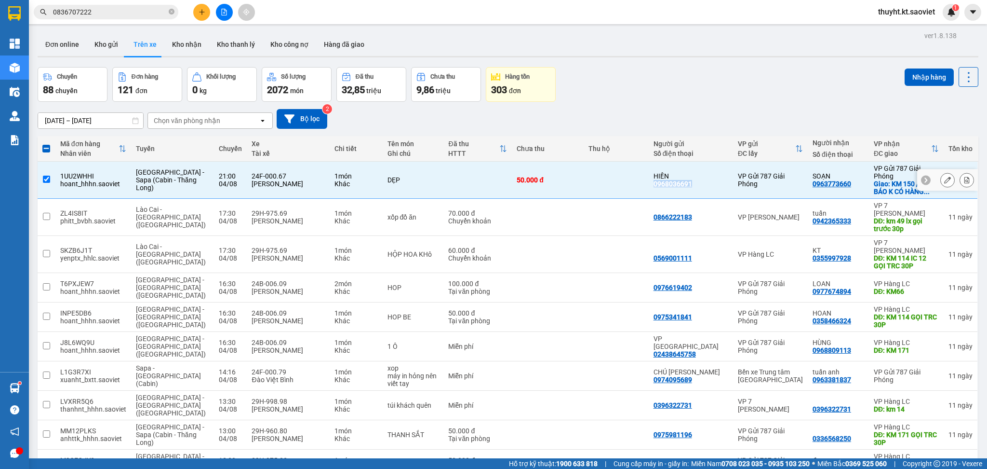
copy div "0968036691"
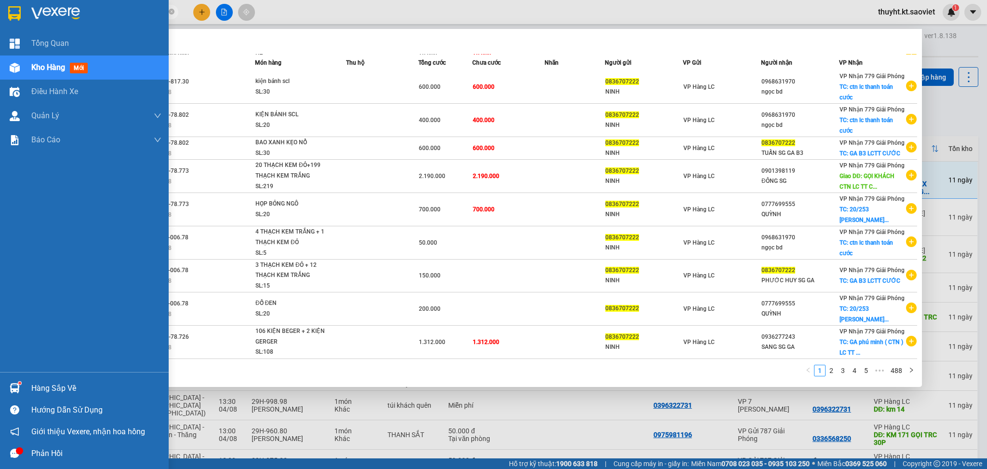
drag, startPoint x: 102, startPoint y: 11, endPoint x: 0, endPoint y: 5, distance: 101.9
click at [0, 5] on section "Kết quả tìm kiếm ( 4875 ) Bộ lọc Mã ĐH Trạng thái Món hàng Thu hộ Tổng cước Chư…" at bounding box center [493, 234] width 987 height 469
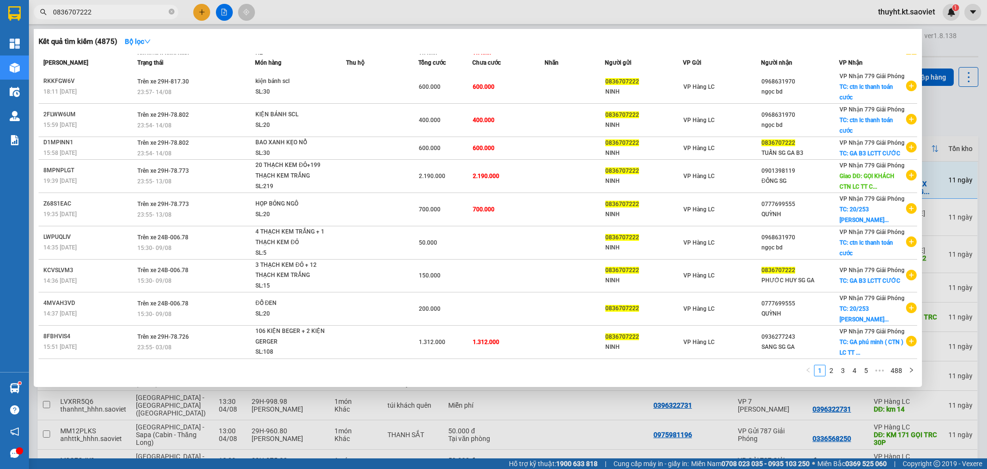
paste input "968036691"
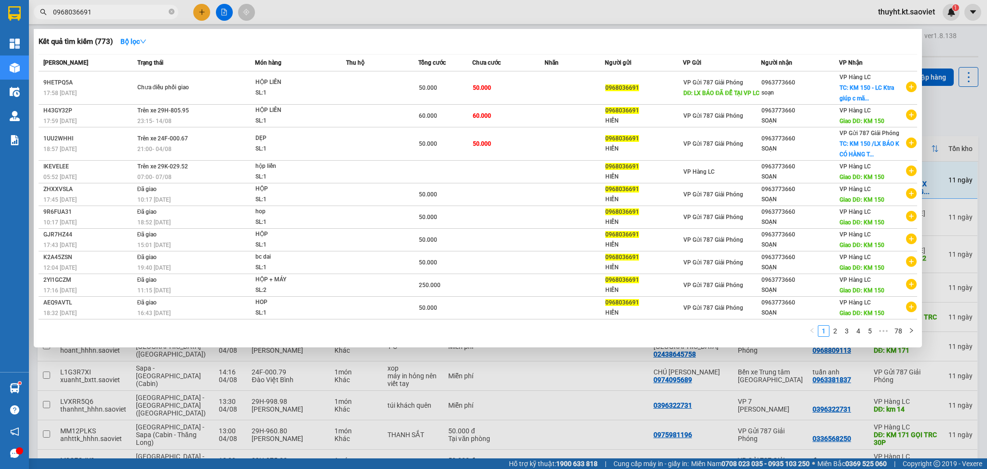
type input "0968036691"
click at [617, 10] on div at bounding box center [493, 234] width 987 height 469
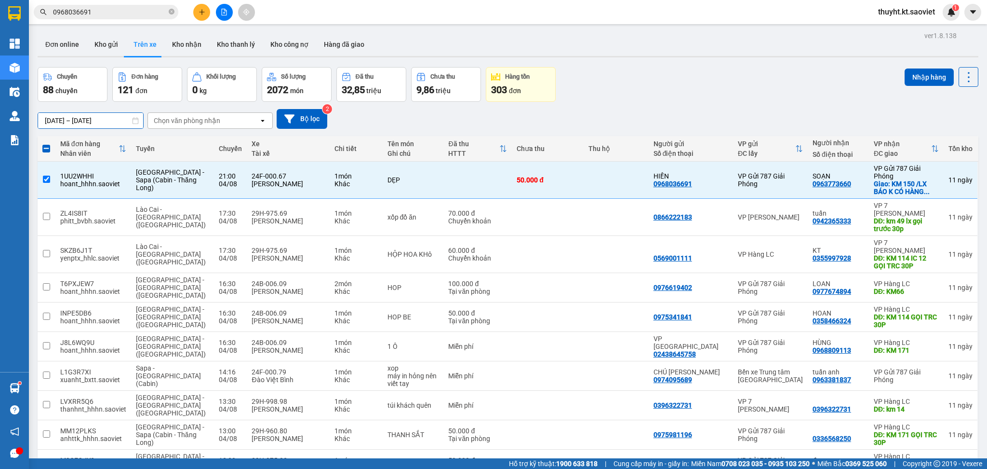
click at [82, 121] on input "01/08/2025 – 10/08/2025" at bounding box center [90, 120] width 105 height 15
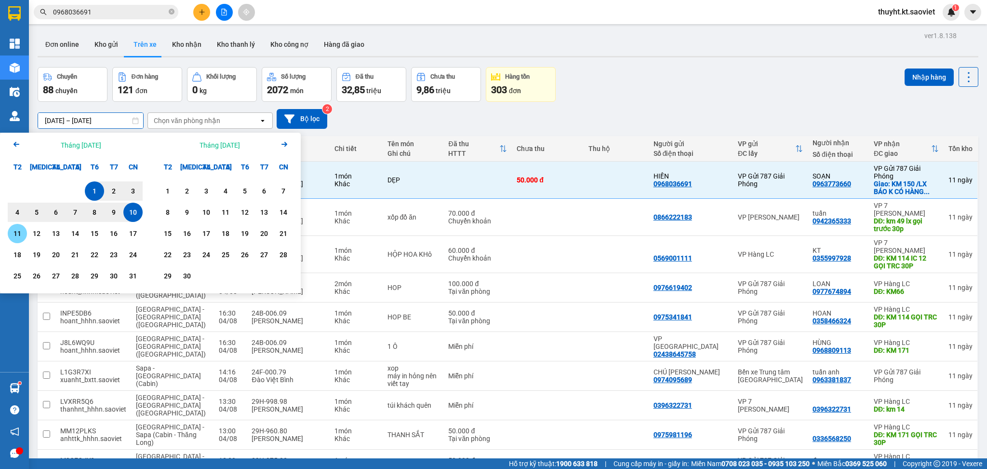
click at [18, 232] on div "11" at bounding box center [17, 234] width 13 height 12
type input "11/08/2025 – 11/08/2025"
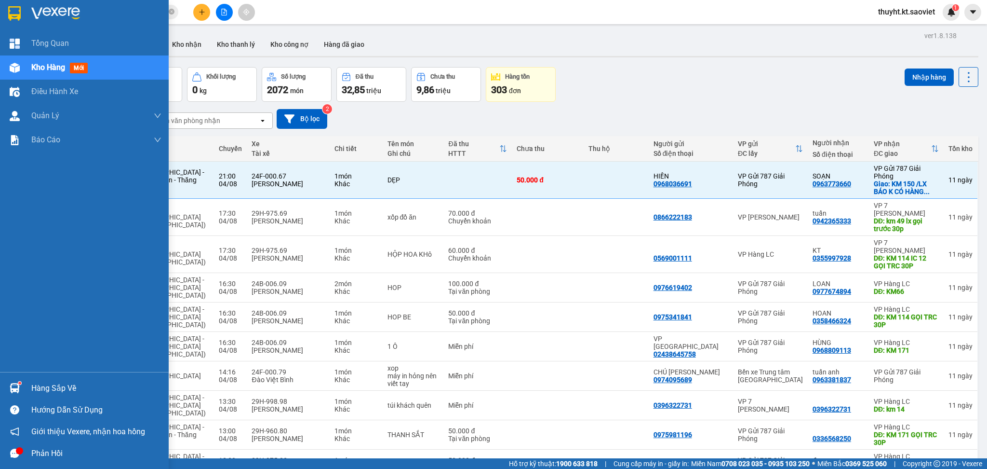
checkbox input "false"
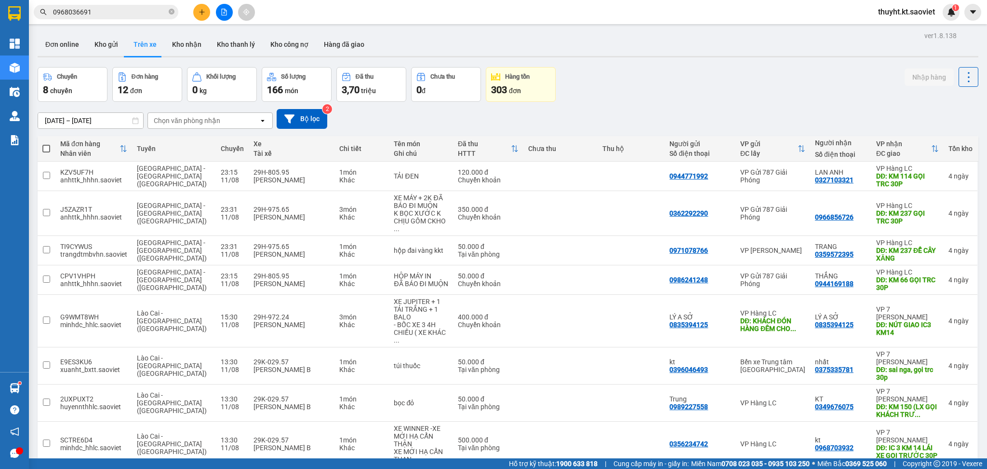
click at [63, 119] on input "11/08/2025 – 11/08/2025" at bounding box center [90, 120] width 105 height 15
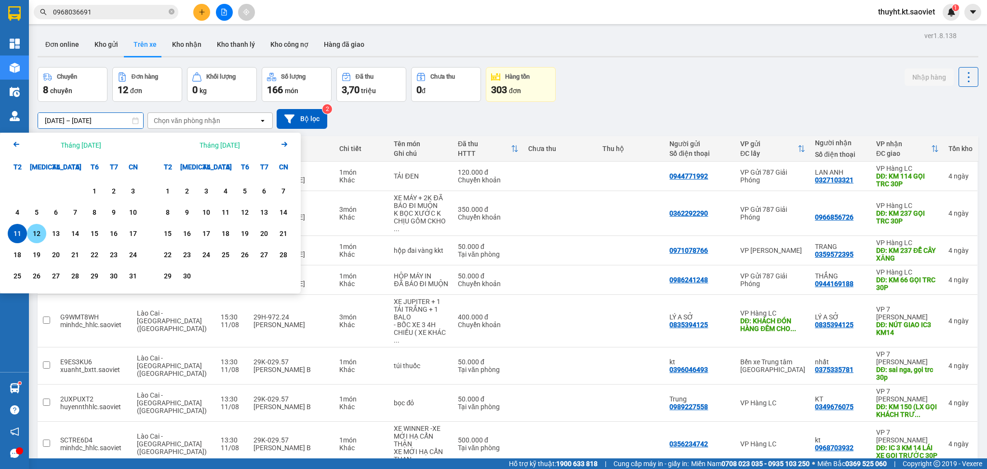
click at [37, 229] on div "12" at bounding box center [36, 234] width 13 height 12
type input "12/08/2025 – 12/08/2025"
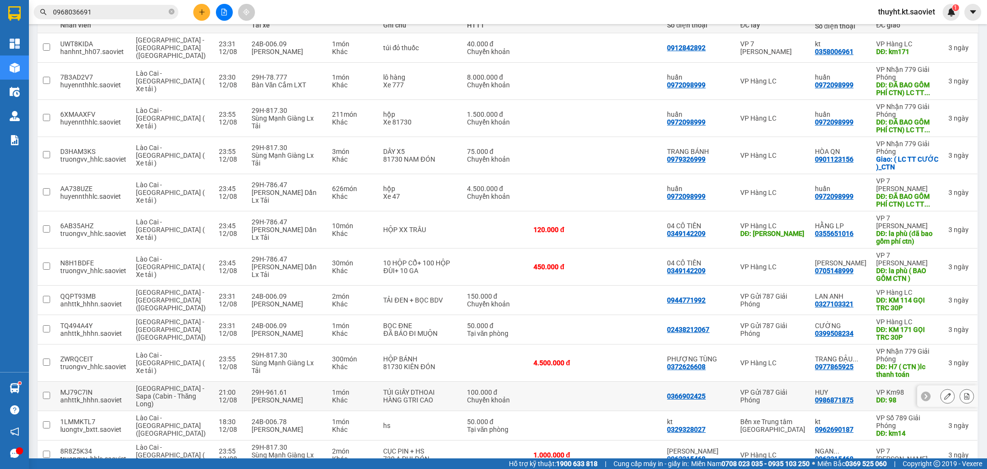
scroll to position [193, 0]
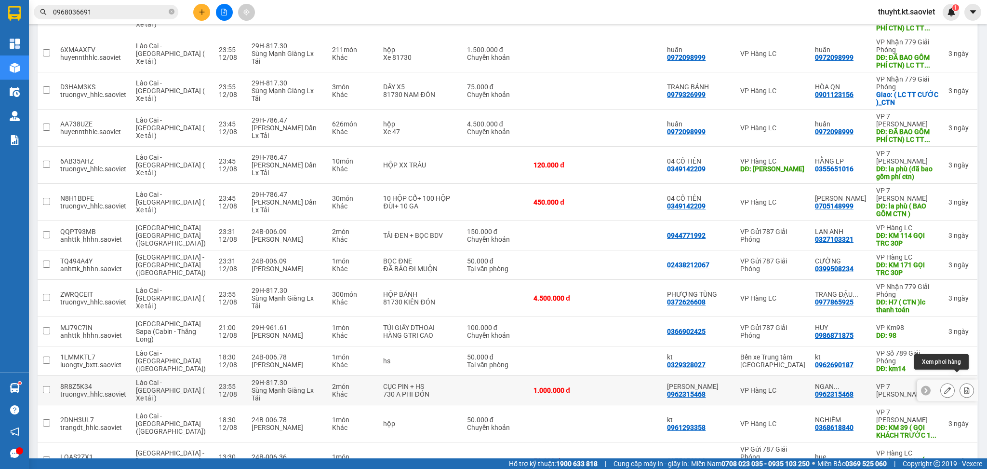
click at [960, 382] on button at bounding box center [966, 390] width 13 height 17
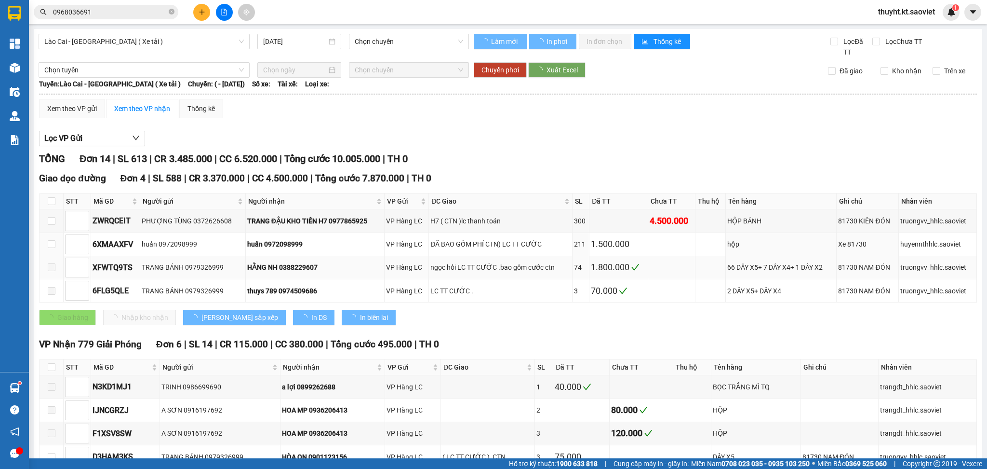
type input "12/08/2025"
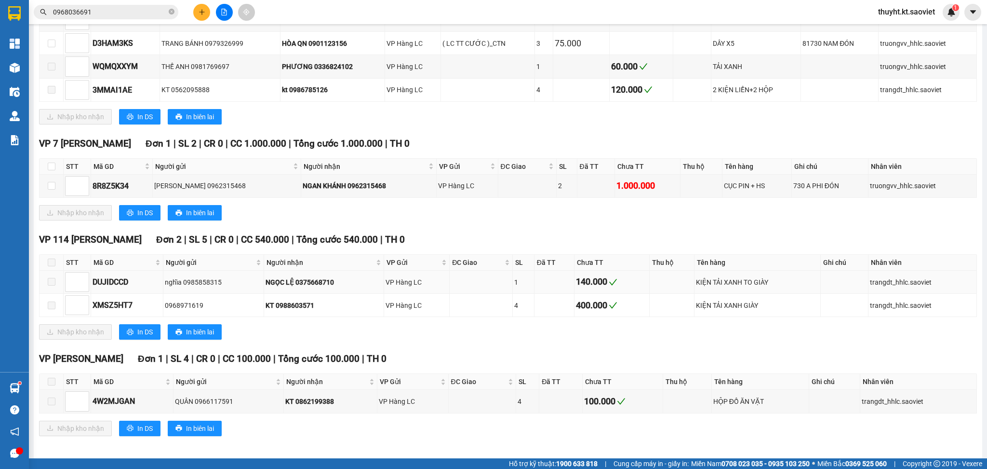
scroll to position [419, 0]
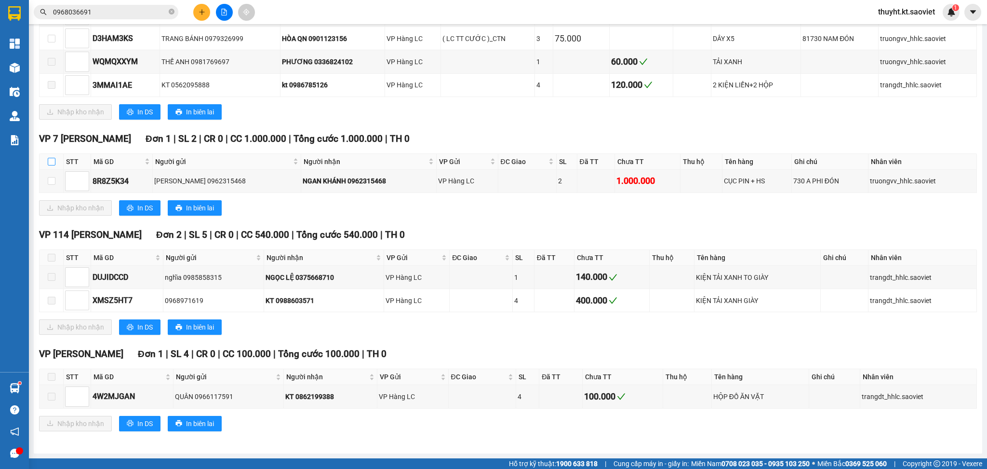
click at [48, 159] on input "checkbox" at bounding box center [52, 162] width 8 height 8
checkbox input "true"
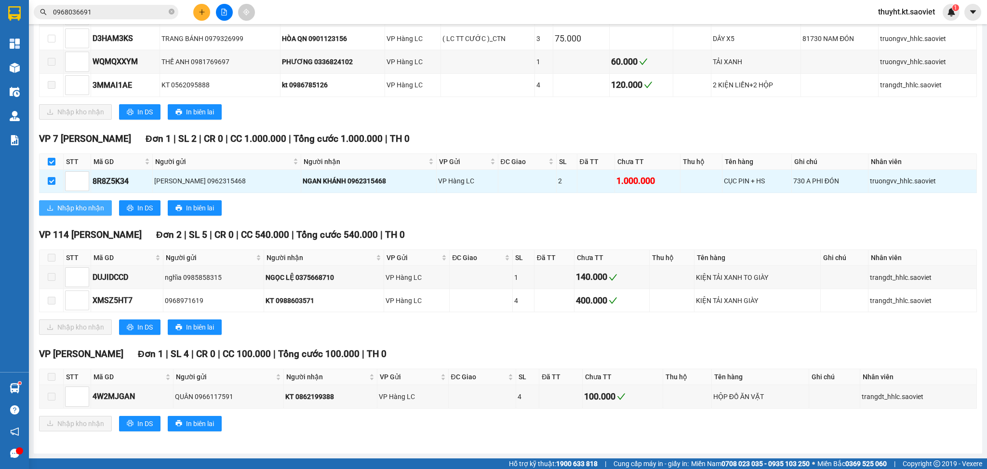
click at [71, 205] on span "Nhập kho nhận" at bounding box center [80, 207] width 47 height 11
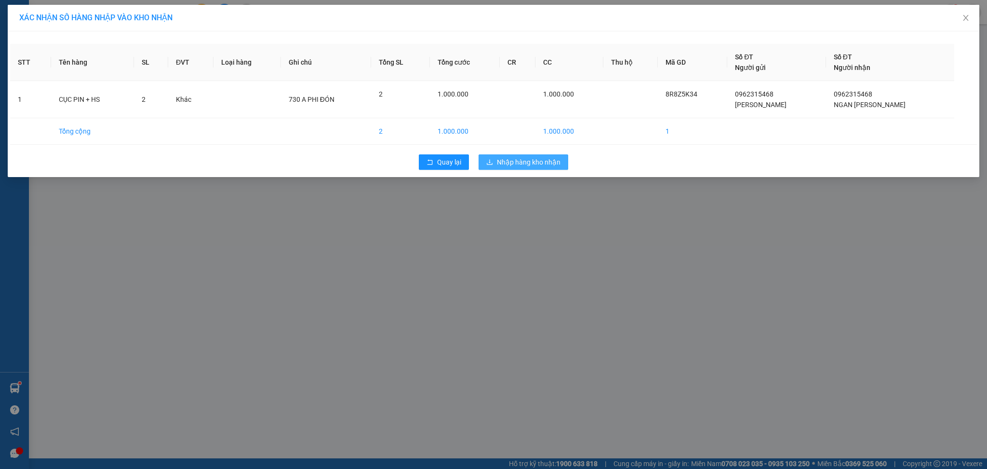
click at [538, 157] on span "Nhập hàng kho nhận" at bounding box center [529, 162] width 64 height 11
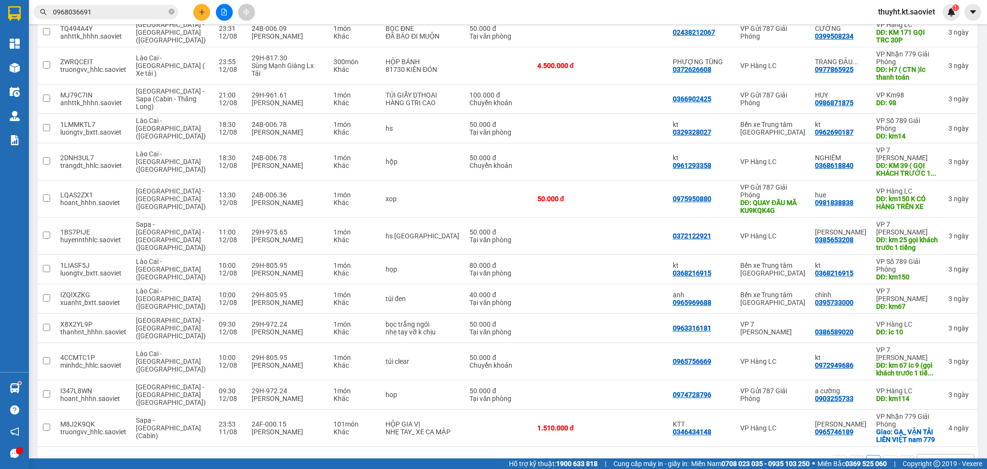
scroll to position [430, 0]
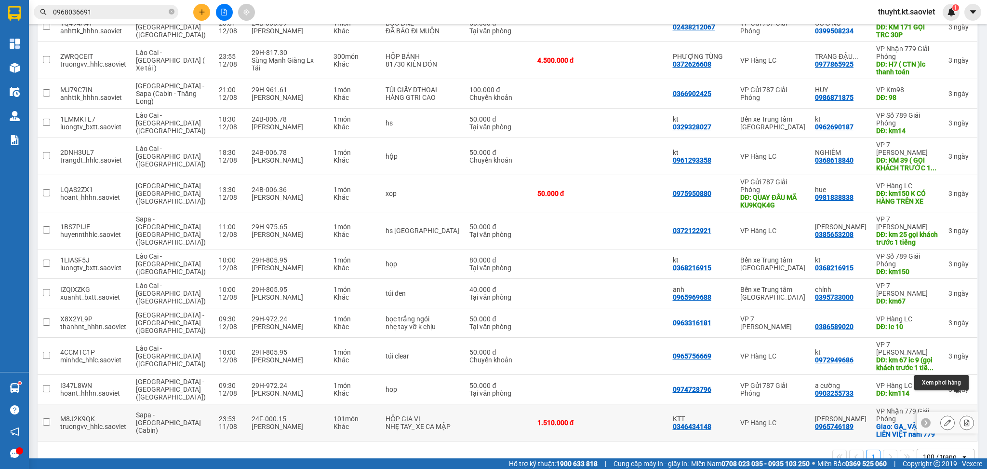
click at [964, 419] on icon at bounding box center [967, 422] width 7 height 7
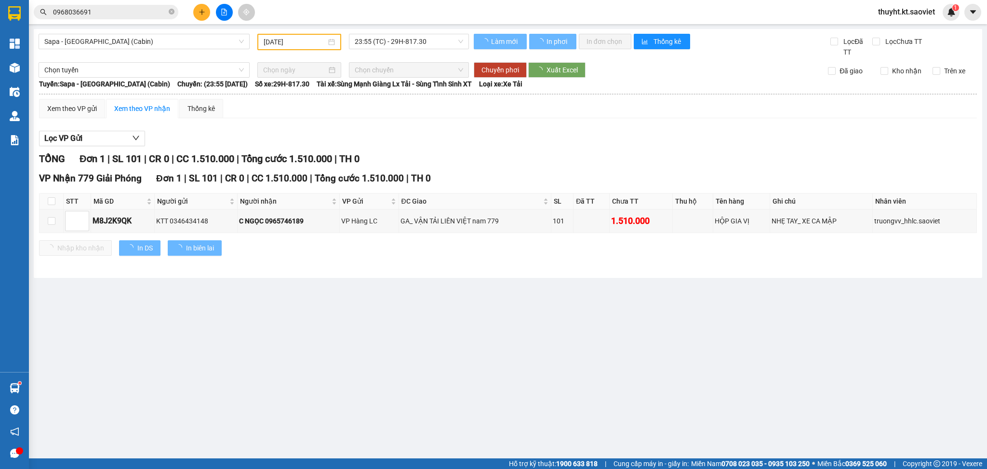
type input "11/08/2025"
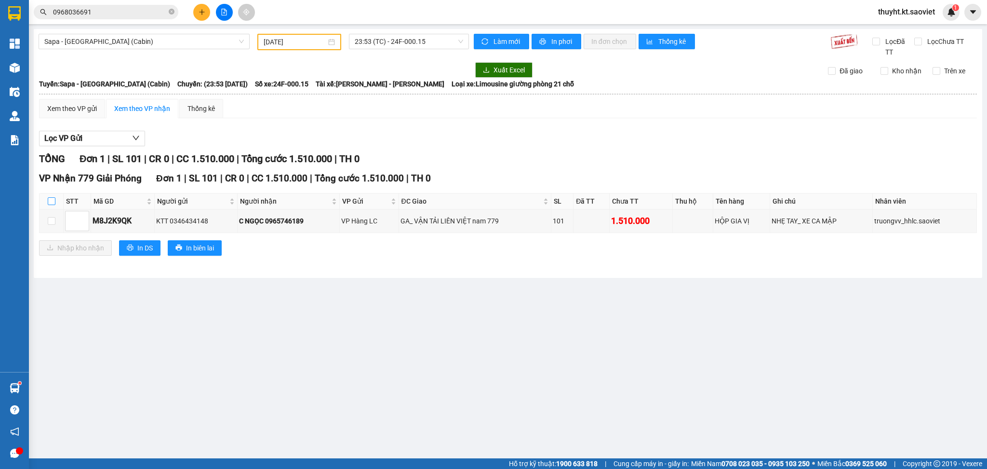
click at [48, 202] on input "checkbox" at bounding box center [52, 201] width 8 height 8
checkbox input "true"
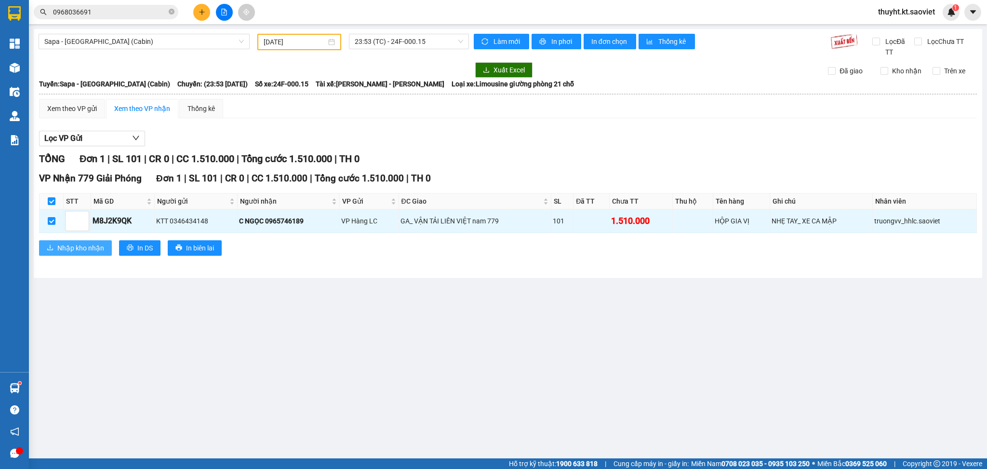
click at [71, 246] on span "Nhập kho nhận" at bounding box center [80, 247] width 47 height 11
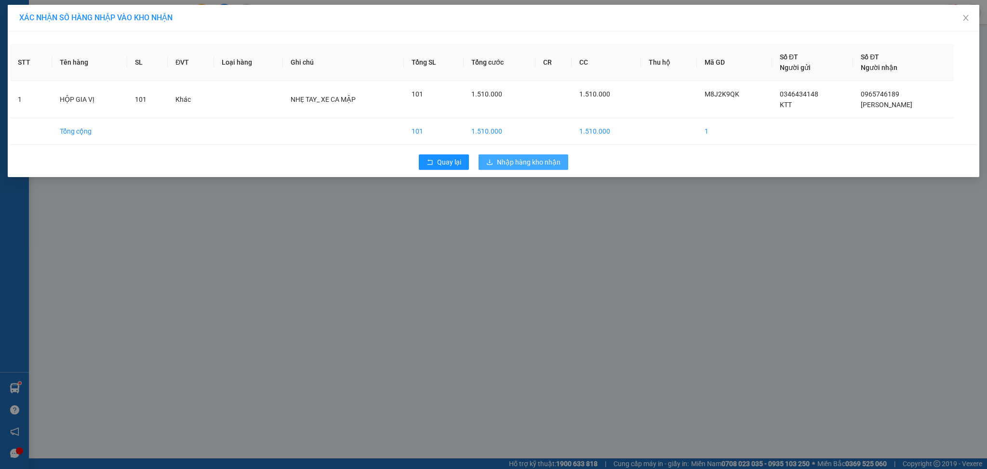
click at [563, 164] on button "Nhập hàng kho nhận" at bounding box center [524, 161] width 90 height 15
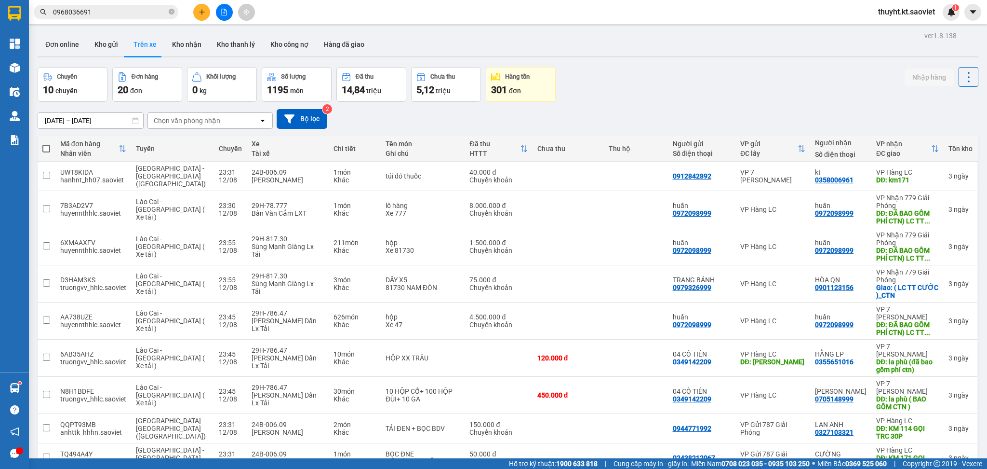
click at [73, 124] on input "12/08/2025 – 12/08/2025" at bounding box center [90, 120] width 105 height 15
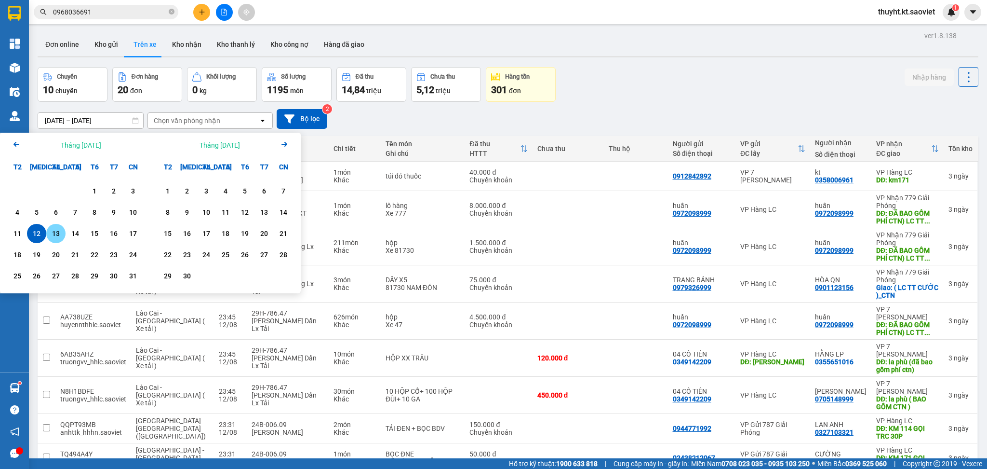
click at [60, 228] on div "13" at bounding box center [55, 234] width 13 height 12
type input "[DATE] – [DATE]"
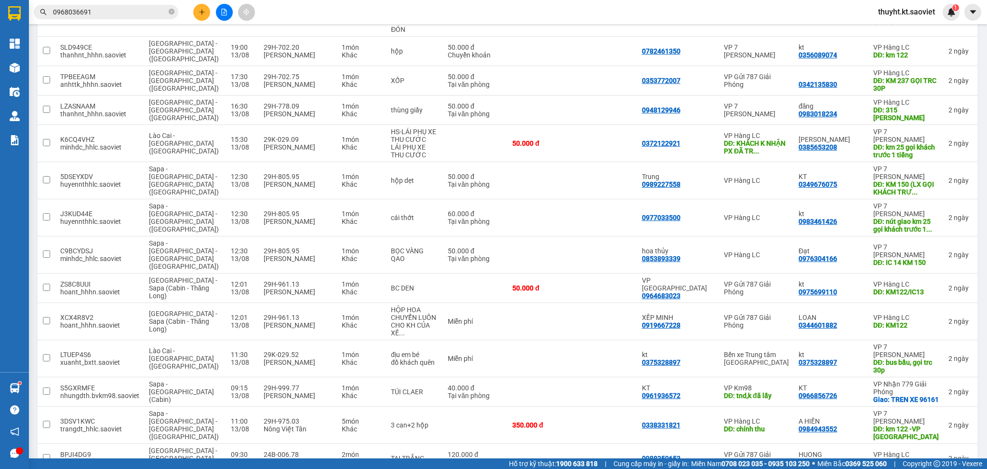
scroll to position [830, 0]
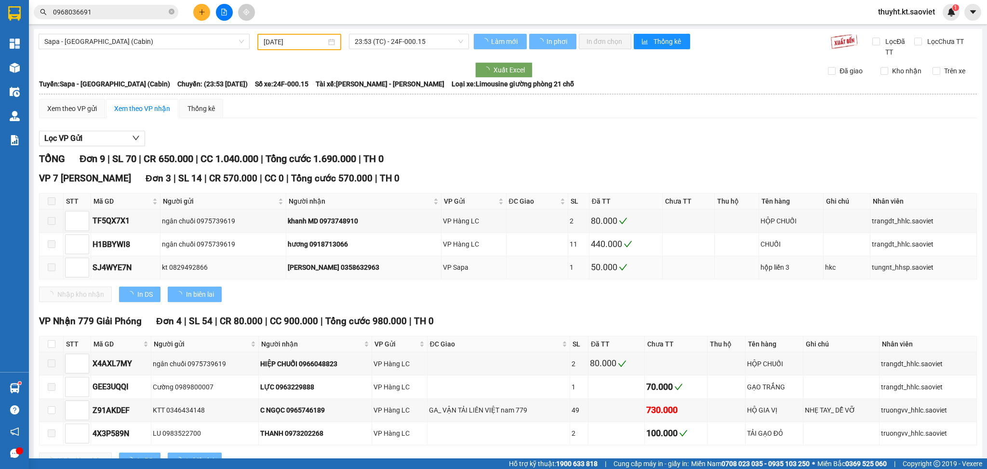
type input "12/08/2025"
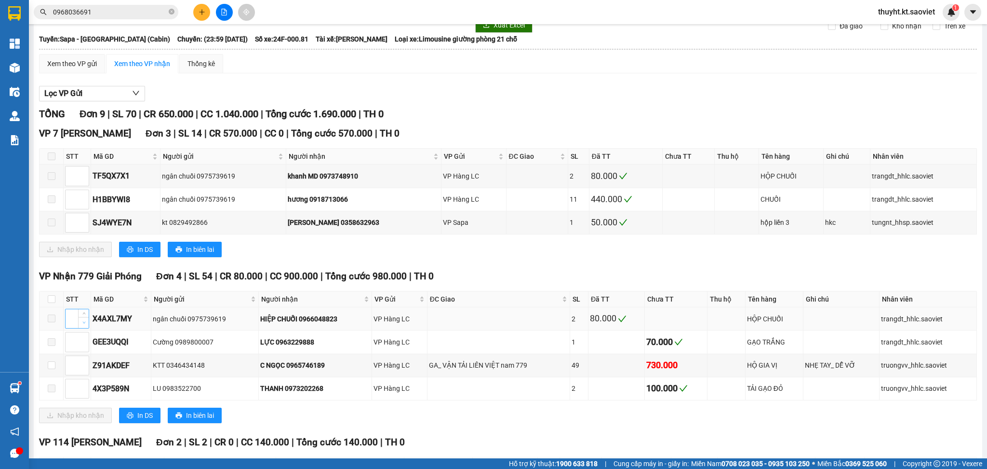
scroll to position [64, 0]
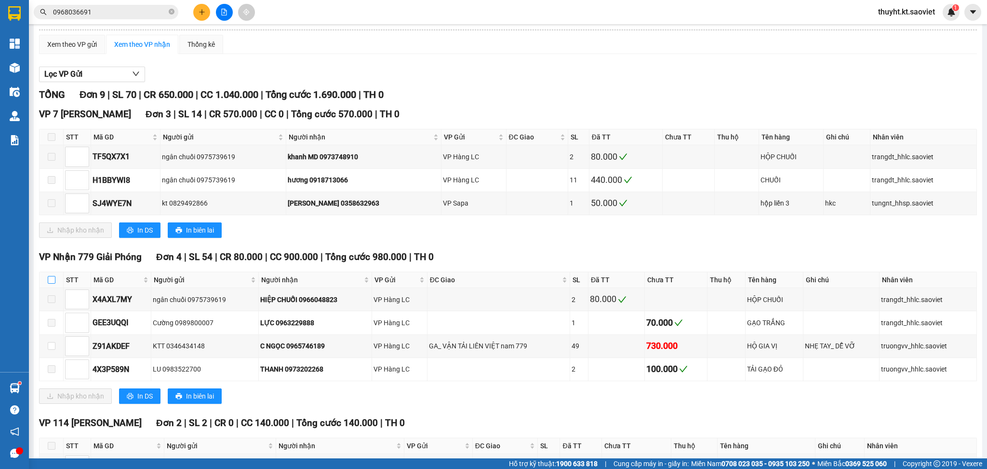
click at [48, 282] on input "checkbox" at bounding box center [52, 280] width 8 height 8
checkbox input "true"
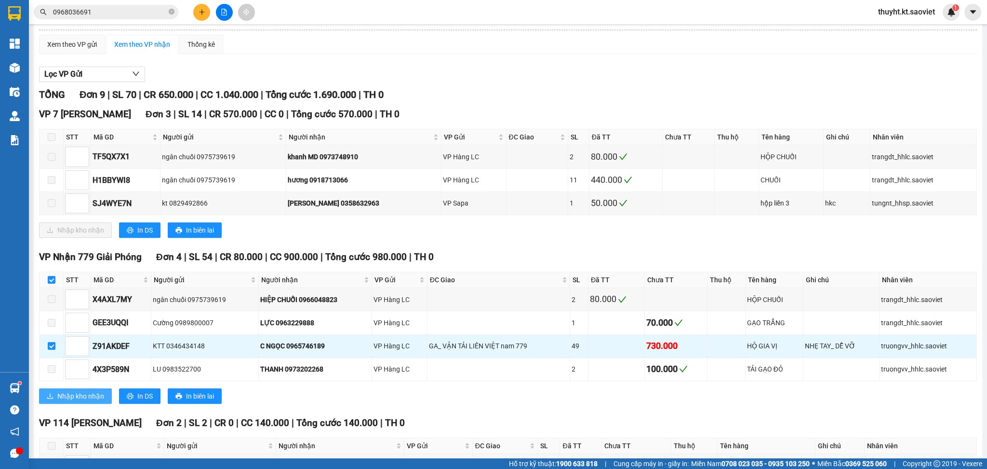
click at [56, 397] on button "Nhập kho nhận" at bounding box center [75, 395] width 73 height 15
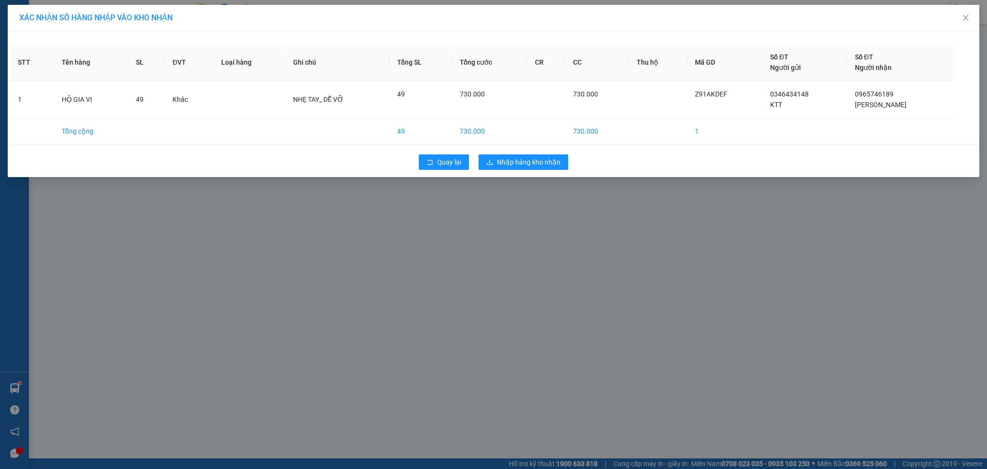
click at [526, 171] on div "Quay lại Nhập hàng kho nhận" at bounding box center [493, 161] width 967 height 25
click at [523, 162] on span "Nhập hàng kho nhận" at bounding box center [529, 162] width 64 height 11
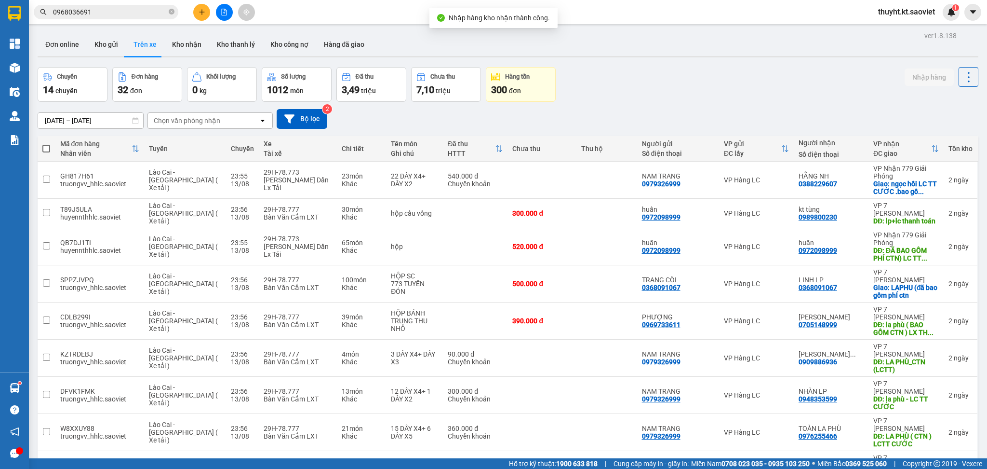
click at [79, 122] on input "[DATE] – [DATE]" at bounding box center [90, 120] width 105 height 15
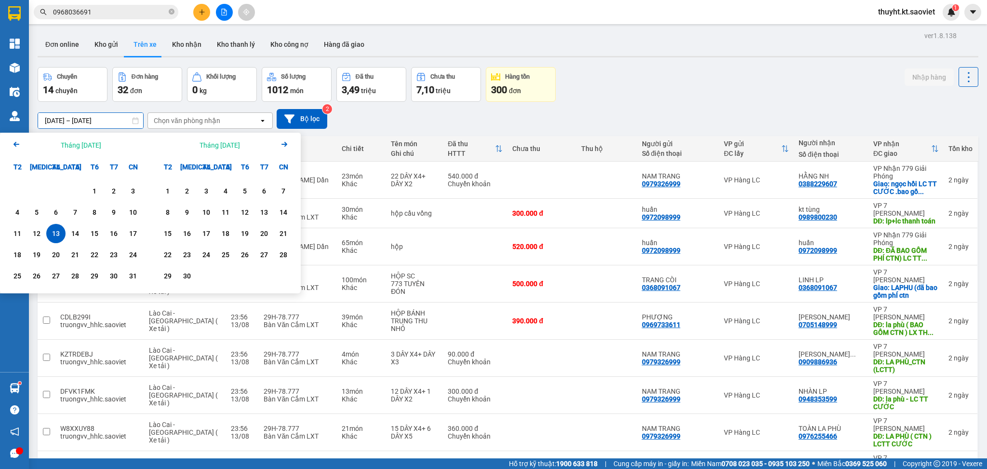
click at [630, 81] on div "Chuyến 14 chuyến Đơn hàng 32 đơn Khối lượng 0 kg Số lượng 1012 món Đã thu 3,49 …" at bounding box center [508, 84] width 941 height 35
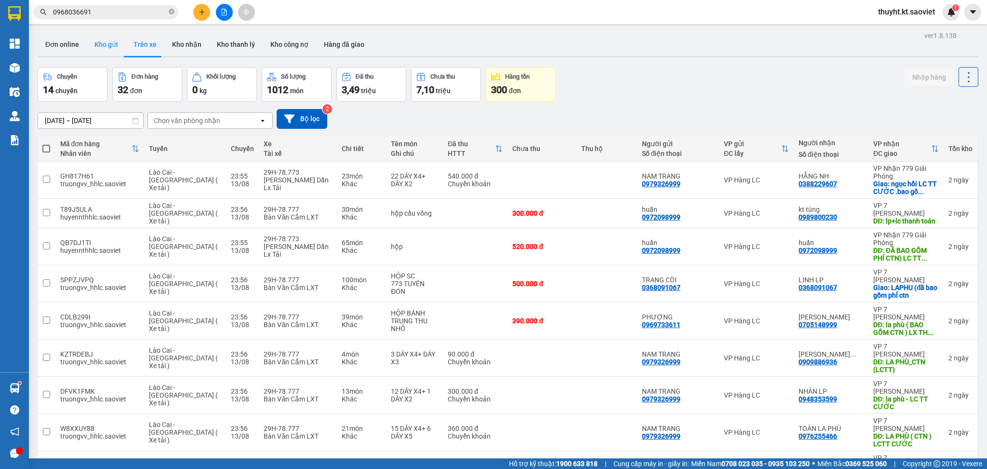
click at [105, 46] on button "Kho gửi" at bounding box center [106, 44] width 39 height 23
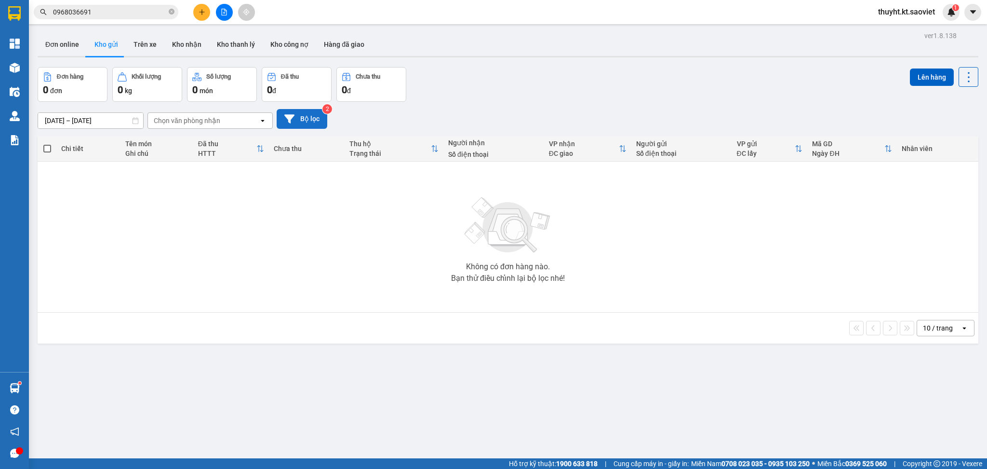
click at [305, 120] on button "Bộ lọc" at bounding box center [302, 119] width 51 height 20
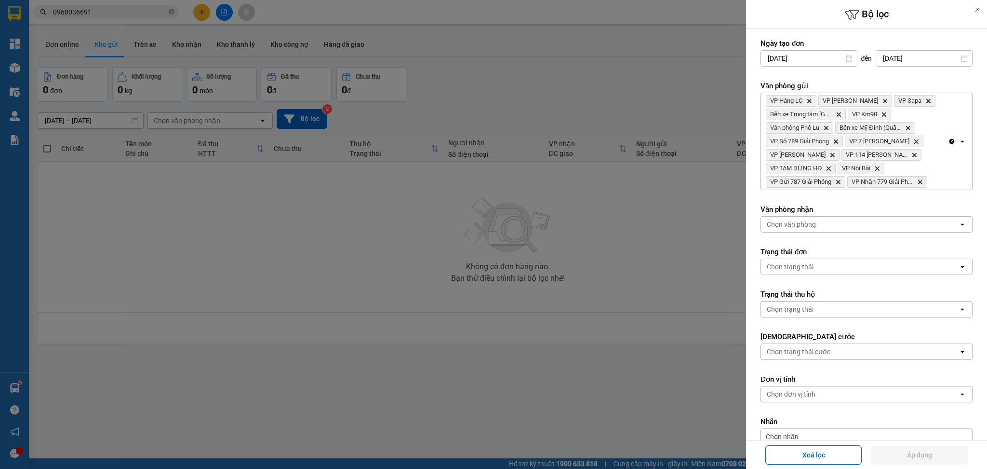
click at [535, 94] on div at bounding box center [493, 234] width 987 height 469
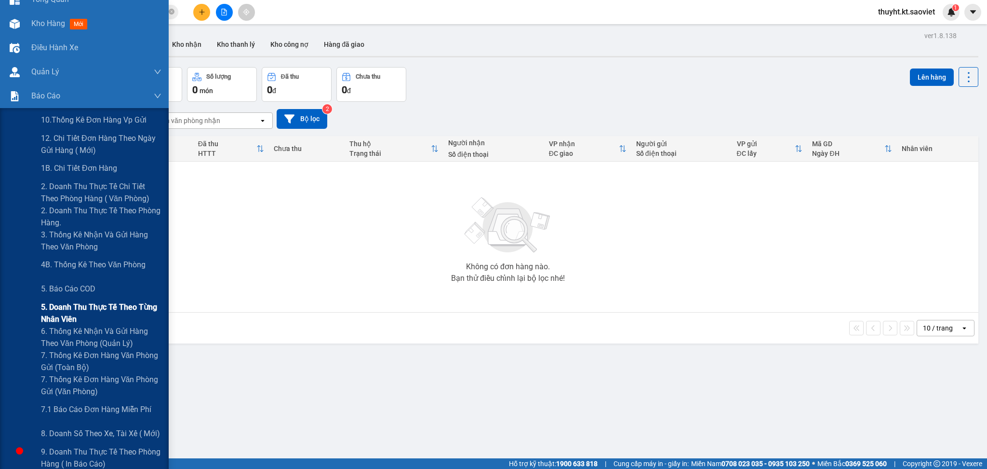
scroll to position [64, 0]
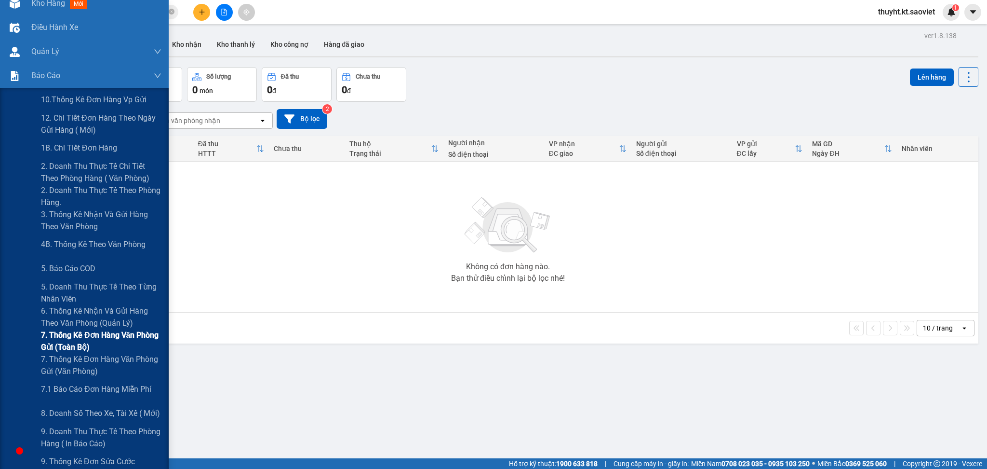
click at [92, 347] on span "7. Thống kê đơn hàng văn phòng gửi (toàn bộ)" at bounding box center [101, 341] width 121 height 24
